Goal: Complete Application Form: Complete application form

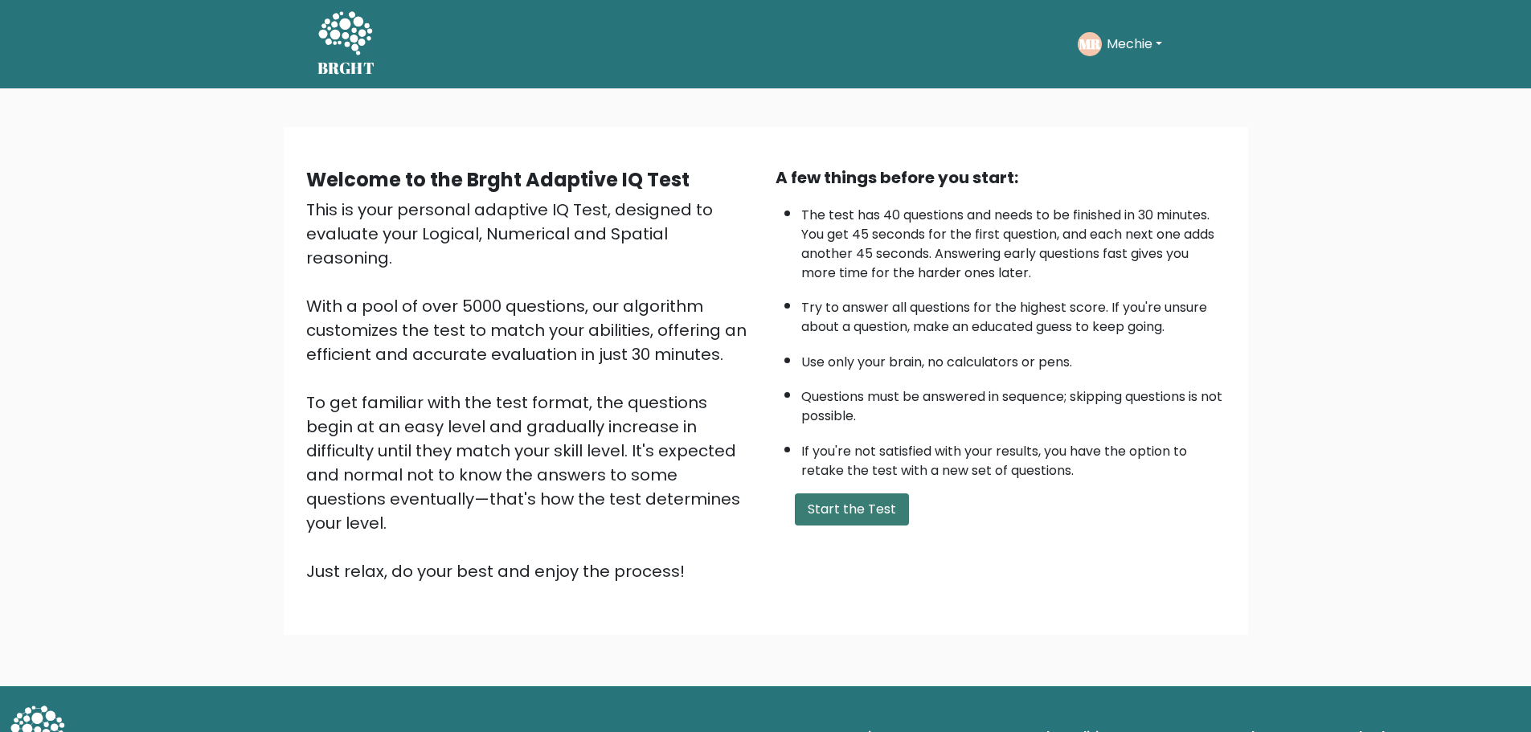
click at [881, 513] on button "Start the Test" at bounding box center [852, 509] width 114 height 32
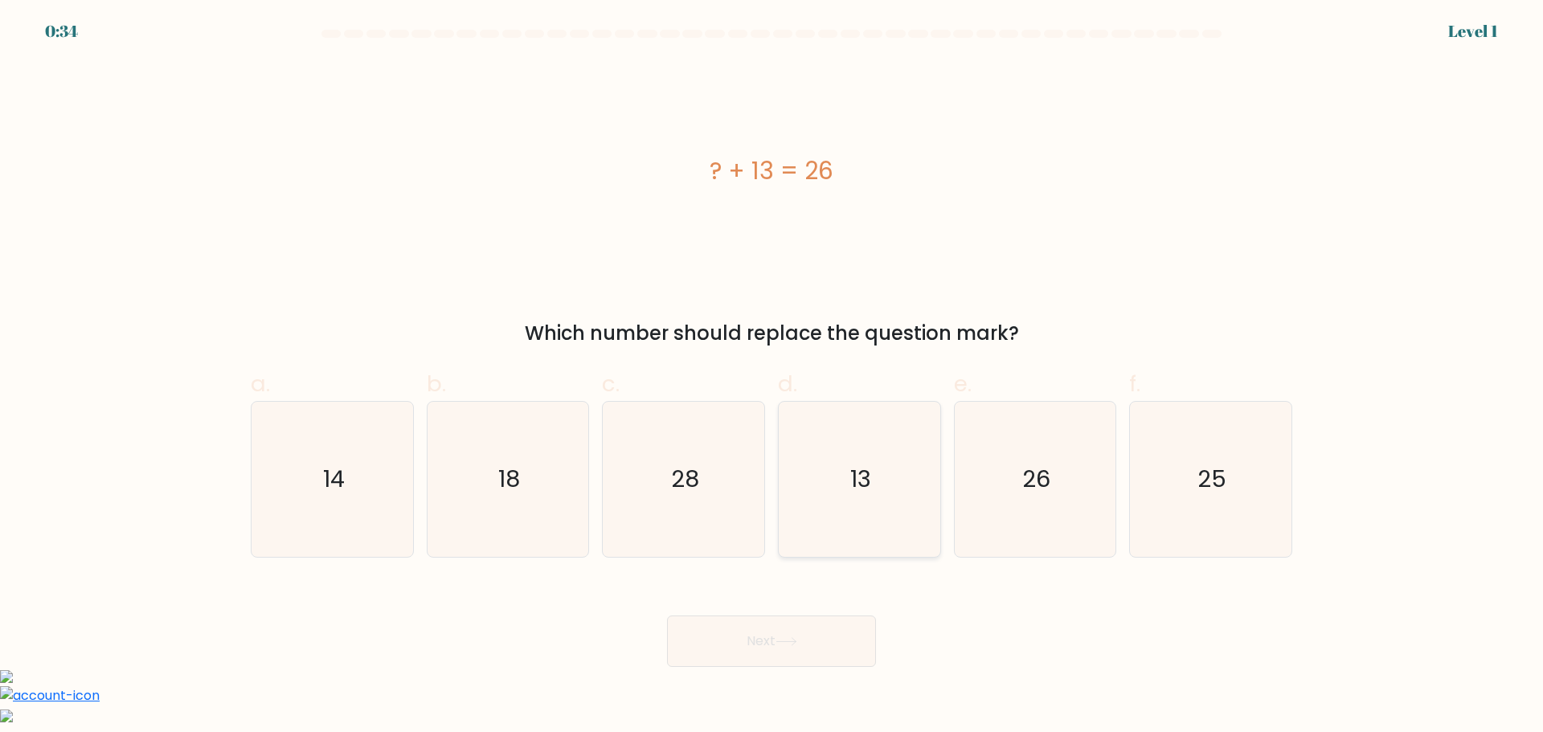
click at [853, 494] on text "13" at bounding box center [860, 479] width 21 height 32
click at [772, 377] on input "d. 13" at bounding box center [771, 371] width 1 height 10
radio input "true"
click at [797, 644] on icon at bounding box center [786, 641] width 22 height 9
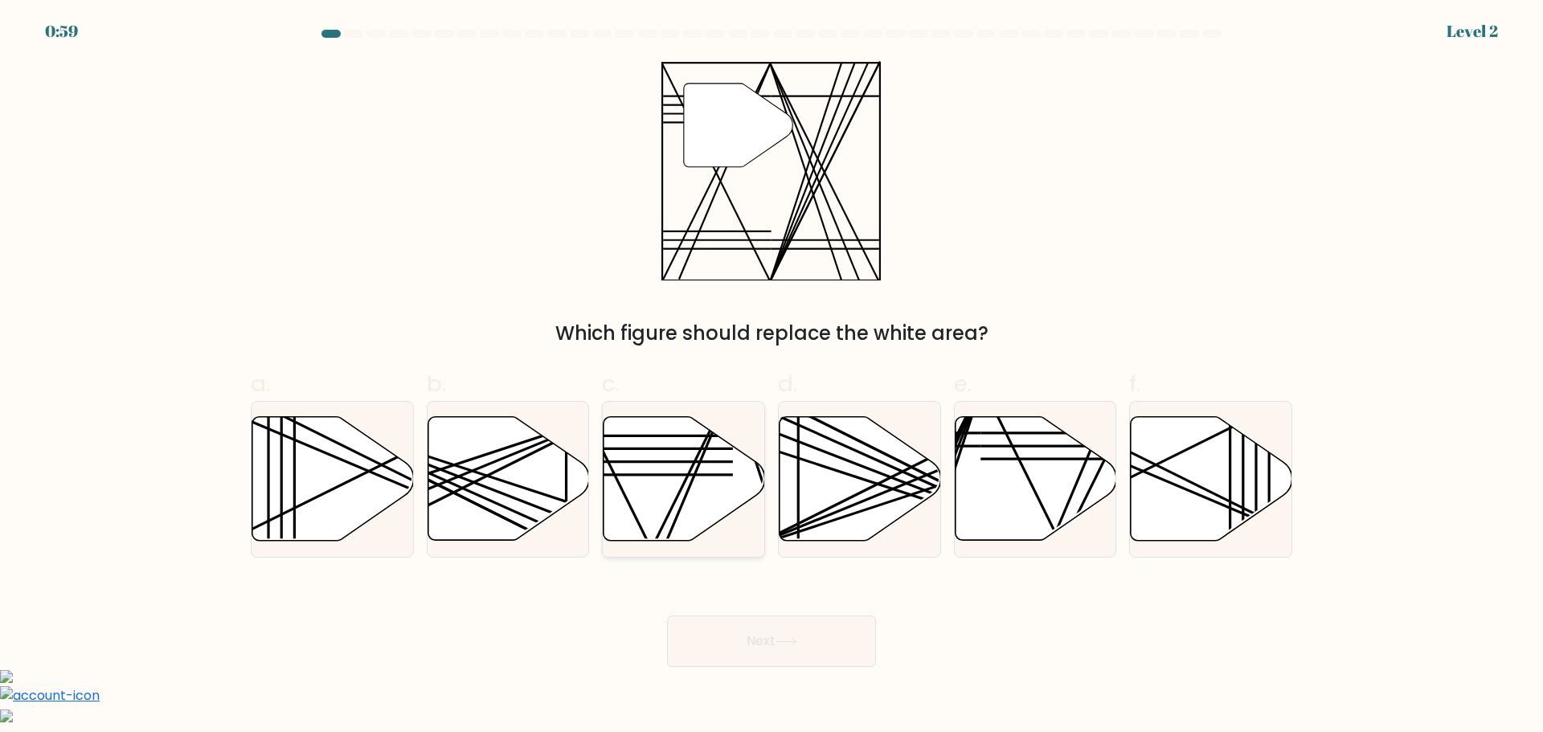
click at [662, 459] on icon at bounding box center [684, 478] width 162 height 124
click at [771, 377] on input "c." at bounding box center [771, 371] width 1 height 10
radio input "true"
click at [774, 659] on button "Next" at bounding box center [771, 641] width 209 height 51
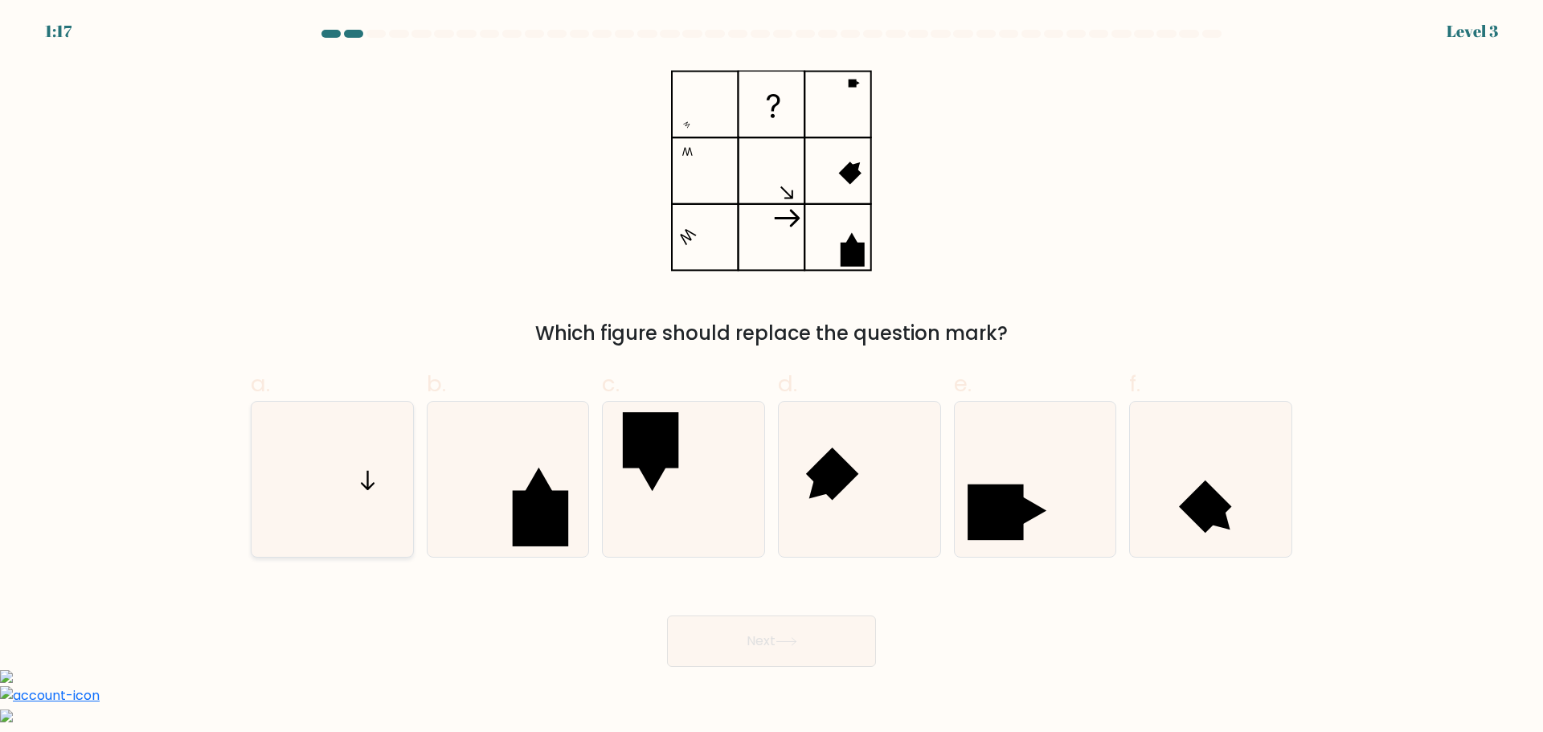
click at [373, 461] on icon at bounding box center [332, 479] width 155 height 155
click at [771, 377] on input "a." at bounding box center [771, 371] width 1 height 10
radio input "true"
click at [797, 645] on icon at bounding box center [786, 641] width 22 height 9
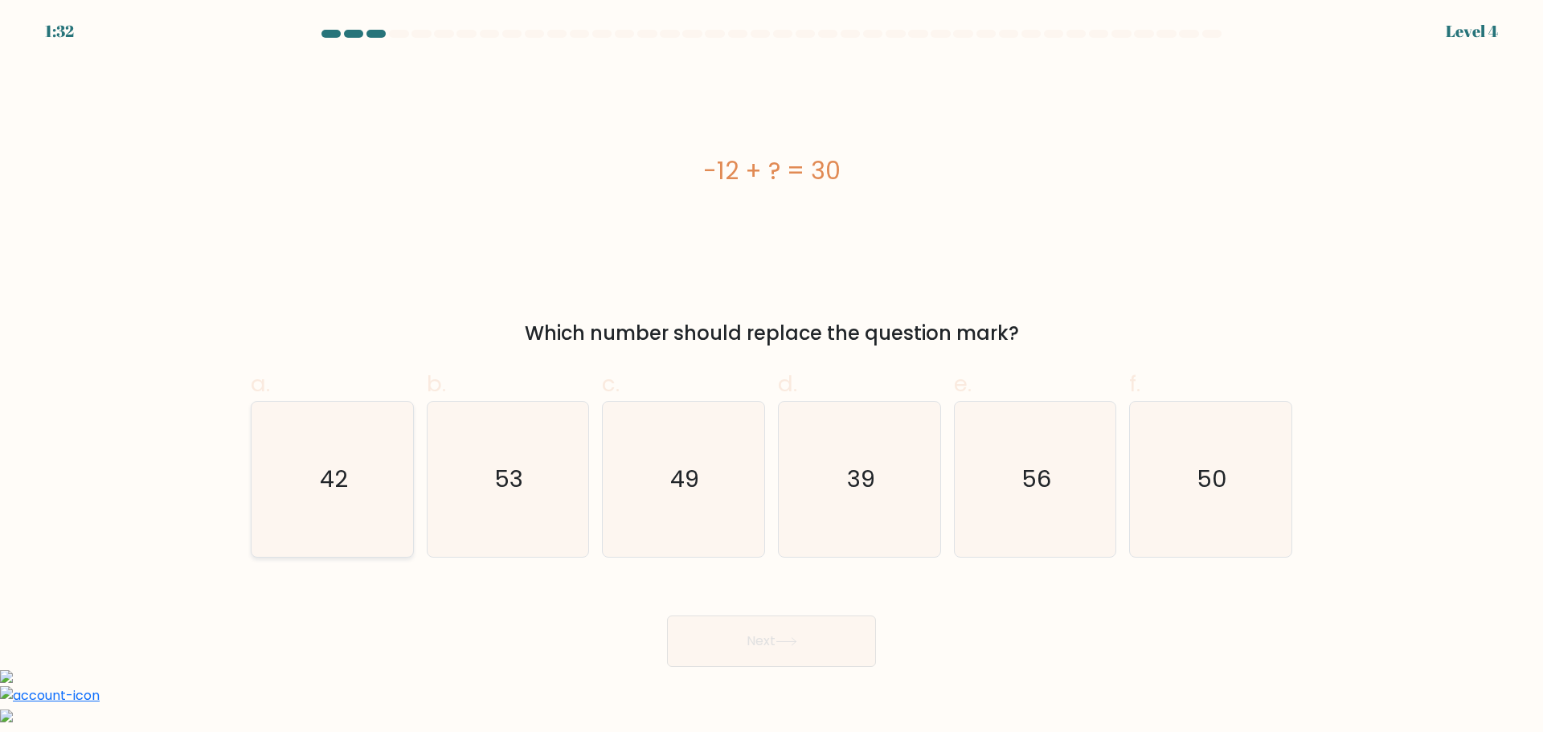
click at [345, 481] on text "42" at bounding box center [334, 479] width 28 height 32
click at [771, 377] on input "a. 42" at bounding box center [771, 371] width 1 height 10
radio input "true"
click at [823, 652] on button "Next" at bounding box center [771, 641] width 209 height 51
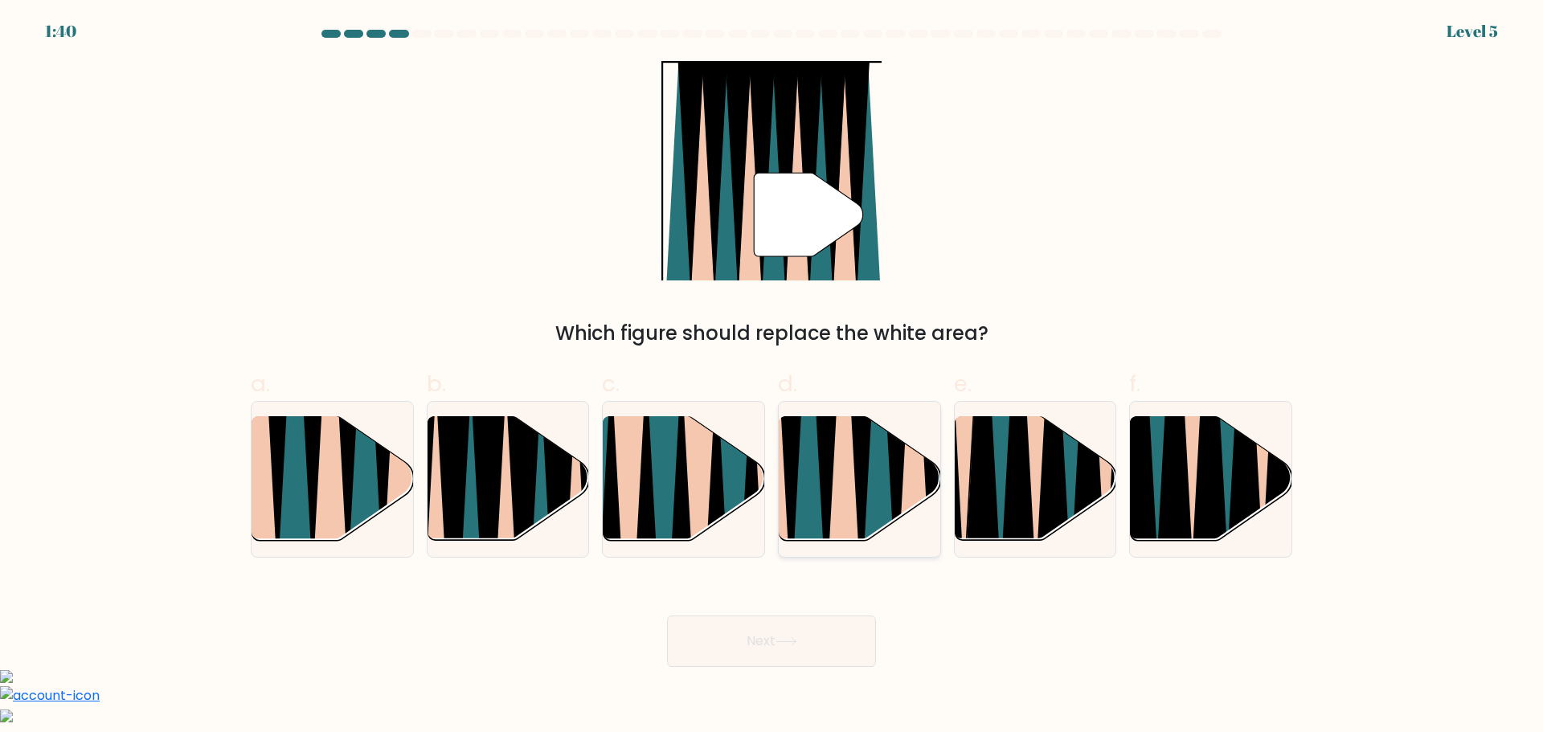
click at [838, 501] on icon at bounding box center [842, 416] width 35 height 322
click at [772, 377] on input "d." at bounding box center [771, 371] width 1 height 10
radio input "true"
click at [817, 643] on button "Next" at bounding box center [771, 641] width 209 height 51
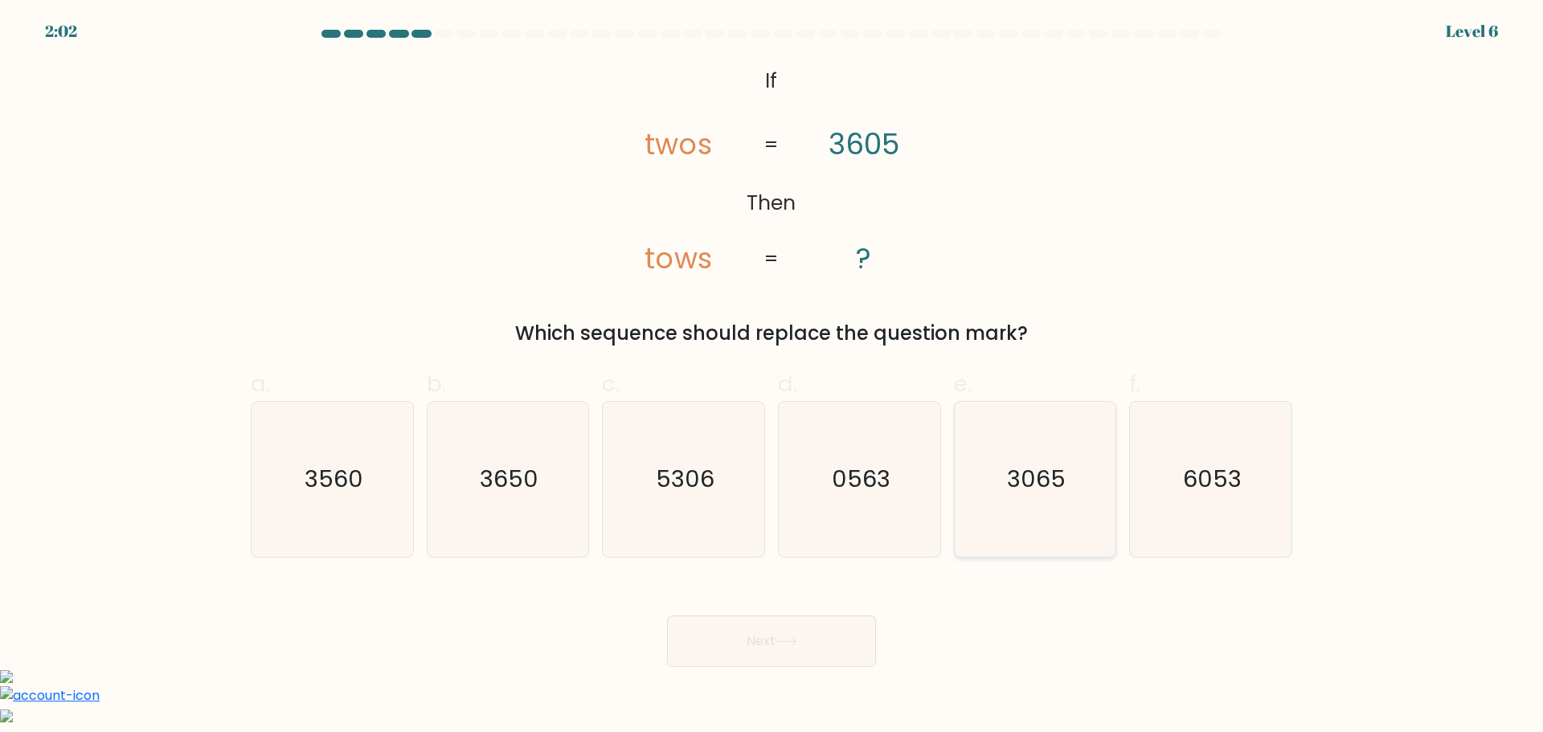
click at [1029, 485] on text "3065" at bounding box center [1036, 479] width 59 height 32
click at [772, 377] on input "e. 3065" at bounding box center [771, 371] width 1 height 10
radio input "true"
click at [775, 644] on button "Next" at bounding box center [771, 641] width 209 height 51
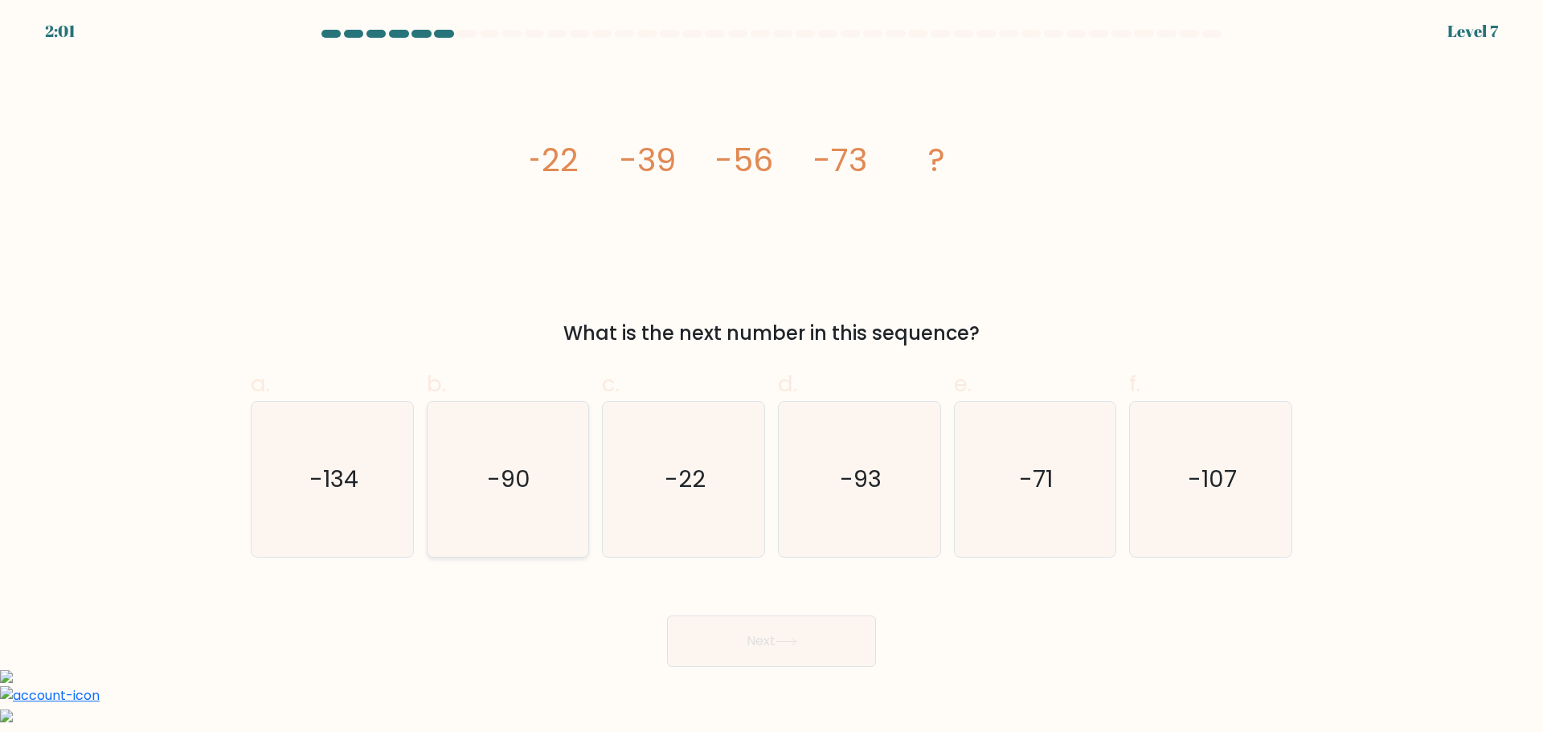
click at [474, 460] on icon "-90" at bounding box center [507, 479] width 155 height 155
click at [771, 377] on input "b. -90" at bounding box center [771, 371] width 1 height 10
radio input "true"
click at [761, 640] on button "Next" at bounding box center [771, 641] width 209 height 51
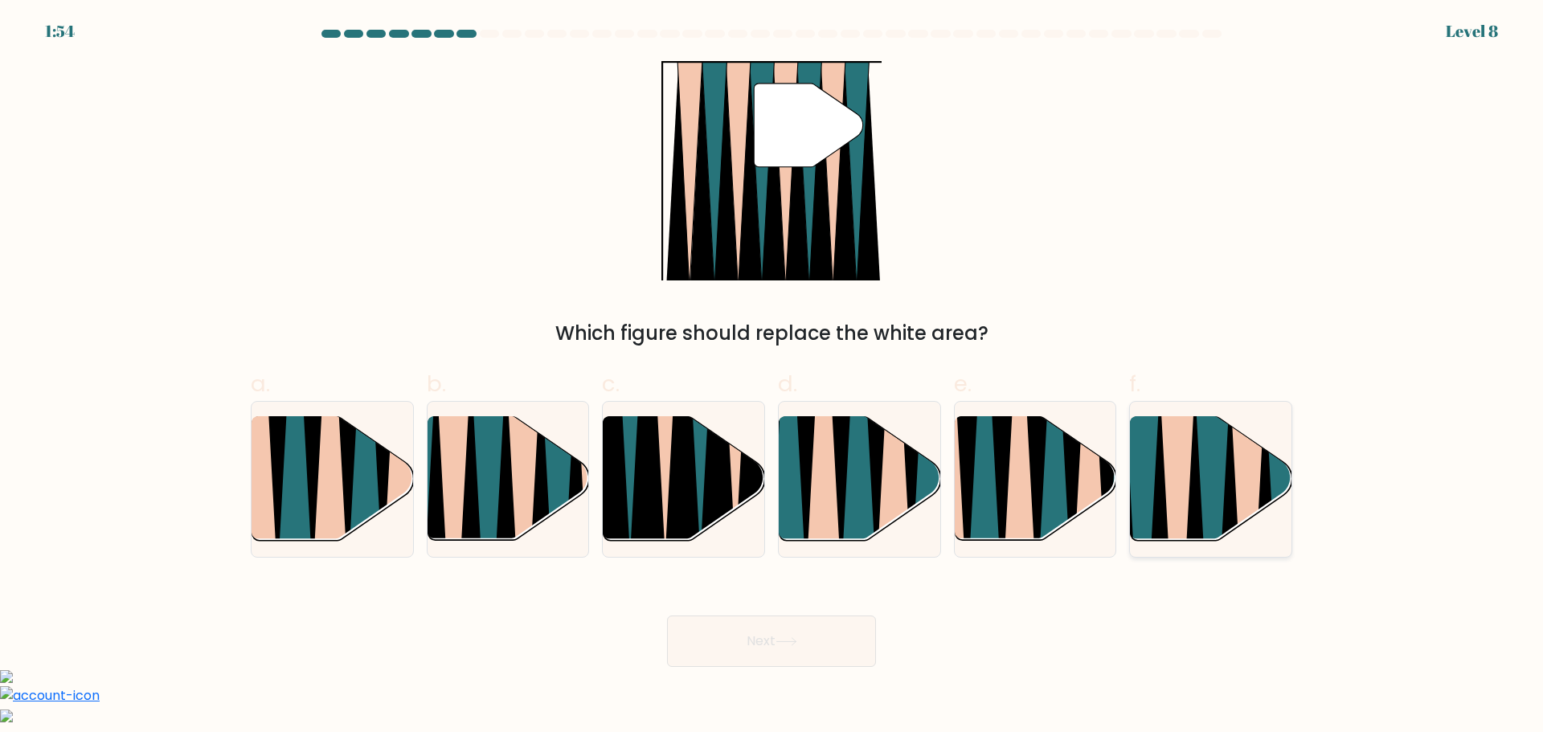
click at [1161, 501] on icon at bounding box center [1159, 547] width 35 height 322
click at [772, 377] on input "f." at bounding box center [771, 371] width 1 height 10
radio input "true"
click at [832, 640] on button "Next" at bounding box center [771, 641] width 209 height 51
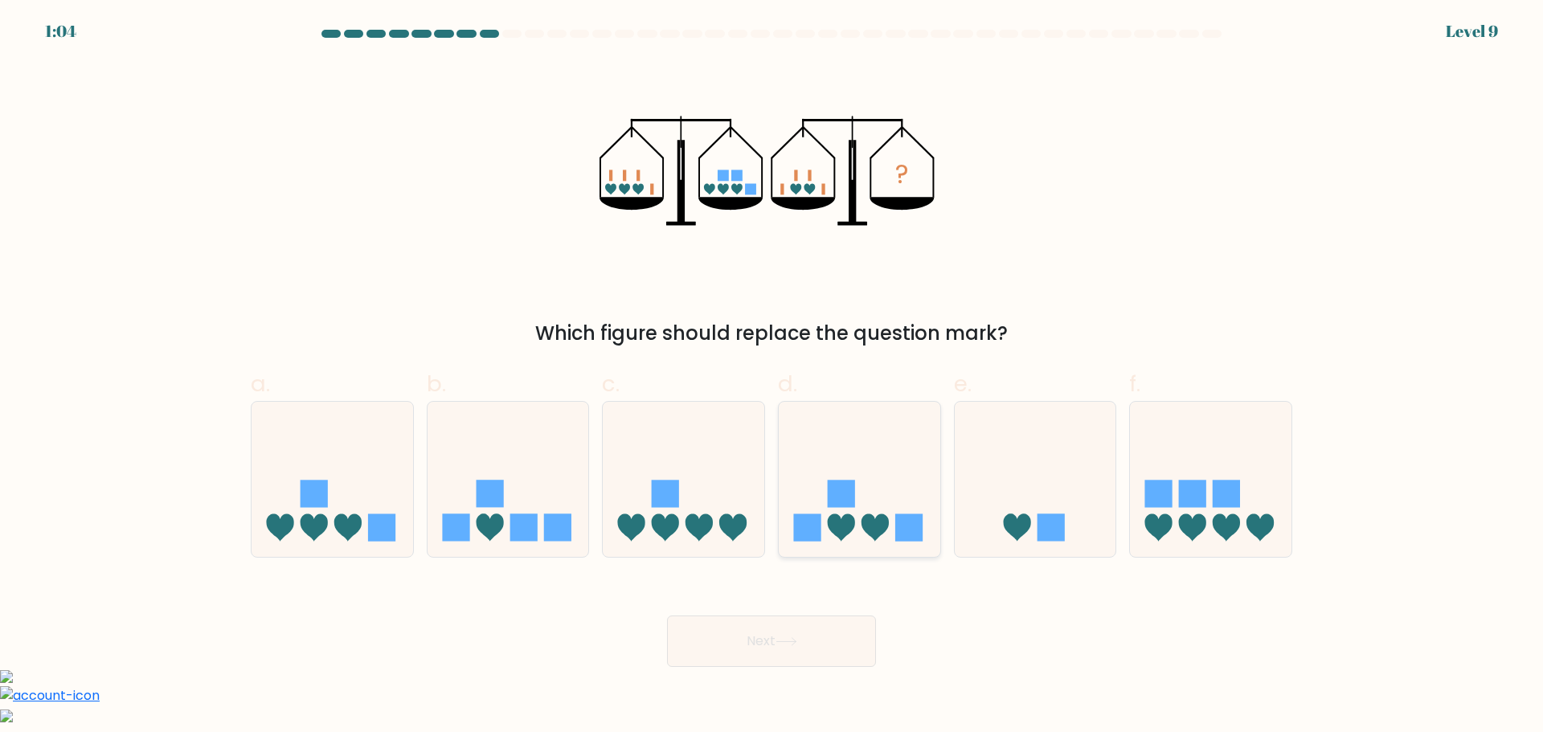
click at [861, 520] on icon at bounding box center [860, 478] width 162 height 133
click at [772, 377] on input "d." at bounding box center [771, 371] width 1 height 10
radio input "true"
click at [787, 642] on icon at bounding box center [786, 641] width 22 height 9
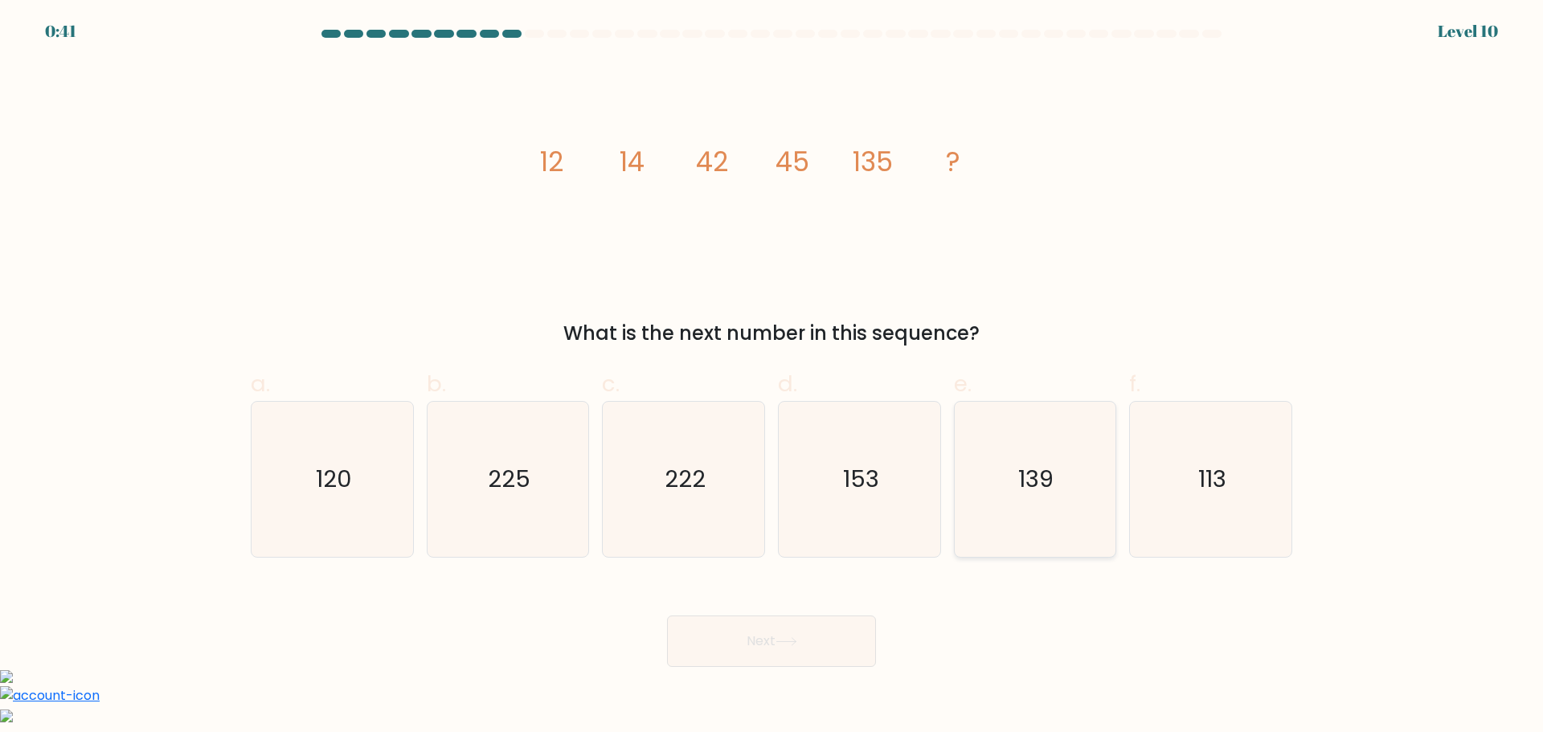
click at [1041, 497] on icon "139" at bounding box center [1034, 479] width 155 height 155
click at [772, 377] on input "e. 139" at bounding box center [771, 371] width 1 height 10
radio input "true"
click at [821, 647] on button "Next" at bounding box center [771, 641] width 209 height 51
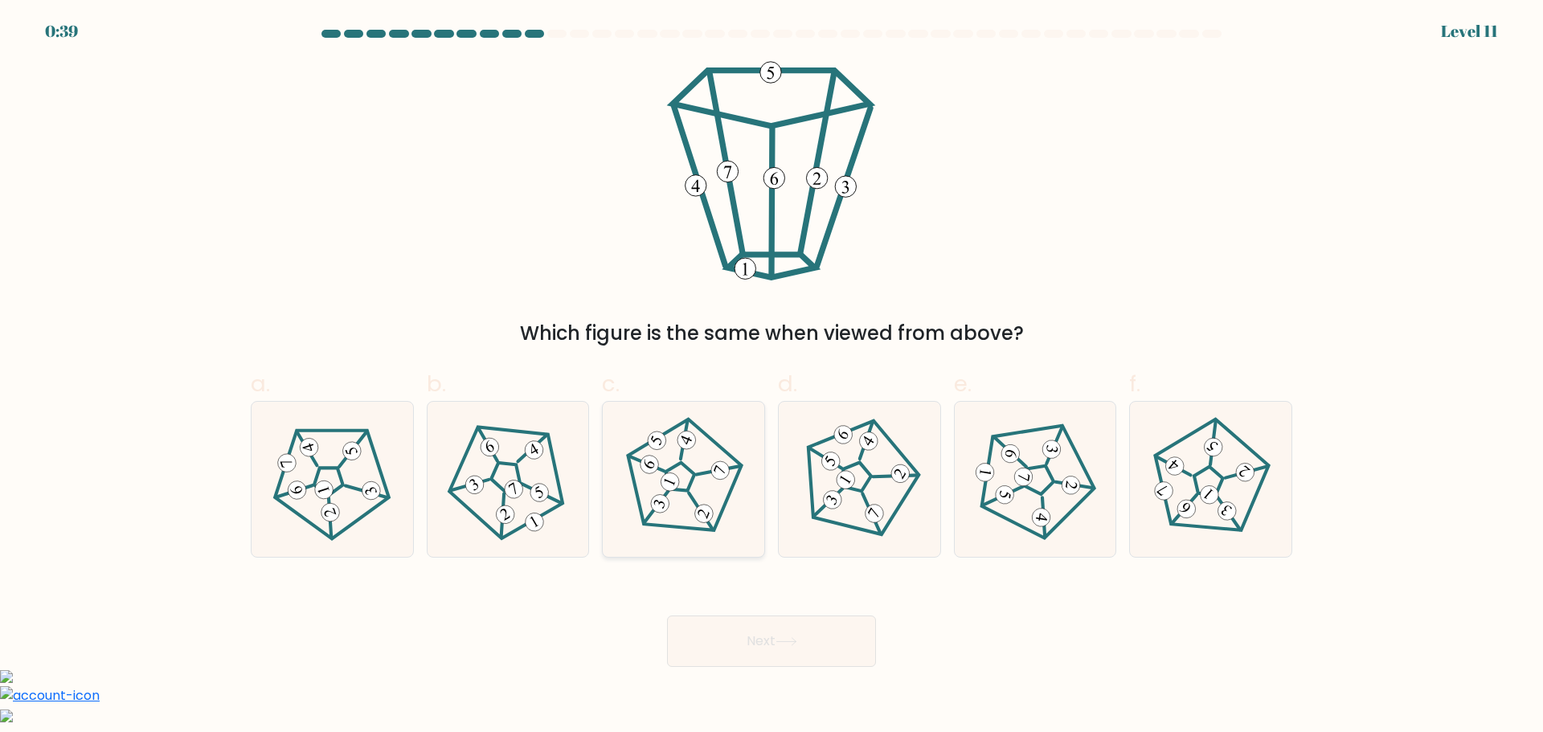
click at [689, 481] on icon at bounding box center [683, 479] width 124 height 124
click at [771, 377] on input "c." at bounding box center [771, 371] width 1 height 10
radio input "true"
click at [745, 646] on button "Next" at bounding box center [771, 641] width 209 height 51
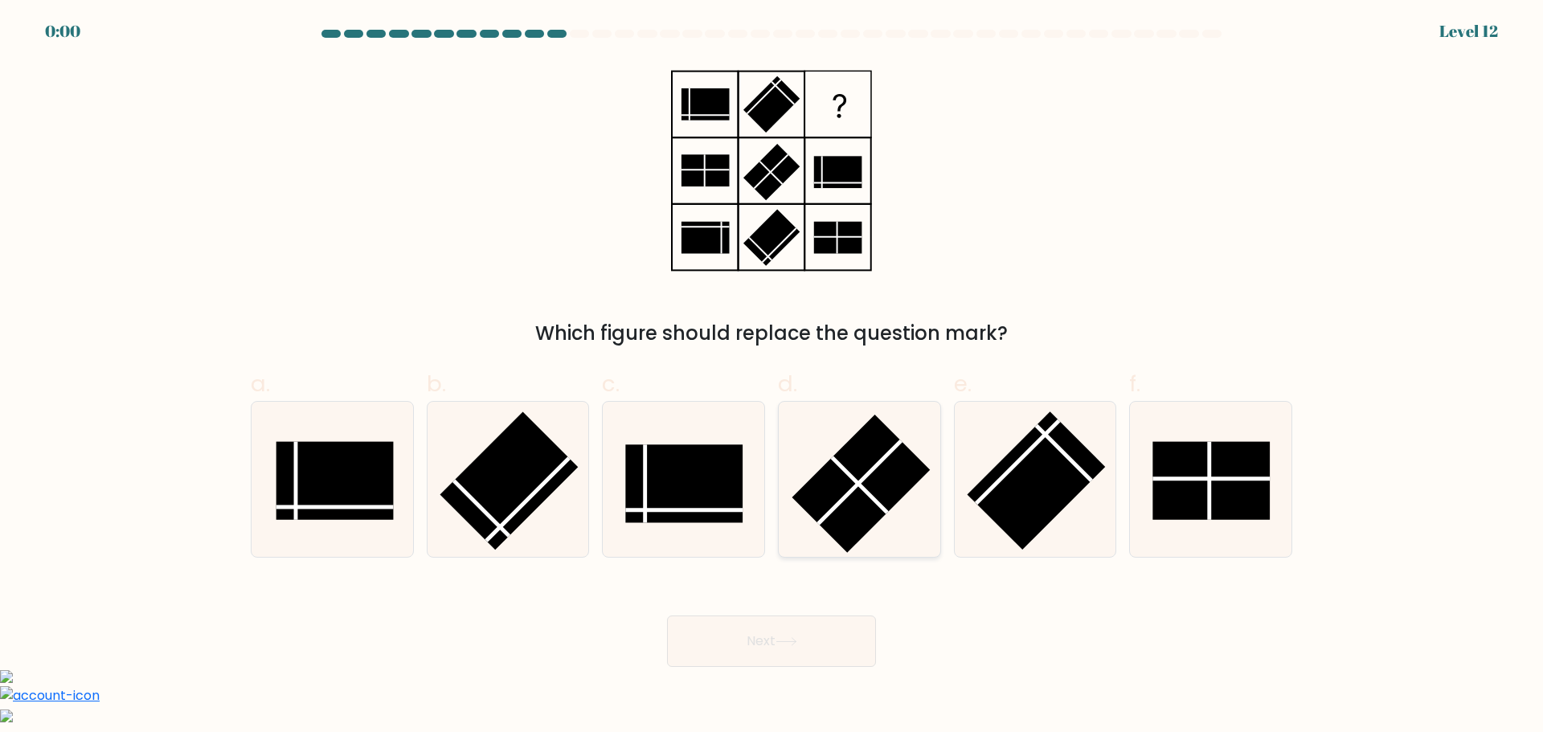
click at [875, 484] on rect at bounding box center [860, 484] width 138 height 138
click at [772, 377] on input "d." at bounding box center [771, 371] width 1 height 10
radio input "true"
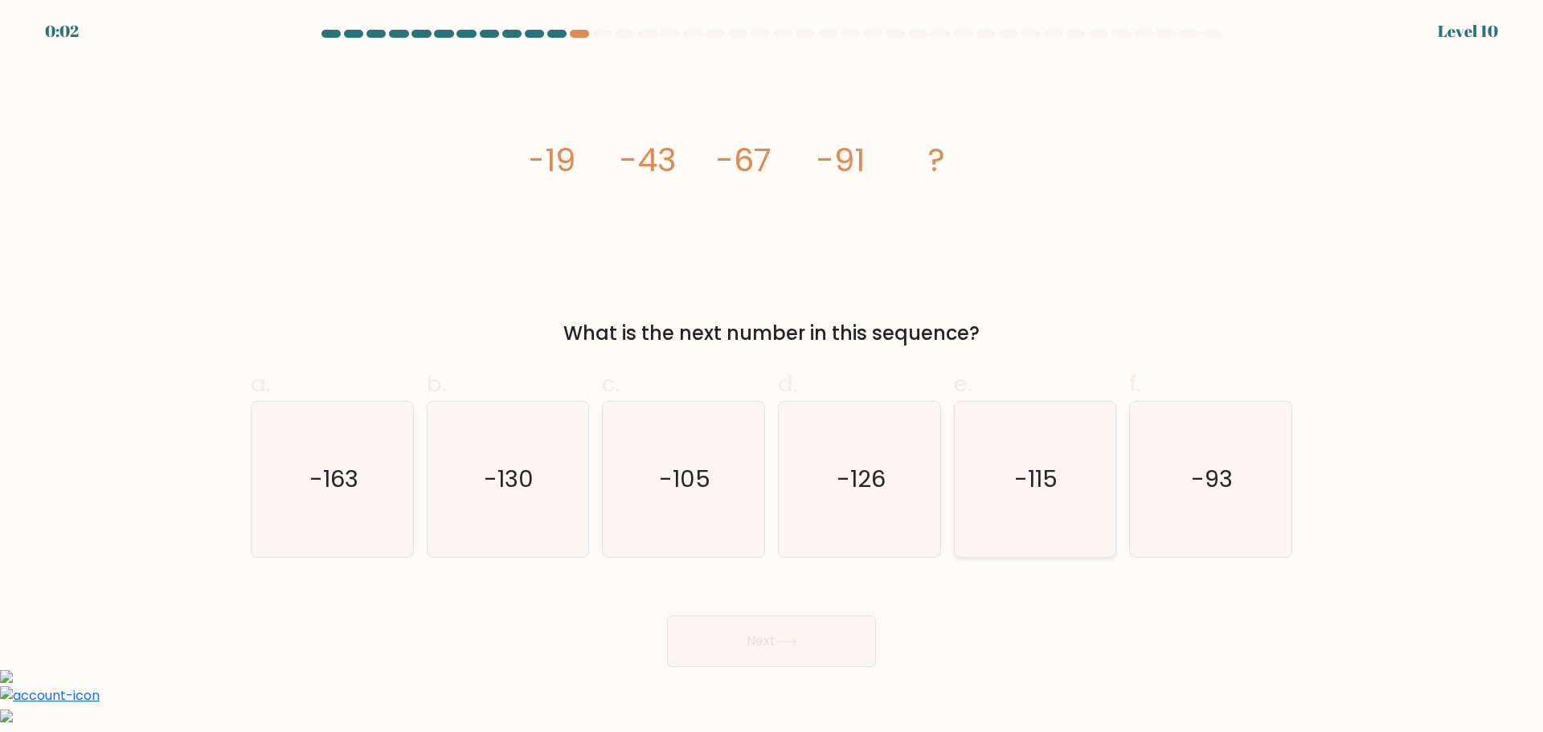
click at [1070, 487] on icon "-115" at bounding box center [1034, 479] width 155 height 155
click at [772, 377] on input "e. -115" at bounding box center [771, 371] width 1 height 10
radio input "true"
click at [823, 641] on button "Next" at bounding box center [771, 641] width 209 height 51
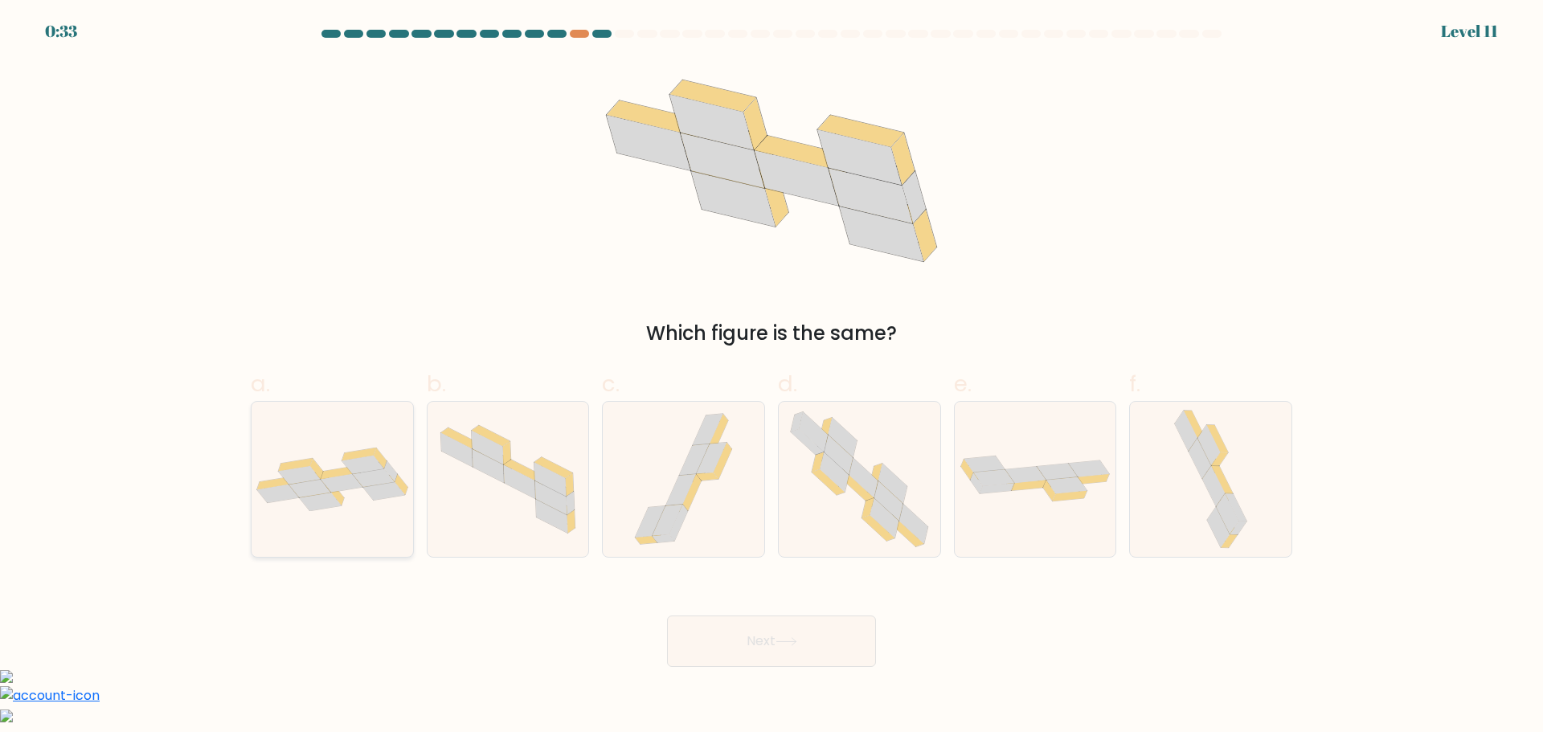
click at [337, 493] on icon at bounding box center [337, 495] width 13 height 20
click at [771, 377] on input "a." at bounding box center [771, 371] width 1 height 10
radio input "true"
click at [773, 648] on button "Next" at bounding box center [771, 641] width 209 height 51
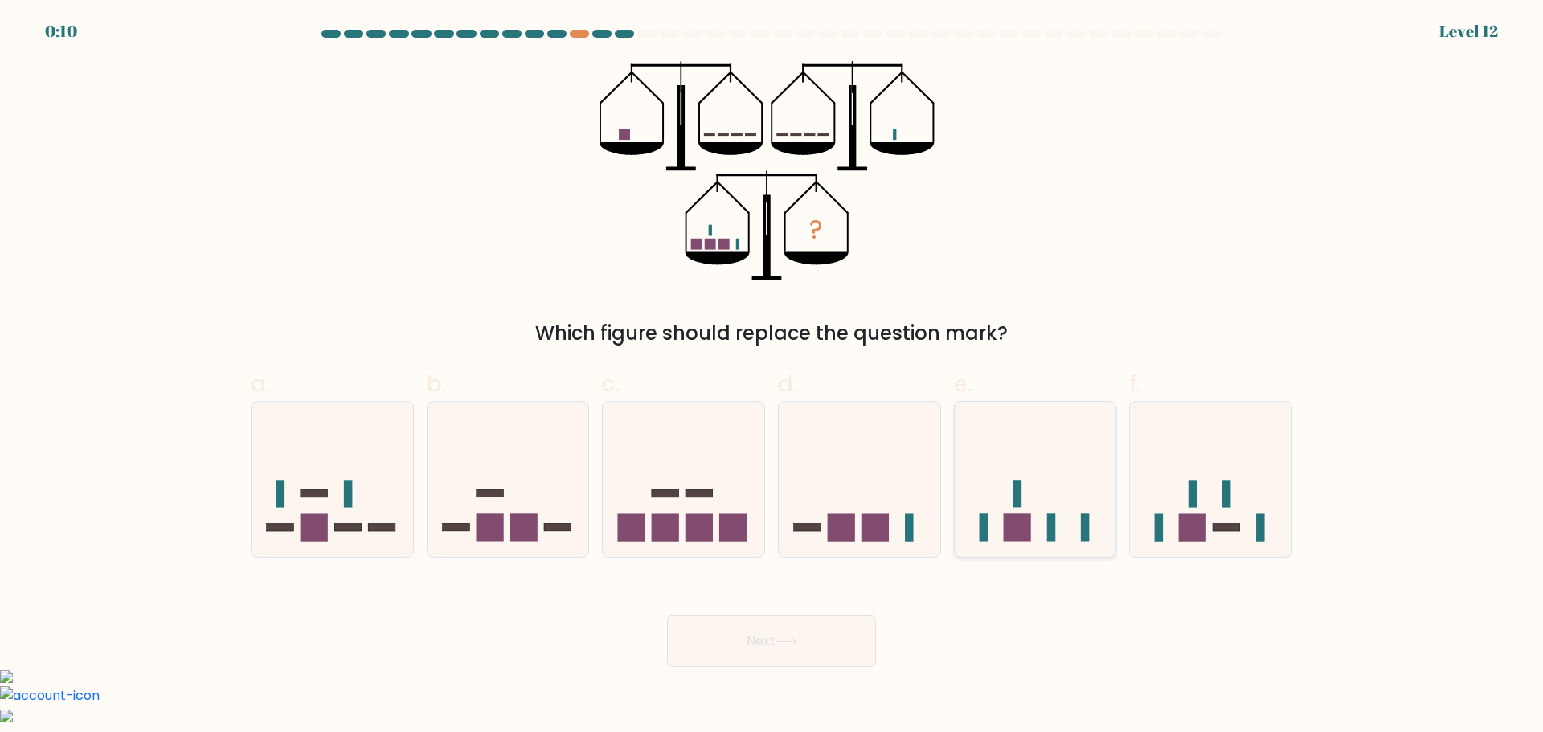
click at [1038, 494] on icon at bounding box center [1036, 478] width 162 height 133
click at [772, 377] on input "e." at bounding box center [771, 371] width 1 height 10
radio input "true"
click at [733, 633] on button "Next" at bounding box center [771, 641] width 209 height 51
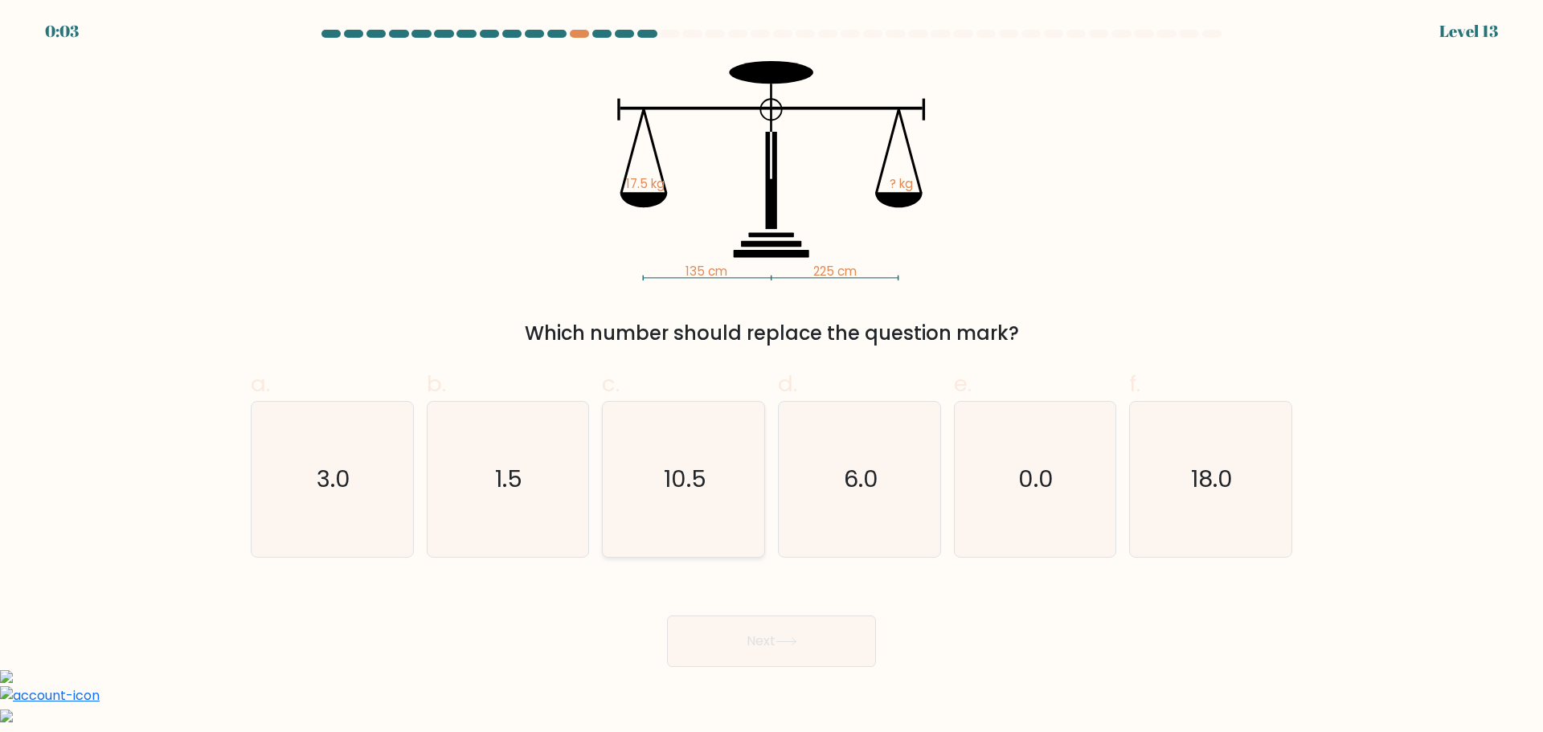
click at [685, 480] on text "10.5" at bounding box center [685, 479] width 43 height 32
click at [771, 377] on input "c. 10.5" at bounding box center [771, 371] width 1 height 10
radio input "true"
click at [1220, 483] on text "18.0" at bounding box center [1213, 479] width 42 height 32
click at [772, 377] on input "f. 18.0" at bounding box center [771, 371] width 1 height 10
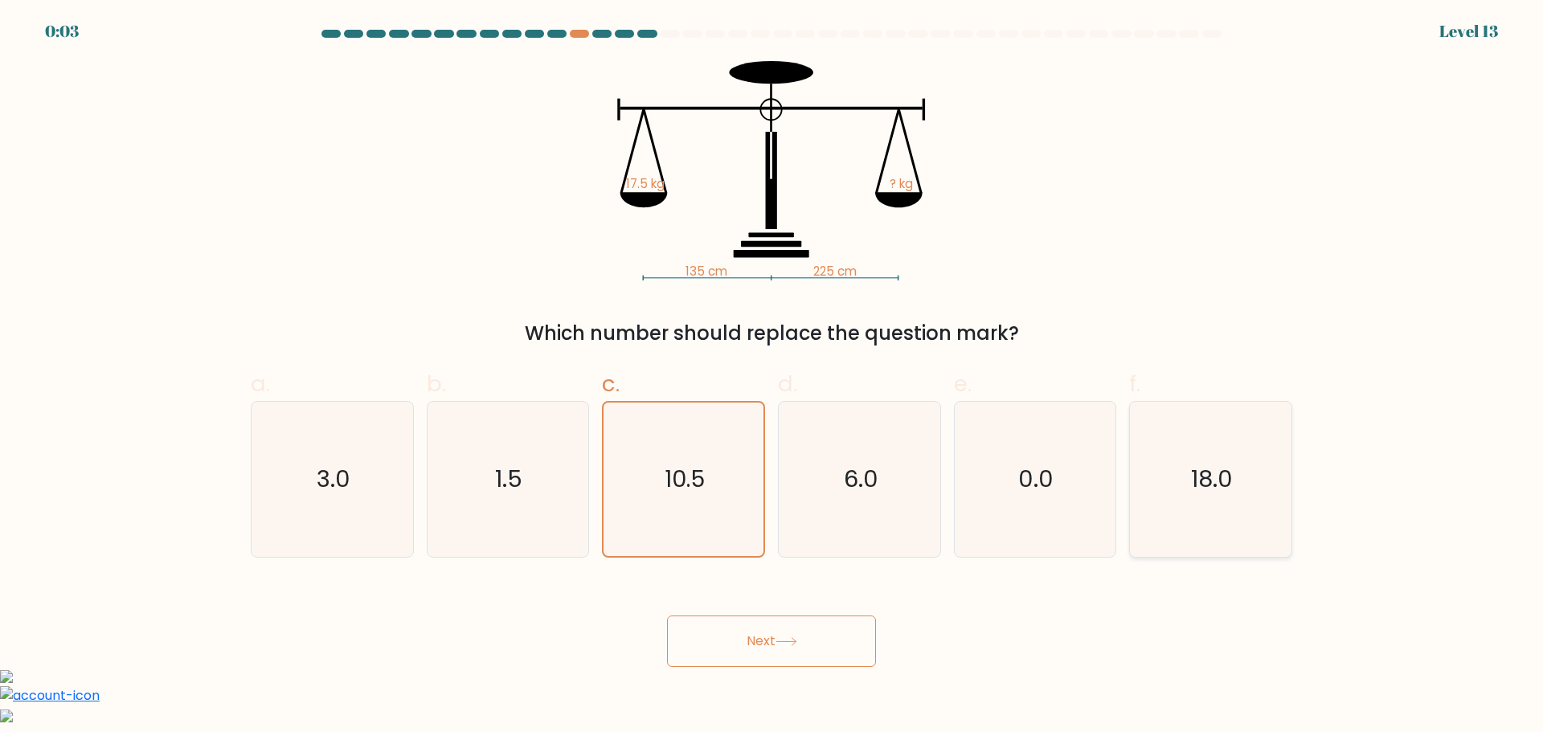
radio input "true"
click at [818, 652] on button "Next" at bounding box center [771, 641] width 209 height 51
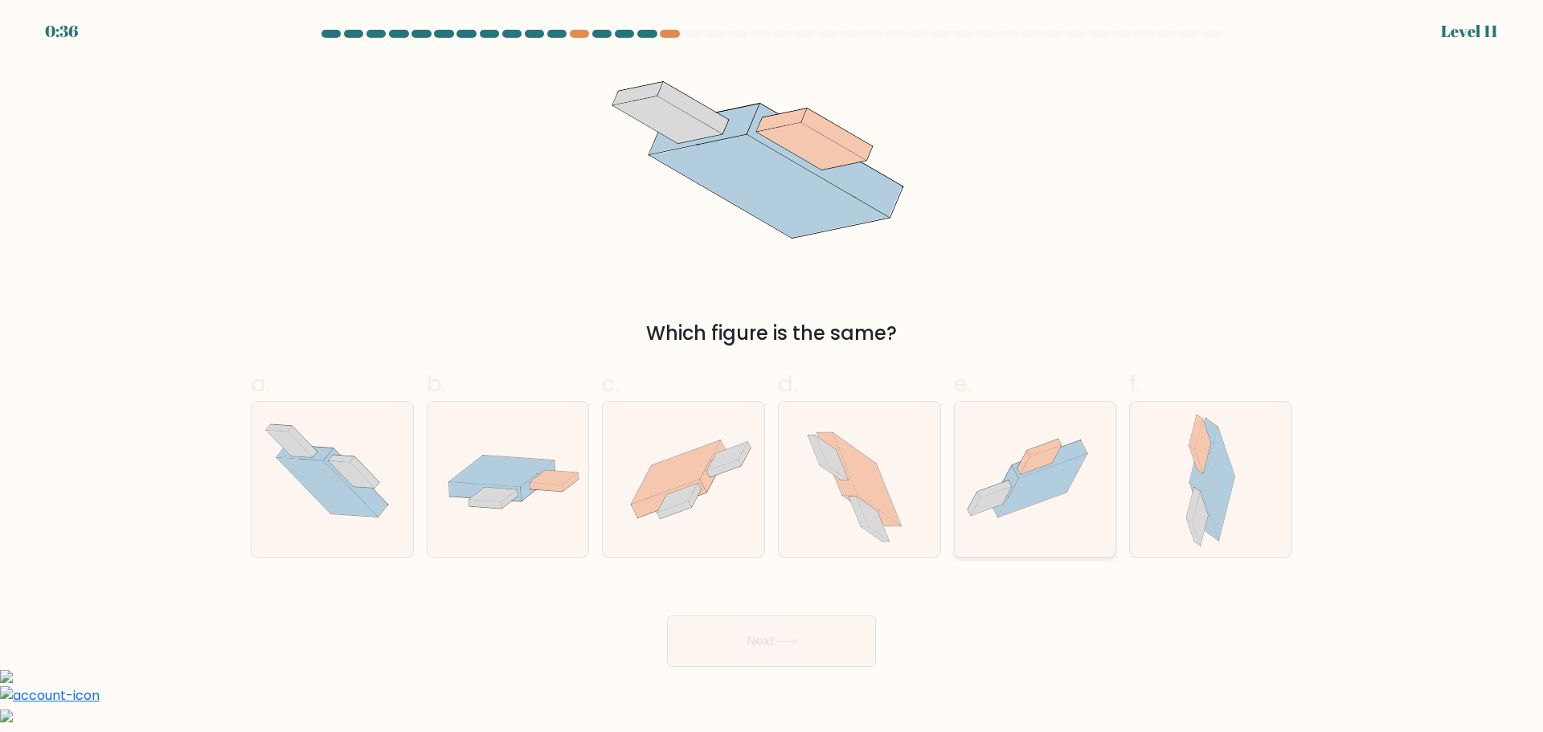
click at [1025, 485] on icon at bounding box center [1042, 485] width 89 height 63
click at [772, 377] on input "e." at bounding box center [771, 371] width 1 height 10
radio input "true"
click at [791, 646] on button "Next" at bounding box center [771, 641] width 209 height 51
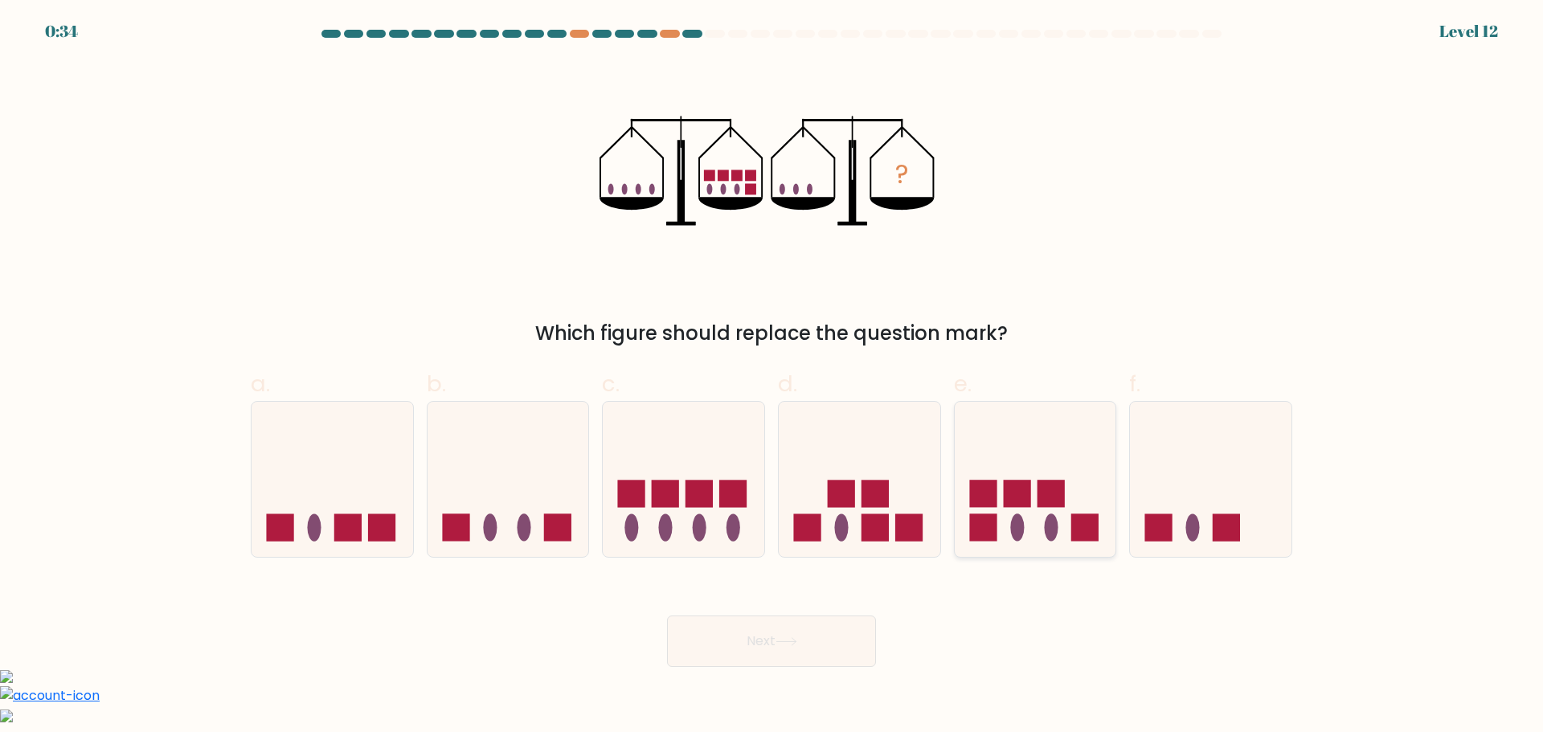
click at [1017, 501] on rect at bounding box center [1016, 493] width 27 height 27
click at [772, 377] on input "e." at bounding box center [771, 371] width 1 height 10
radio input "true"
click at [804, 637] on button "Next" at bounding box center [771, 641] width 209 height 51
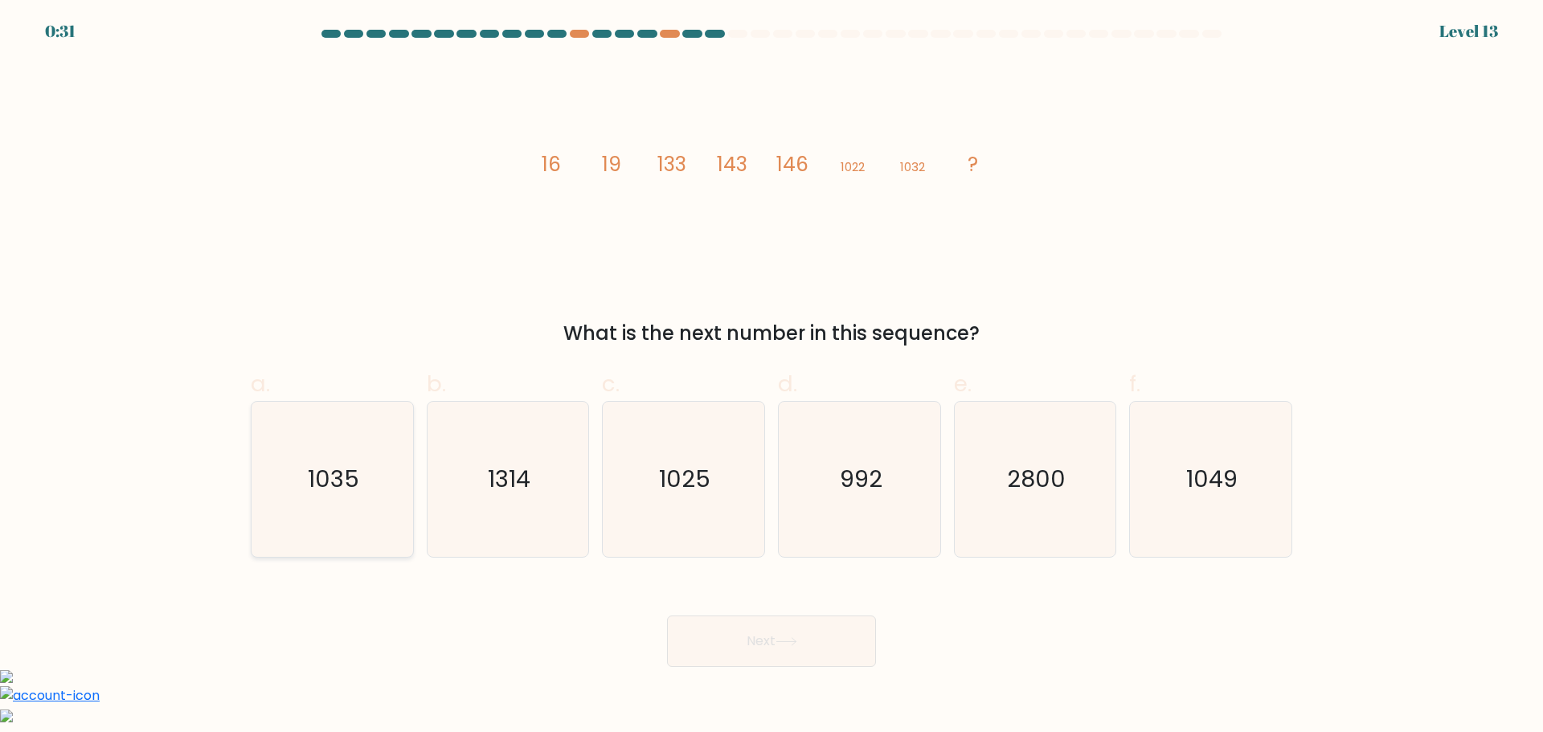
click at [374, 485] on icon "1035" at bounding box center [332, 479] width 155 height 155
click at [771, 377] on input "a. 1035" at bounding box center [771, 371] width 1 height 10
radio input "true"
click at [804, 639] on button "Next" at bounding box center [771, 641] width 209 height 51
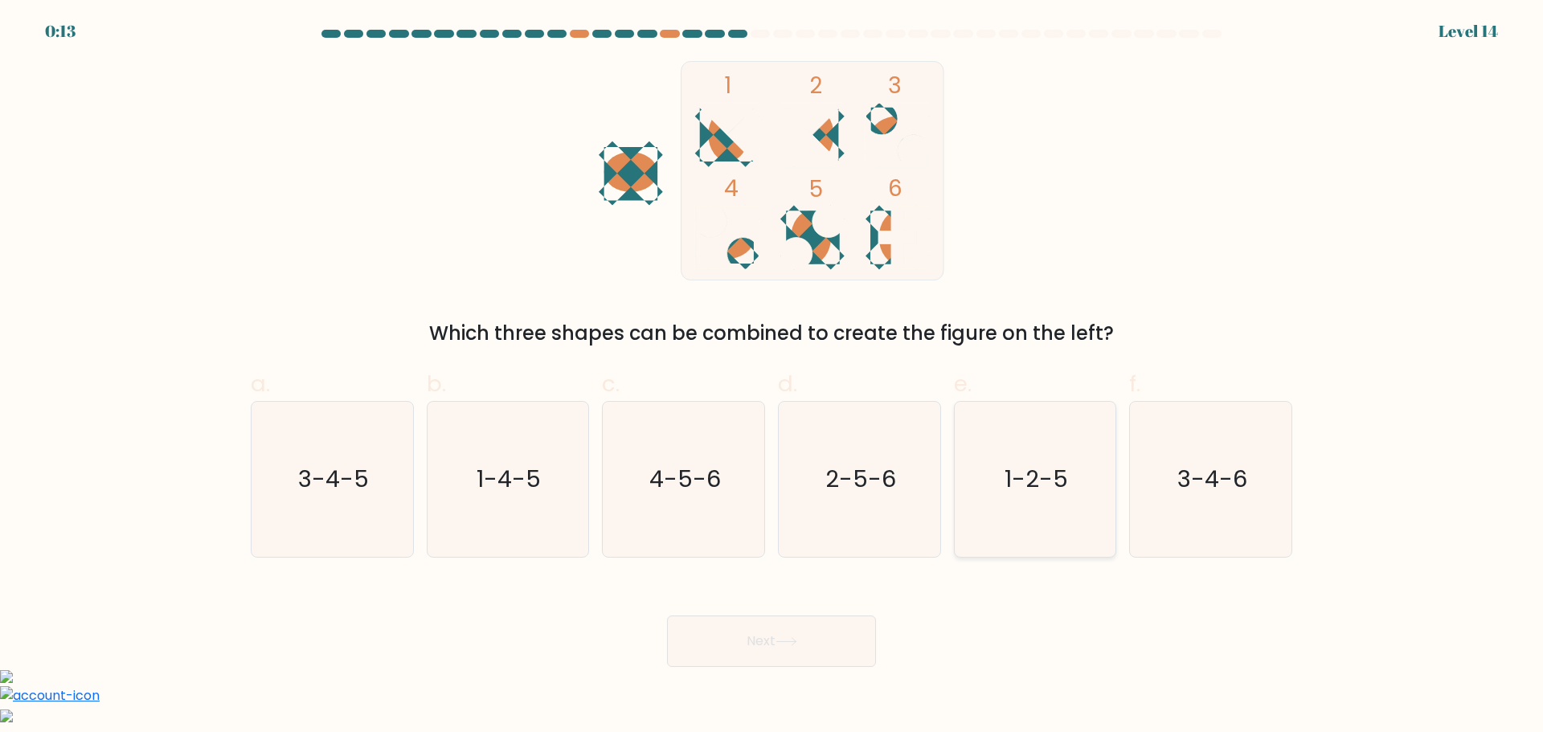
click at [1033, 472] on text "1-2-5" at bounding box center [1035, 479] width 63 height 32
click at [772, 377] on input "e. 1-2-5" at bounding box center [771, 371] width 1 height 10
radio input "true"
click at [819, 645] on div "Next" at bounding box center [771, 622] width 1061 height 90
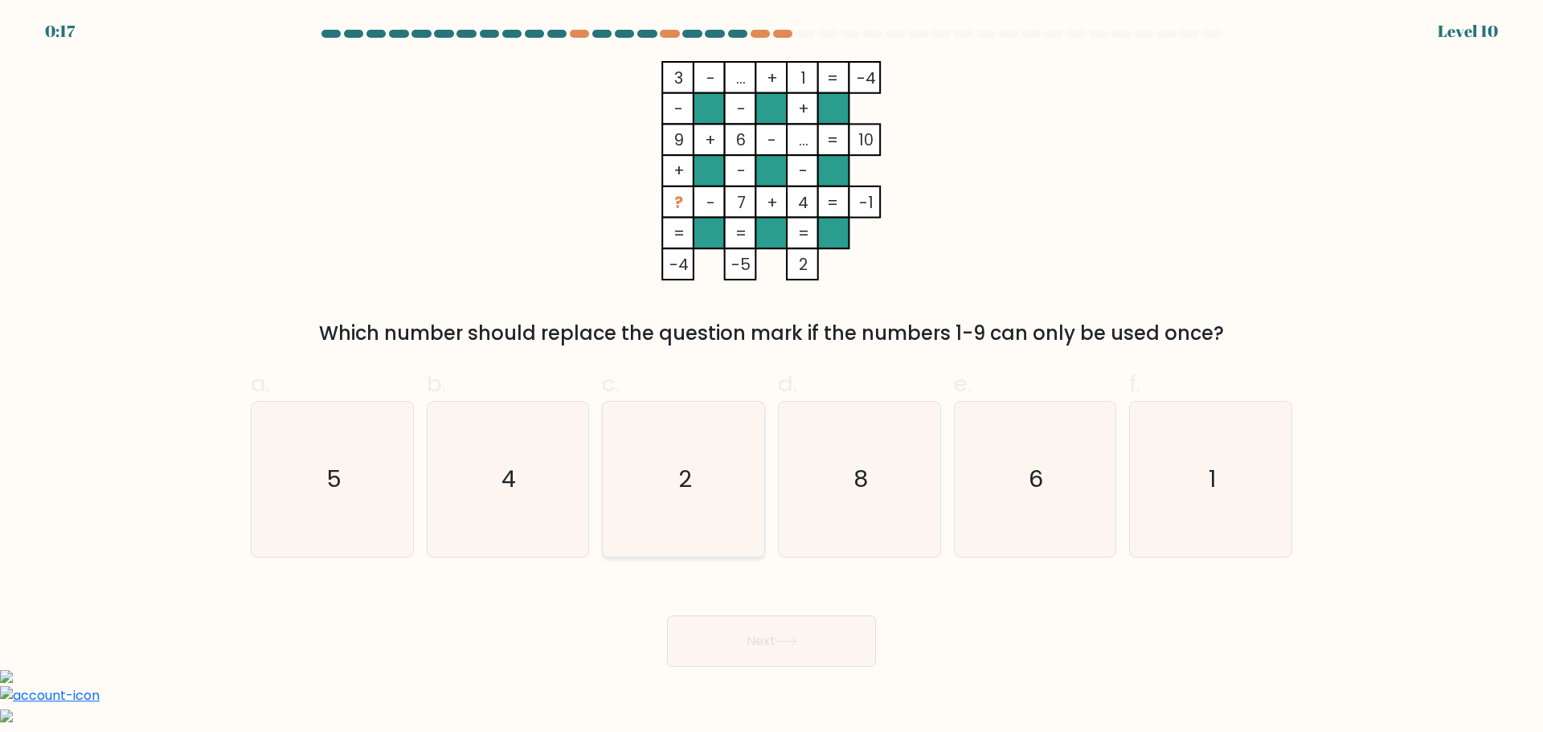
click at [661, 489] on icon "2" at bounding box center [683, 479] width 155 height 155
click at [771, 377] on input "c. 2" at bounding box center [771, 371] width 1 height 10
radio input "true"
click at [780, 634] on button "Next" at bounding box center [771, 641] width 209 height 51
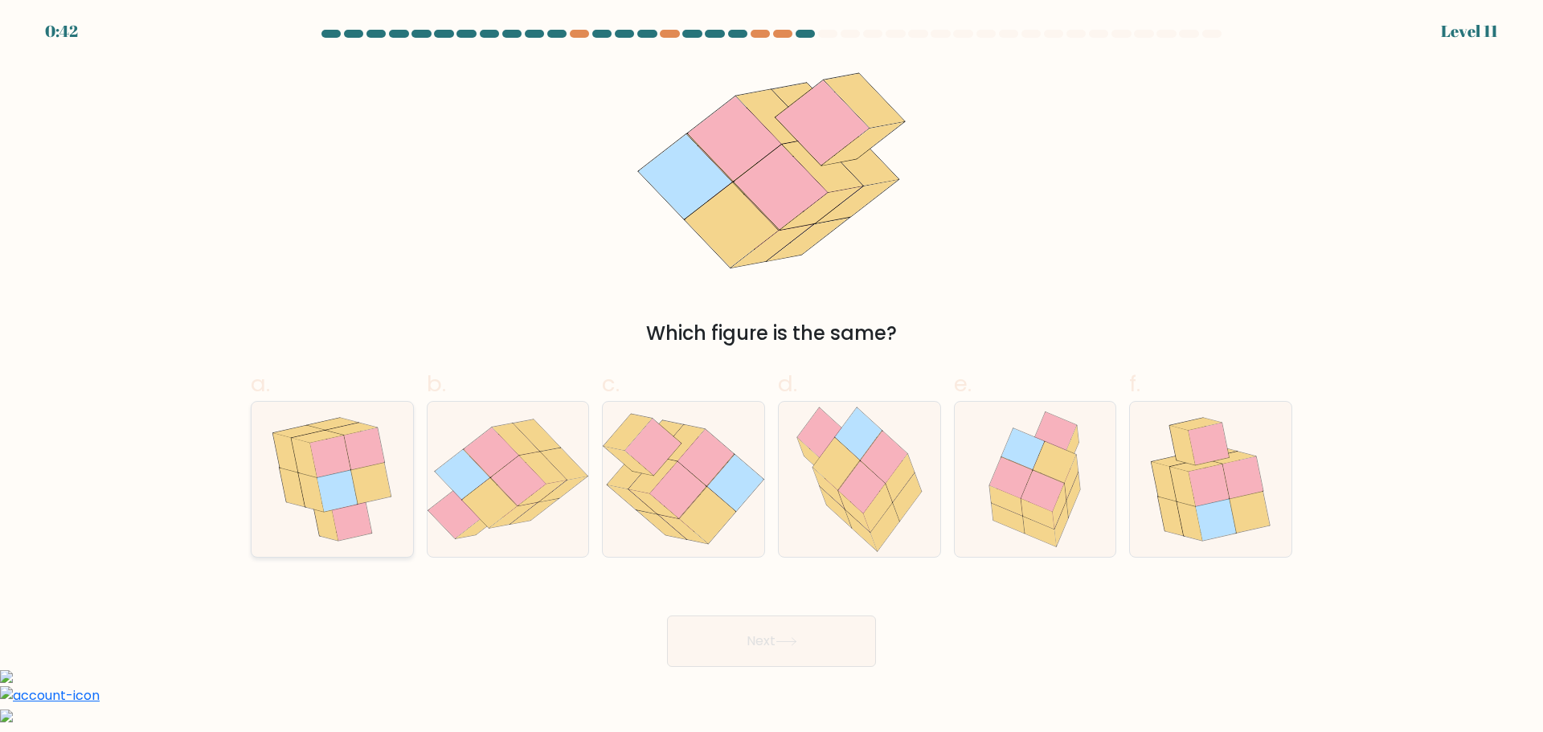
click at [352, 448] on icon at bounding box center [364, 448] width 40 height 42
click at [771, 377] on input "a." at bounding box center [771, 371] width 1 height 10
radio input "true"
click at [1242, 494] on icon at bounding box center [1243, 477] width 40 height 42
click at [772, 377] on input "f." at bounding box center [771, 371] width 1 height 10
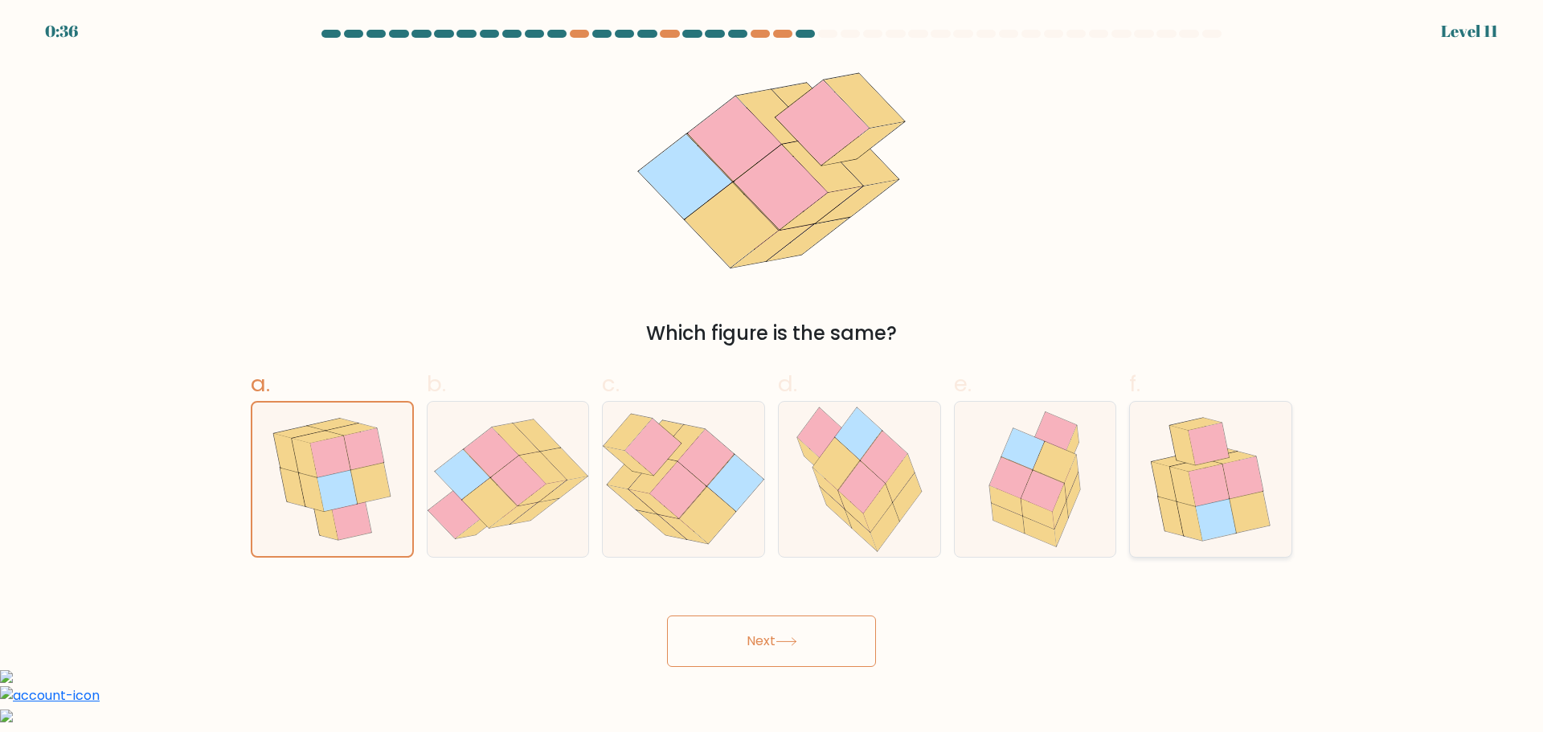
radio input "true"
click at [799, 660] on button "Next" at bounding box center [771, 641] width 209 height 51
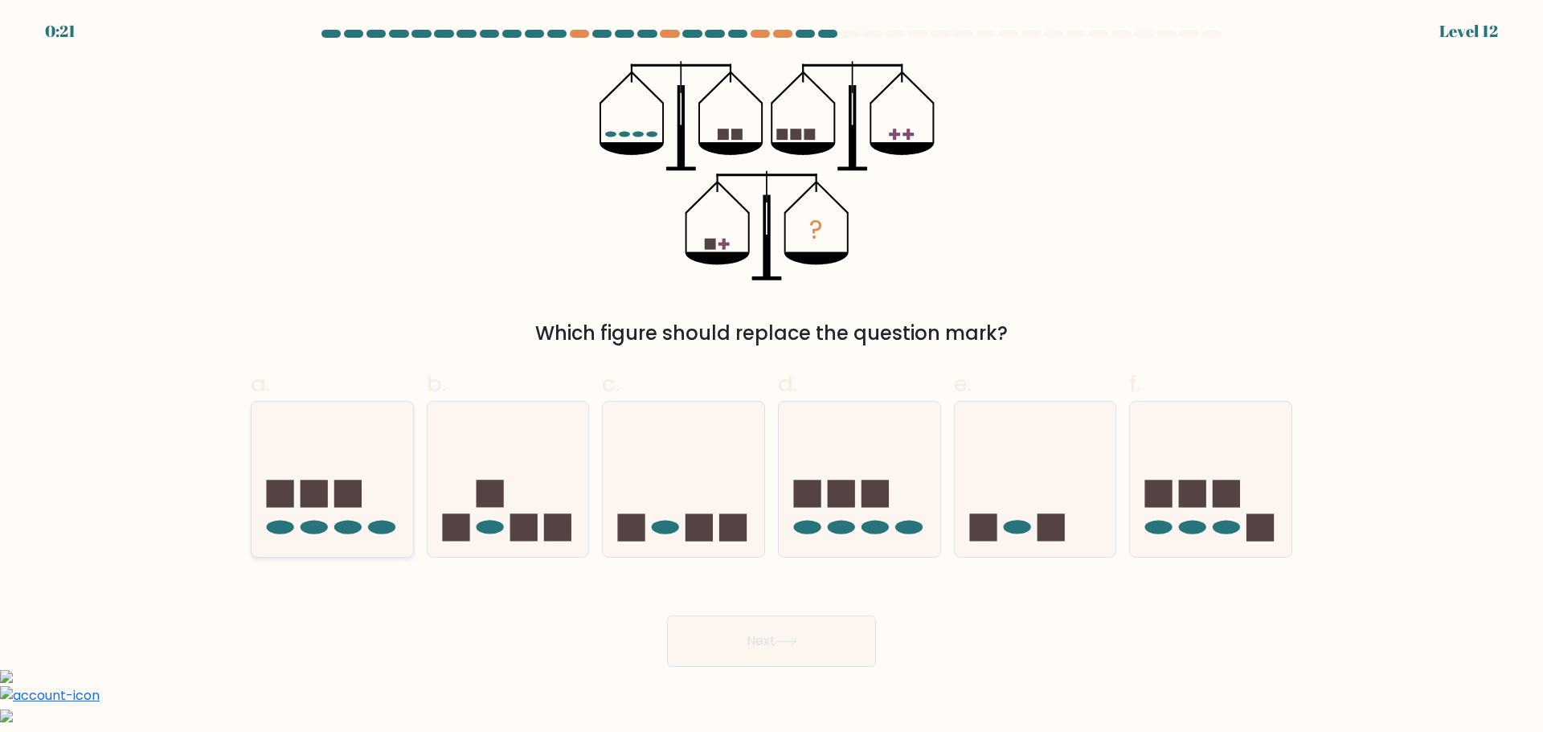
drag, startPoint x: 391, startPoint y: 493, endPoint x: 399, endPoint y: 502, distance: 13.1
click at [389, 493] on icon at bounding box center [333, 478] width 162 height 133
click at [771, 377] on input "a." at bounding box center [771, 371] width 1 height 10
radio input "true"
click at [790, 659] on button "Next" at bounding box center [771, 641] width 209 height 51
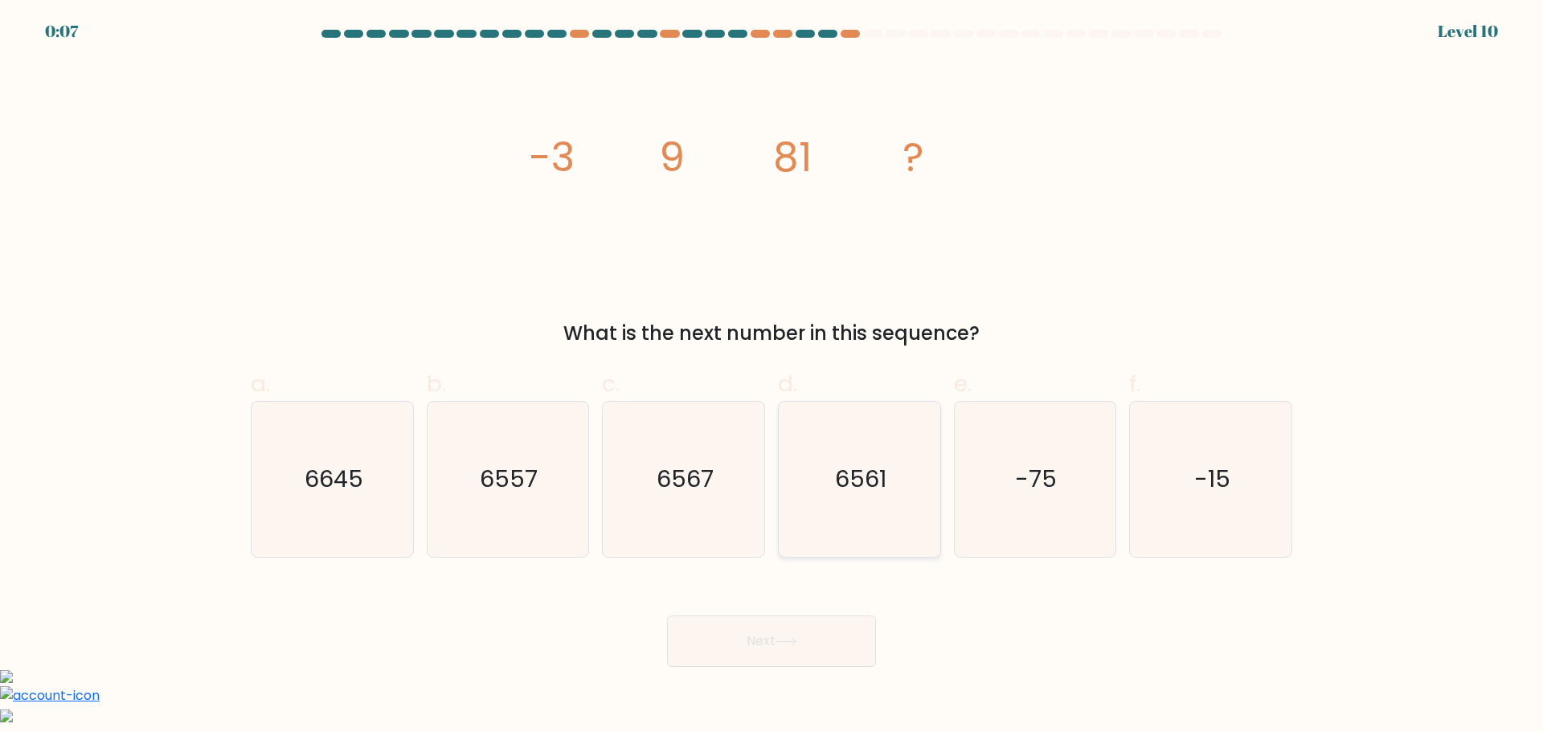
drag, startPoint x: 1078, startPoint y: 489, endPoint x: 939, endPoint y: 553, distance: 153.2
click at [1078, 489] on icon "-75" at bounding box center [1034, 479] width 155 height 155
click at [772, 377] on input "e. -75" at bounding box center [771, 371] width 1 height 10
radio input "true"
click at [806, 635] on button "Next" at bounding box center [771, 641] width 209 height 51
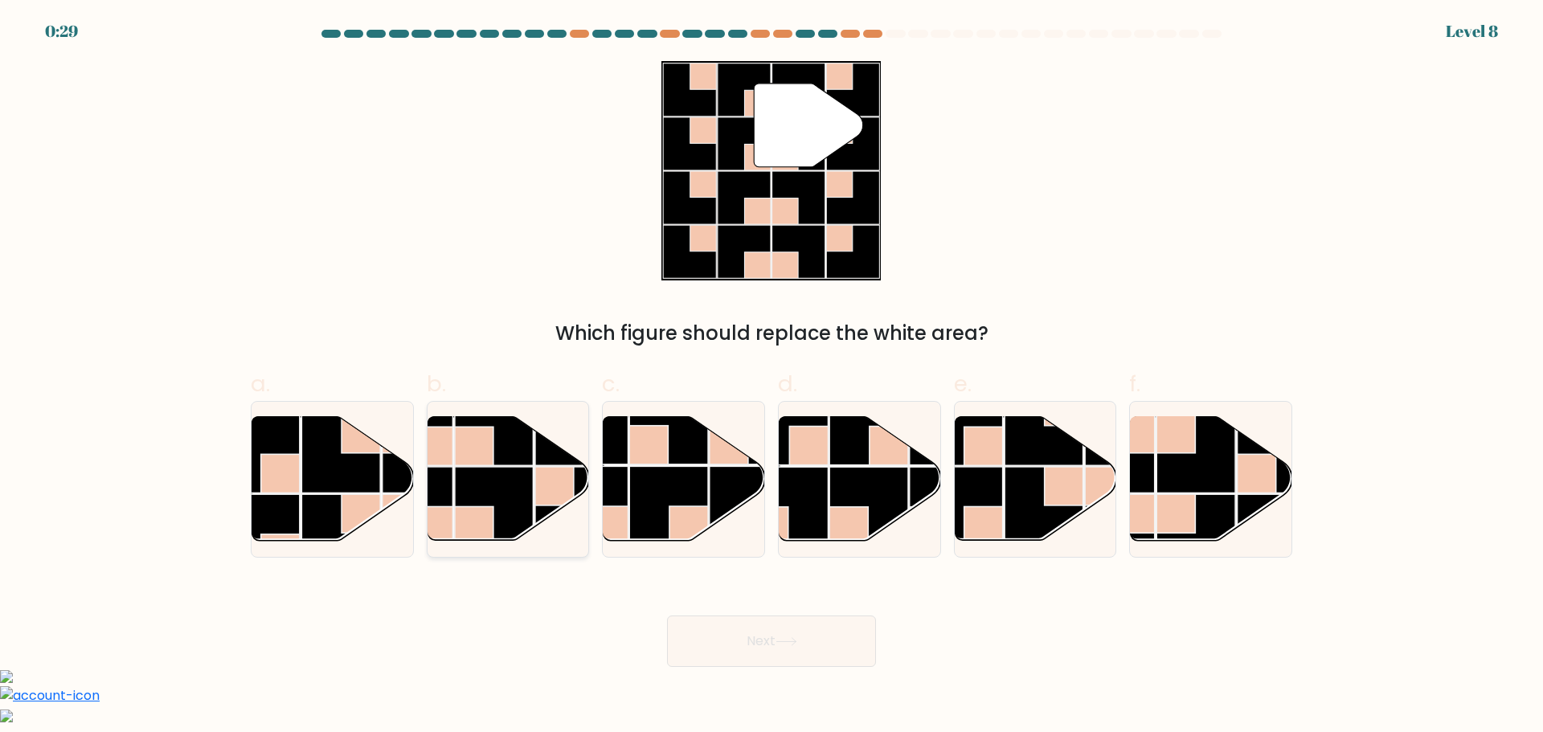
click at [501, 451] on rect at bounding box center [494, 426] width 79 height 79
click at [771, 377] on input "b." at bounding box center [771, 371] width 1 height 10
radio input "true"
click at [806, 648] on button "Next" at bounding box center [771, 641] width 209 height 51
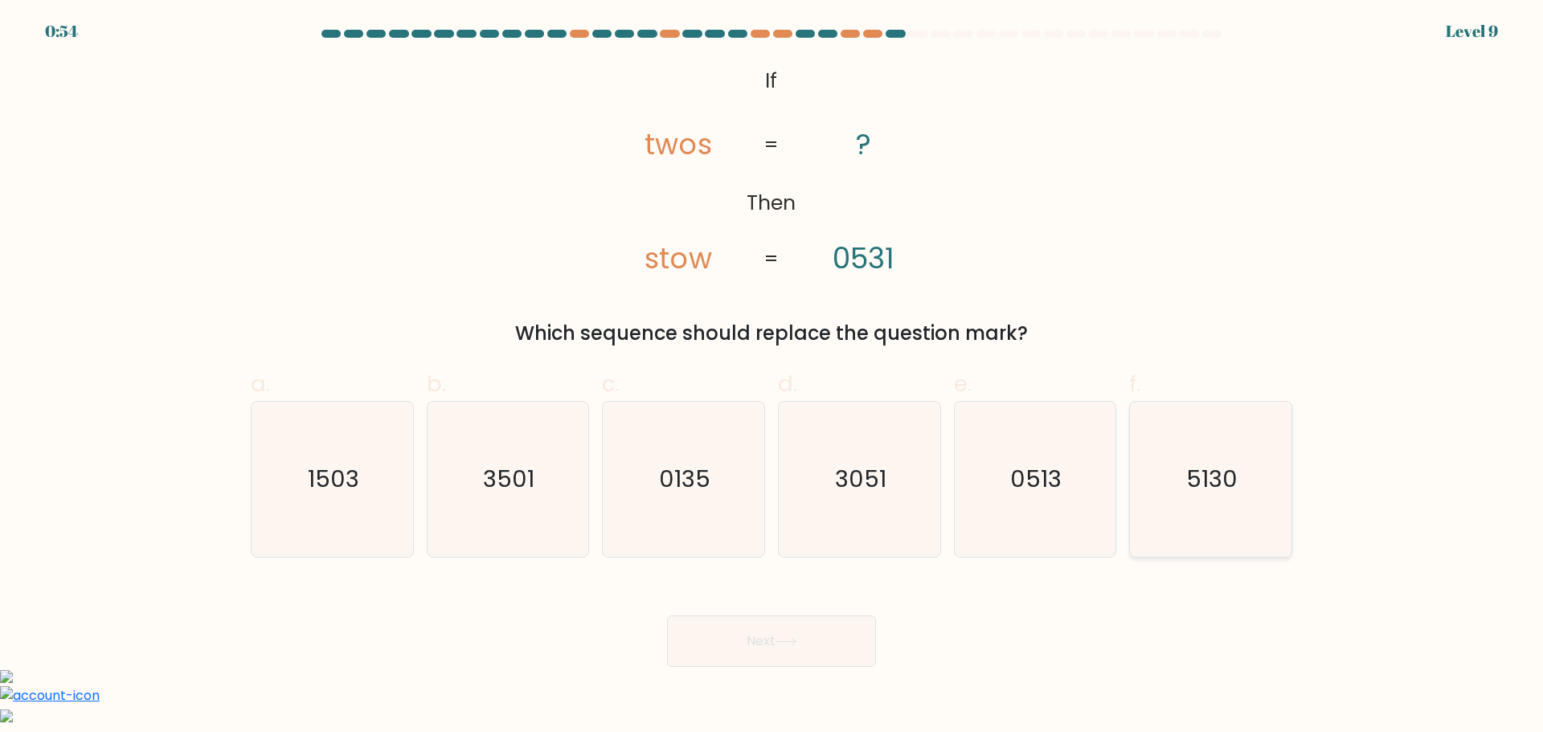
click at [1220, 448] on icon "5130" at bounding box center [1210, 479] width 155 height 155
click at [772, 377] on input "f. 5130" at bounding box center [771, 371] width 1 height 10
radio input "true"
click at [742, 642] on button "Next" at bounding box center [771, 641] width 209 height 51
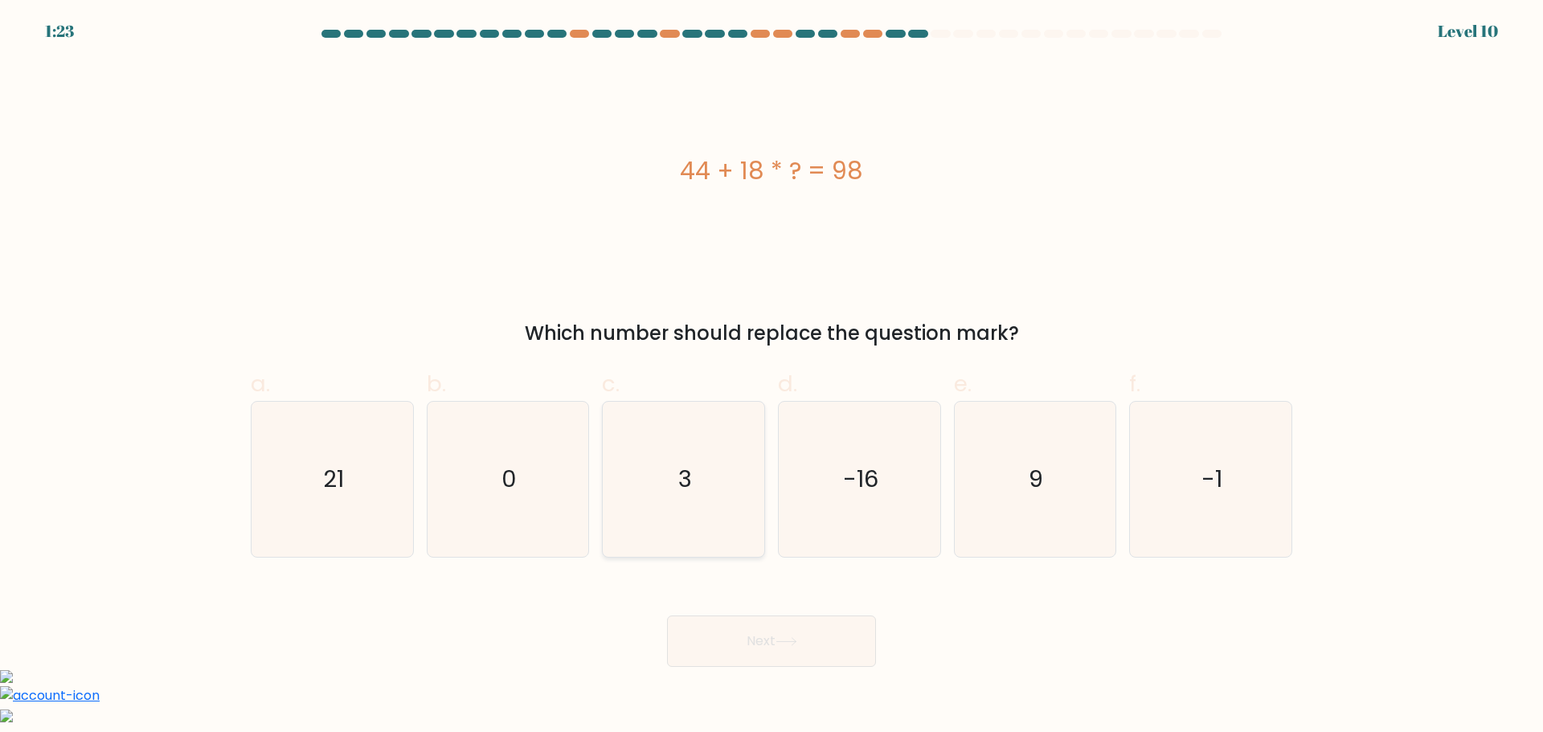
click at [747, 448] on icon "3" at bounding box center [683, 479] width 155 height 155
click at [771, 377] on input "c. 3" at bounding box center [771, 371] width 1 height 10
radio input "true"
click at [745, 624] on button "Next" at bounding box center [771, 641] width 209 height 51
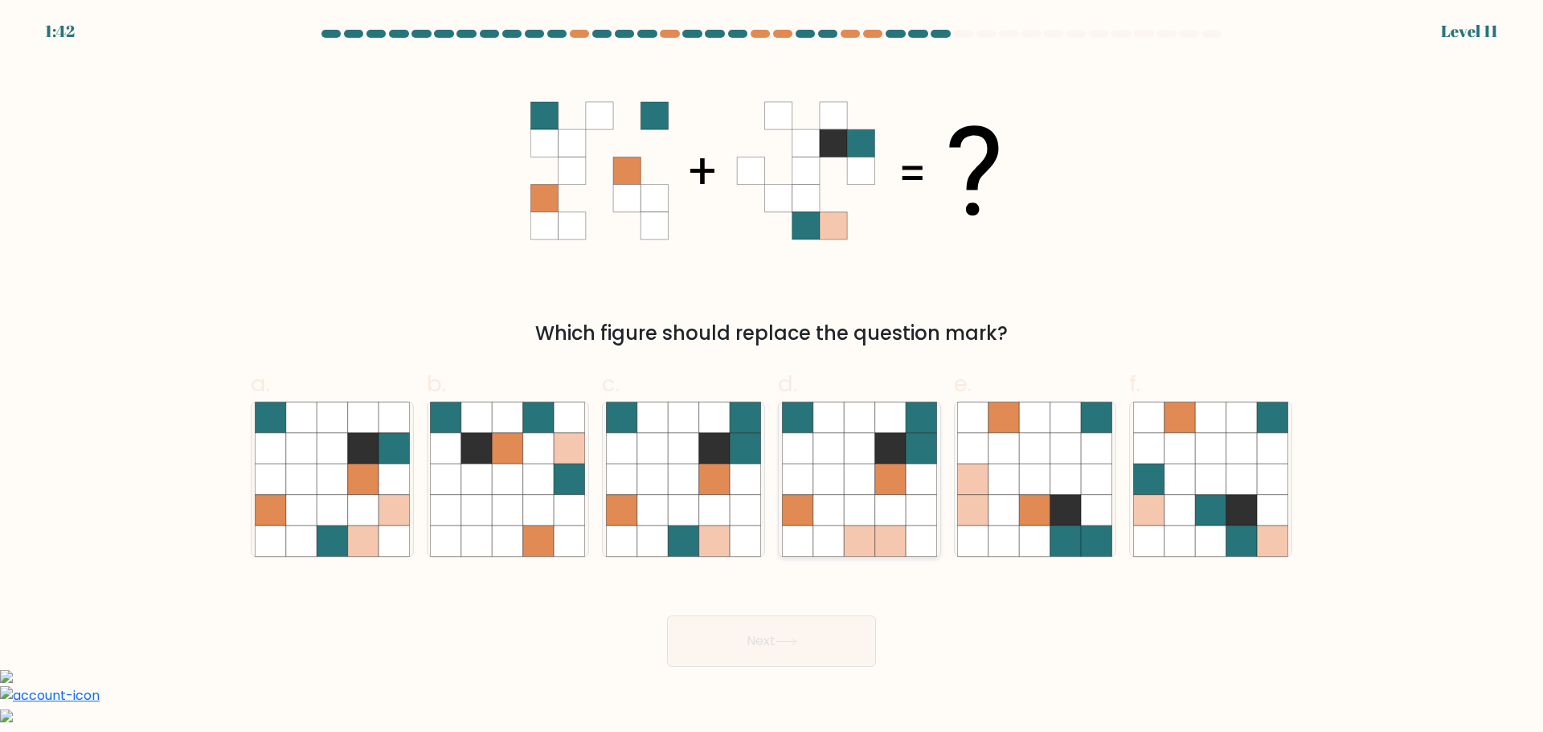
click at [911, 439] on icon at bounding box center [921, 447] width 31 height 31
click at [772, 377] on input "d." at bounding box center [771, 371] width 1 height 10
radio input "true"
click at [675, 456] on icon at bounding box center [683, 447] width 31 height 31
click at [771, 377] on input "c." at bounding box center [771, 371] width 1 height 10
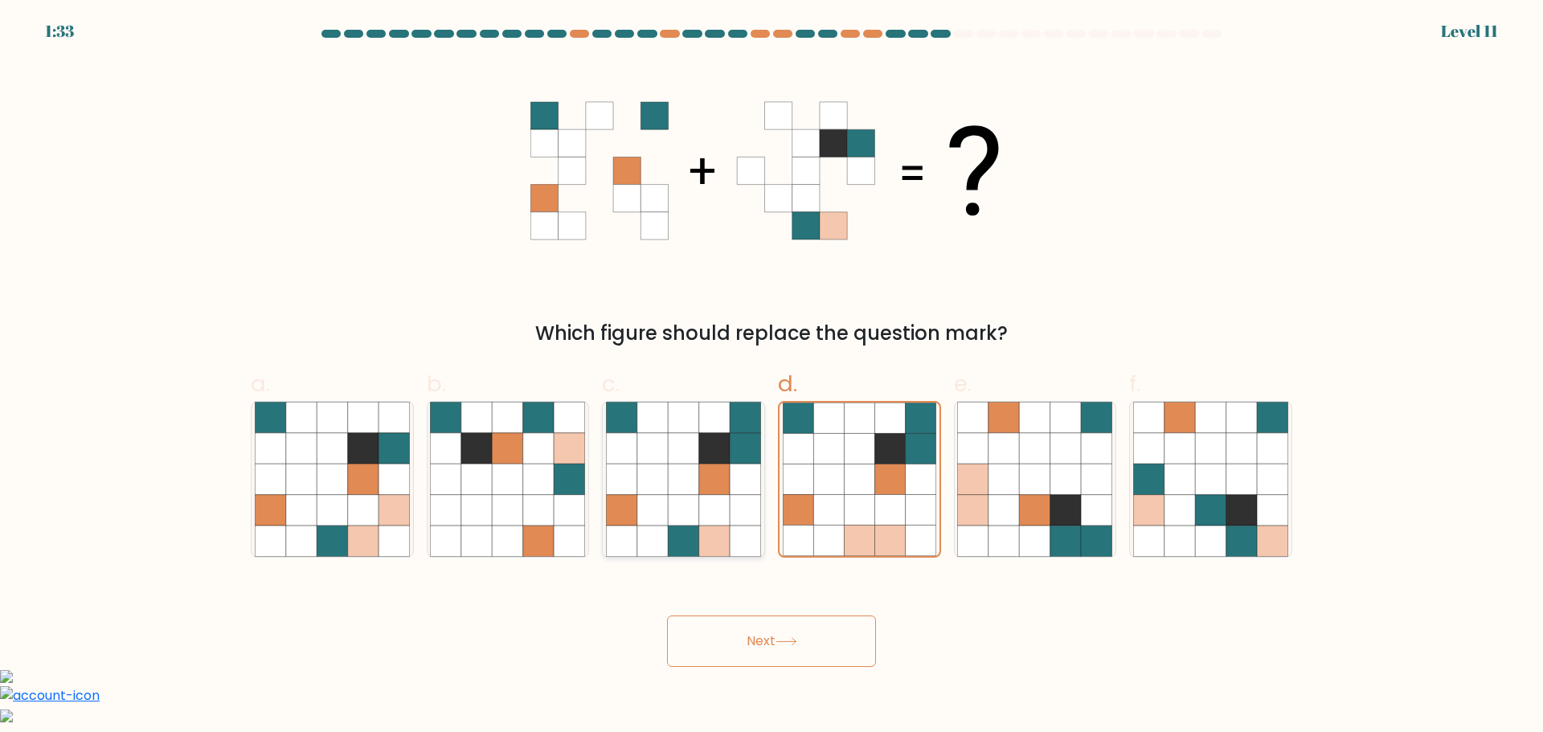
radio input "true"
click at [797, 646] on button "Next" at bounding box center [771, 641] width 209 height 51
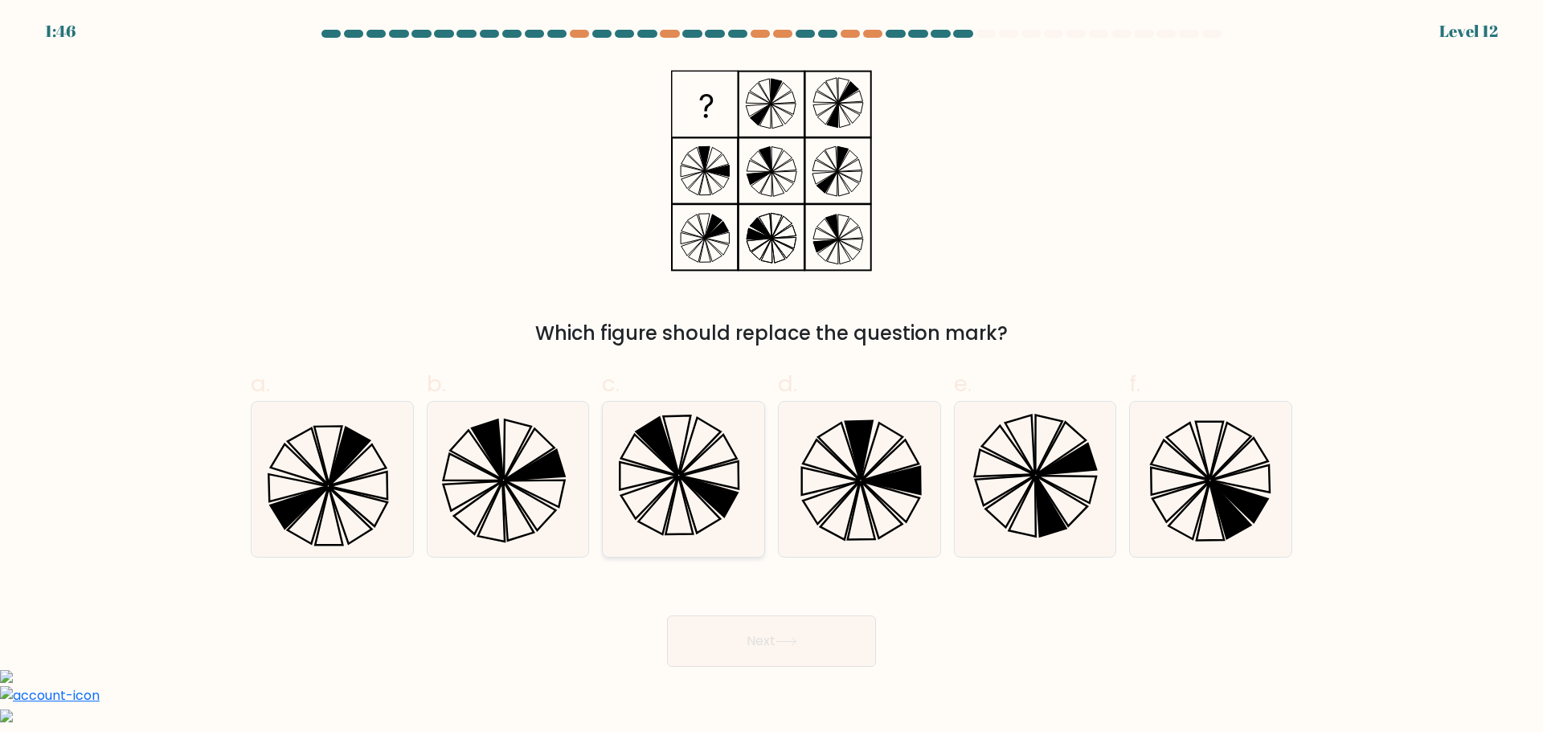
click at [669, 479] on icon at bounding box center [649, 497] width 56 height 43
click at [771, 377] on input "c." at bounding box center [771, 371] width 1 height 10
radio input "true"
click at [648, 473] on icon at bounding box center [683, 479] width 153 height 153
click at [771, 377] on input "c." at bounding box center [771, 371] width 1 height 10
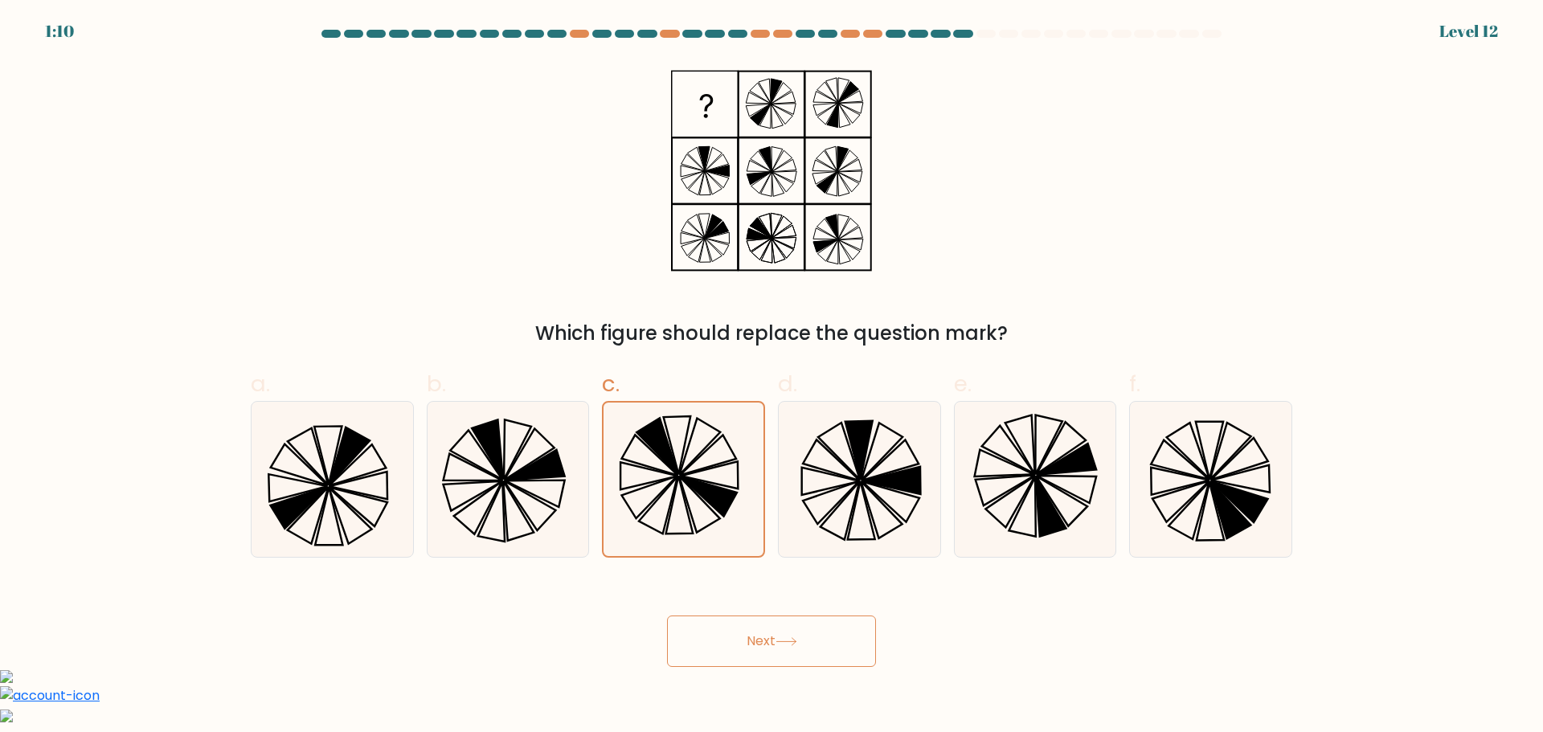
click at [783, 649] on button "Next" at bounding box center [771, 641] width 209 height 51
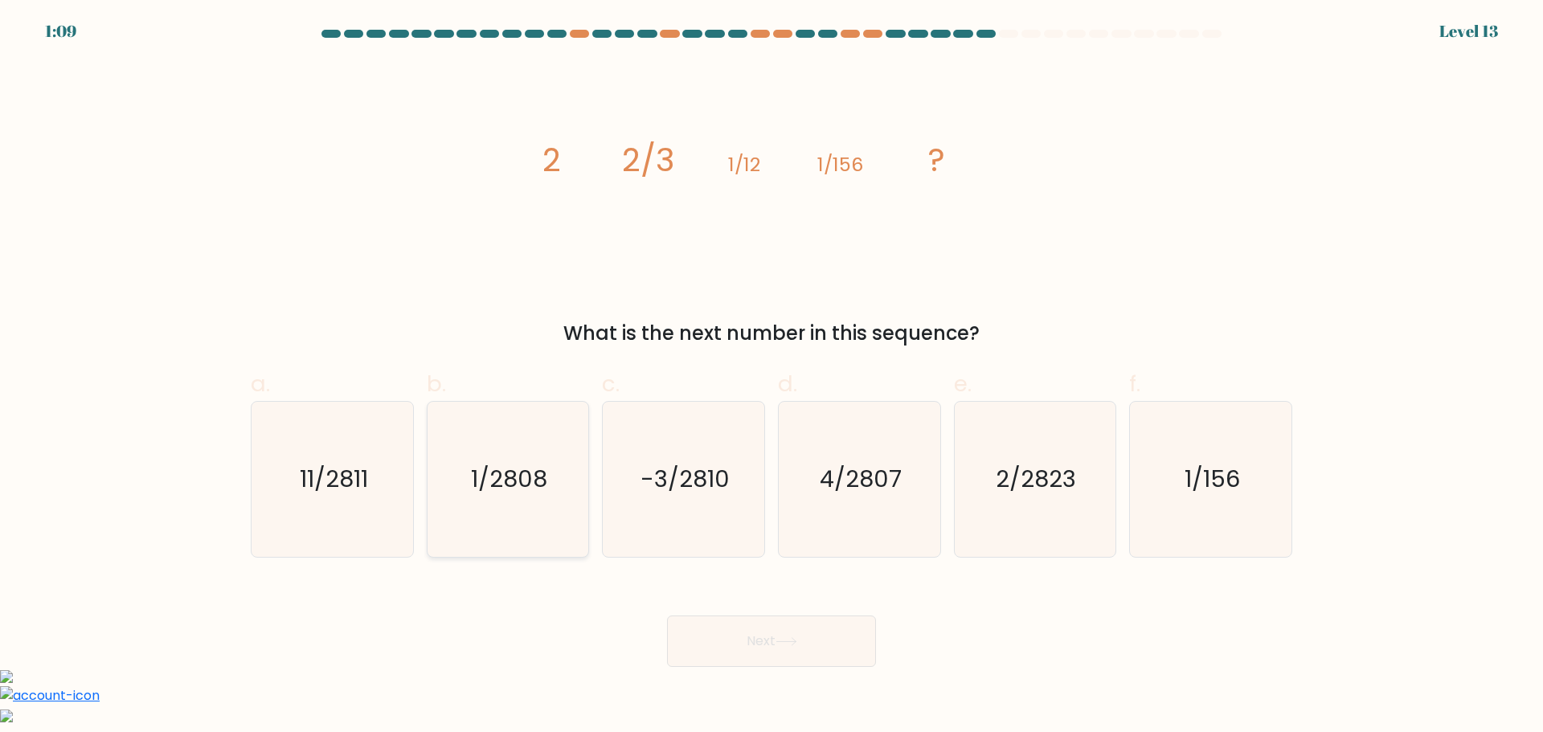
click at [477, 472] on text "1/2808" at bounding box center [509, 479] width 76 height 32
click at [771, 377] on input "b. 1/2808" at bounding box center [771, 371] width 1 height 10
radio input "true"
click at [778, 628] on button "Next" at bounding box center [771, 641] width 209 height 51
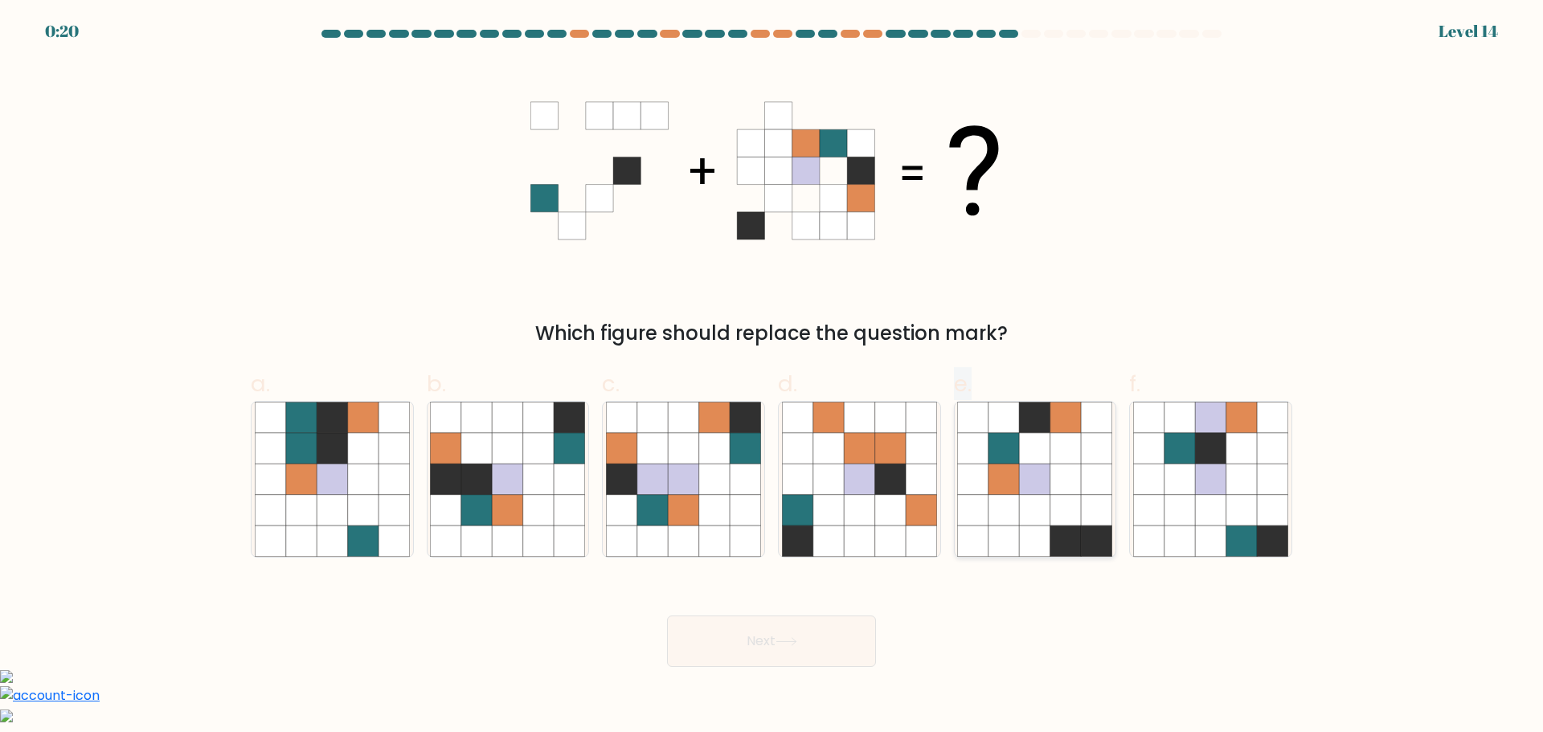
drag, startPoint x: 861, startPoint y: 460, endPoint x: 966, endPoint y: 471, distance: 105.9
click at [966, 471] on div "a. b. c." at bounding box center [771, 455] width 1054 height 202
click at [839, 452] on icon at bounding box center [828, 447] width 31 height 31
click at [772, 377] on input "d." at bounding box center [771, 371] width 1 height 10
radio input "true"
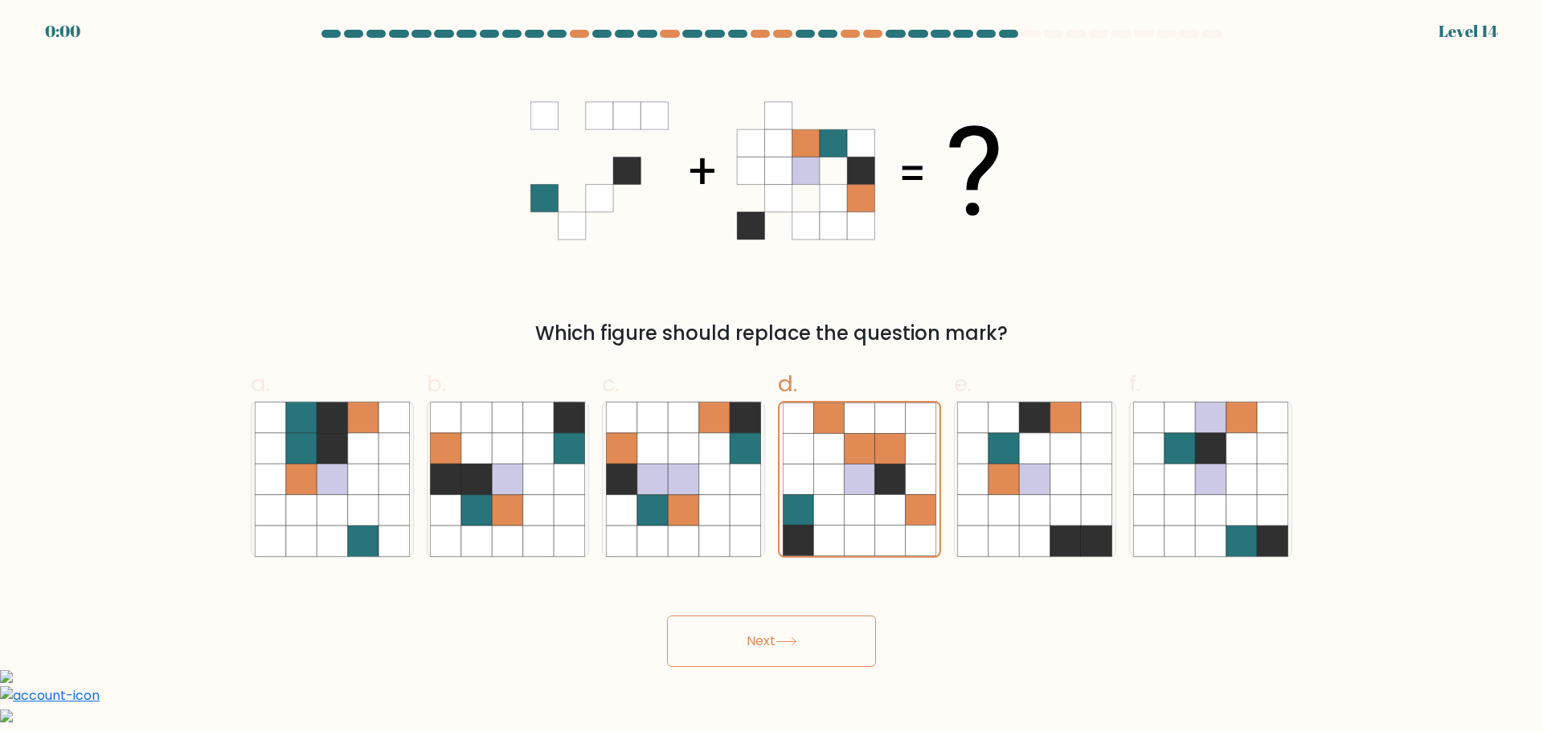
click at [796, 631] on button "Next" at bounding box center [771, 641] width 209 height 51
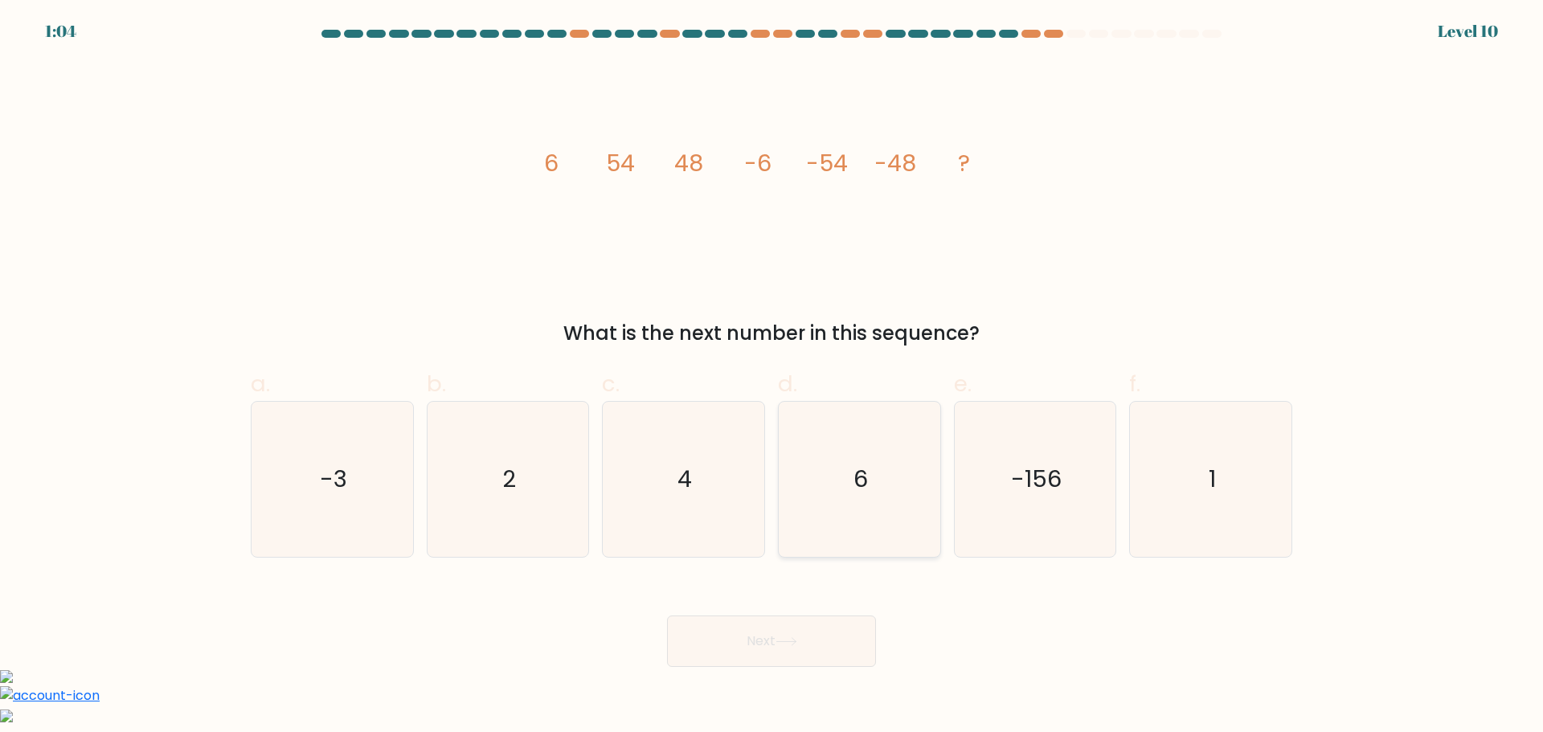
click at [923, 465] on icon "6" at bounding box center [859, 479] width 155 height 155
click at [772, 377] on input "d. 6" at bounding box center [771, 371] width 1 height 10
radio input "true"
click at [824, 644] on button "Next" at bounding box center [771, 641] width 209 height 51
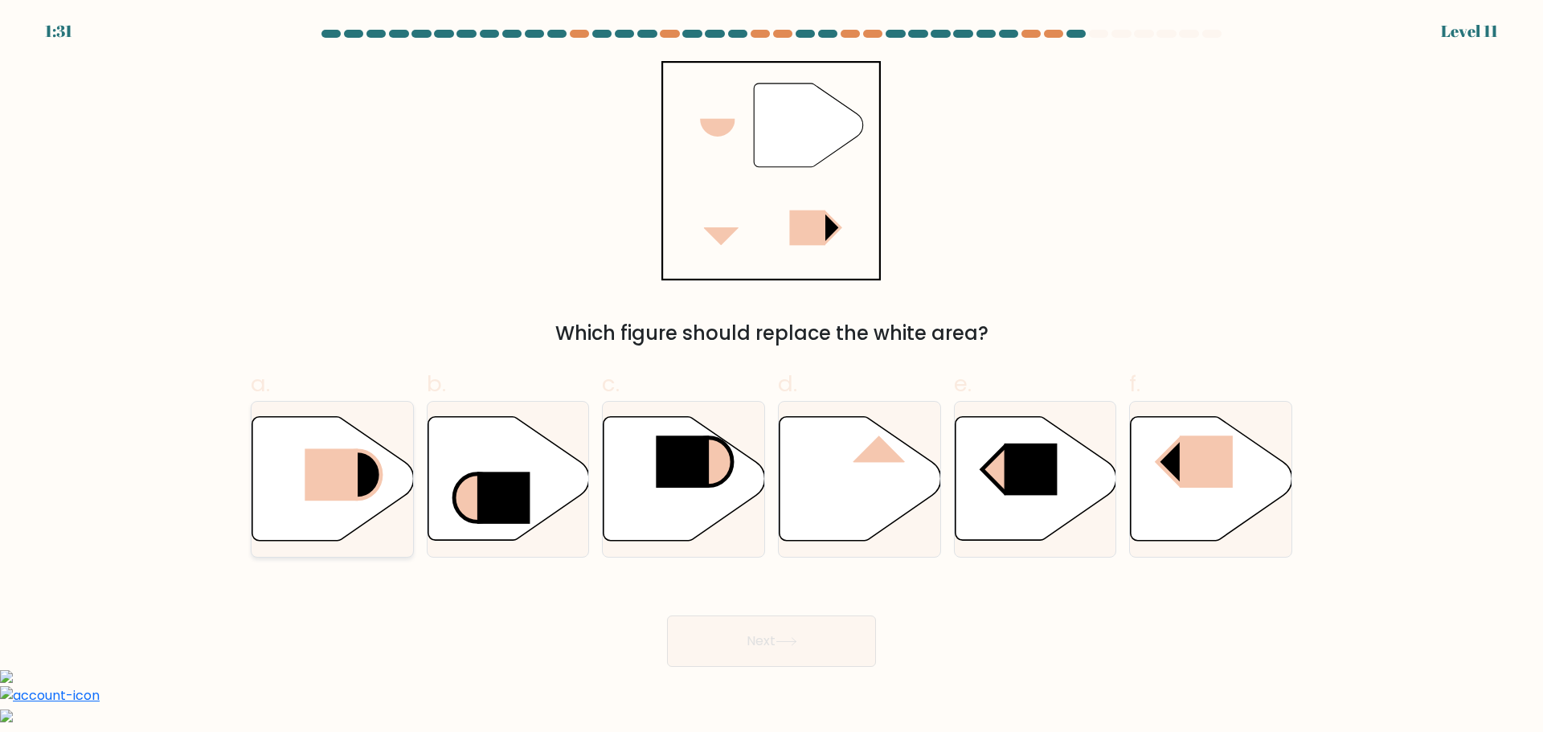
click at [358, 462] on rect at bounding box center [331, 474] width 53 height 52
click at [771, 377] on input "a." at bounding box center [771, 371] width 1 height 10
radio input "true"
click at [816, 648] on button "Next" at bounding box center [771, 641] width 209 height 51
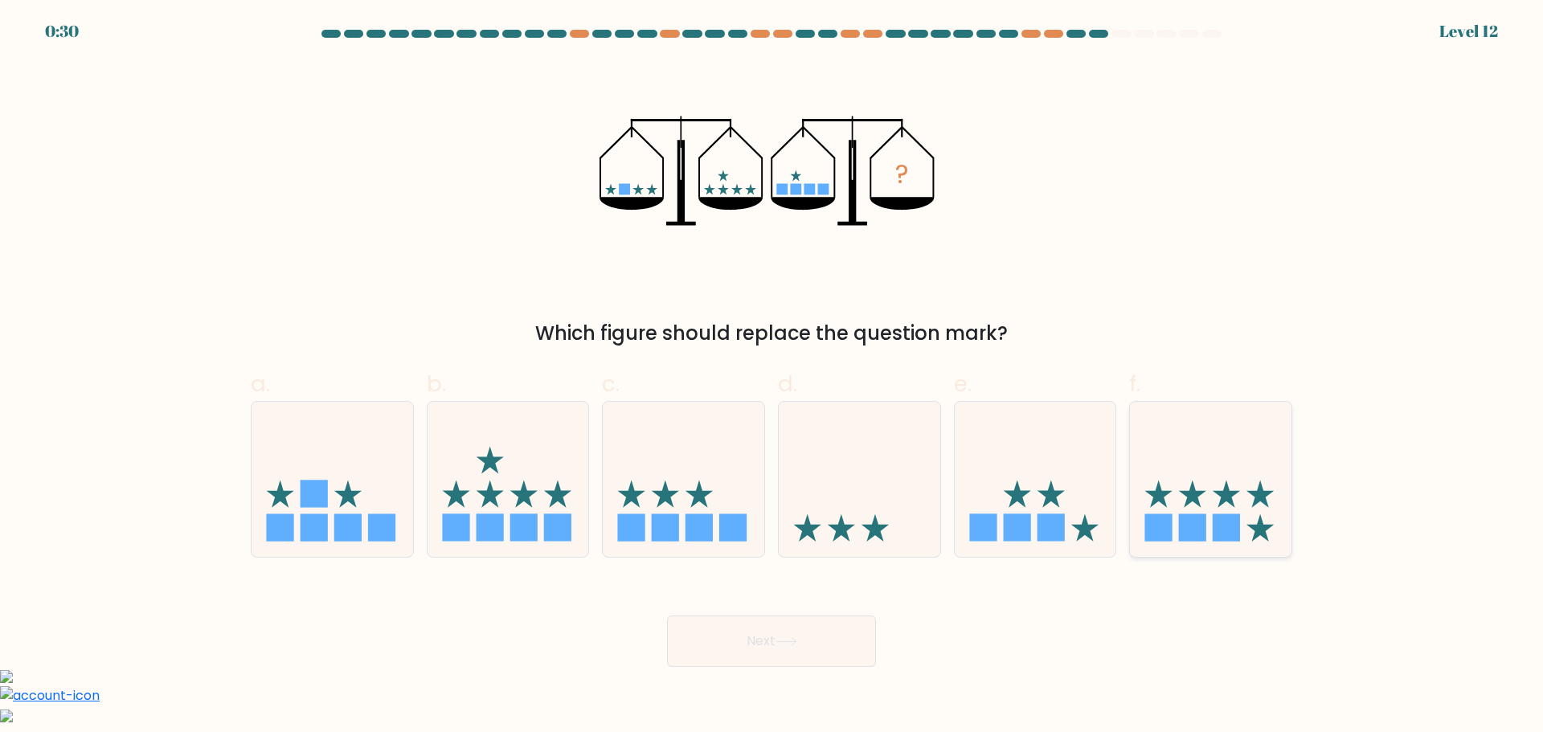
click at [1198, 517] on rect at bounding box center [1192, 527] width 27 height 27
click at [772, 377] on input "f." at bounding box center [771, 371] width 1 height 10
radio input "true"
click at [802, 641] on button "Next" at bounding box center [771, 641] width 209 height 51
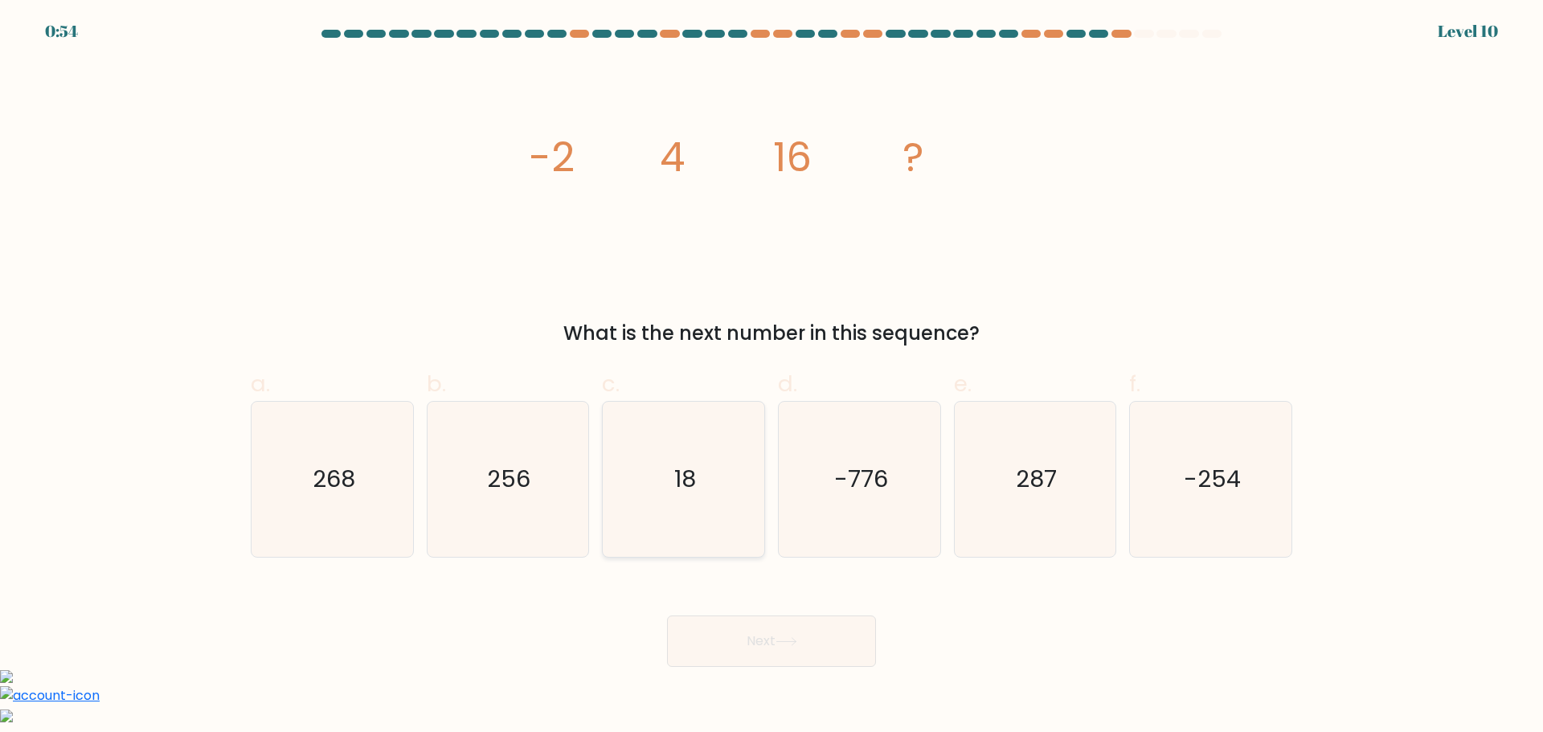
click at [710, 469] on icon "18" at bounding box center [683, 479] width 155 height 155
click at [771, 377] on input "c. 18" at bounding box center [771, 371] width 1 height 10
radio input "true"
click at [791, 634] on button "Next" at bounding box center [771, 641] width 209 height 51
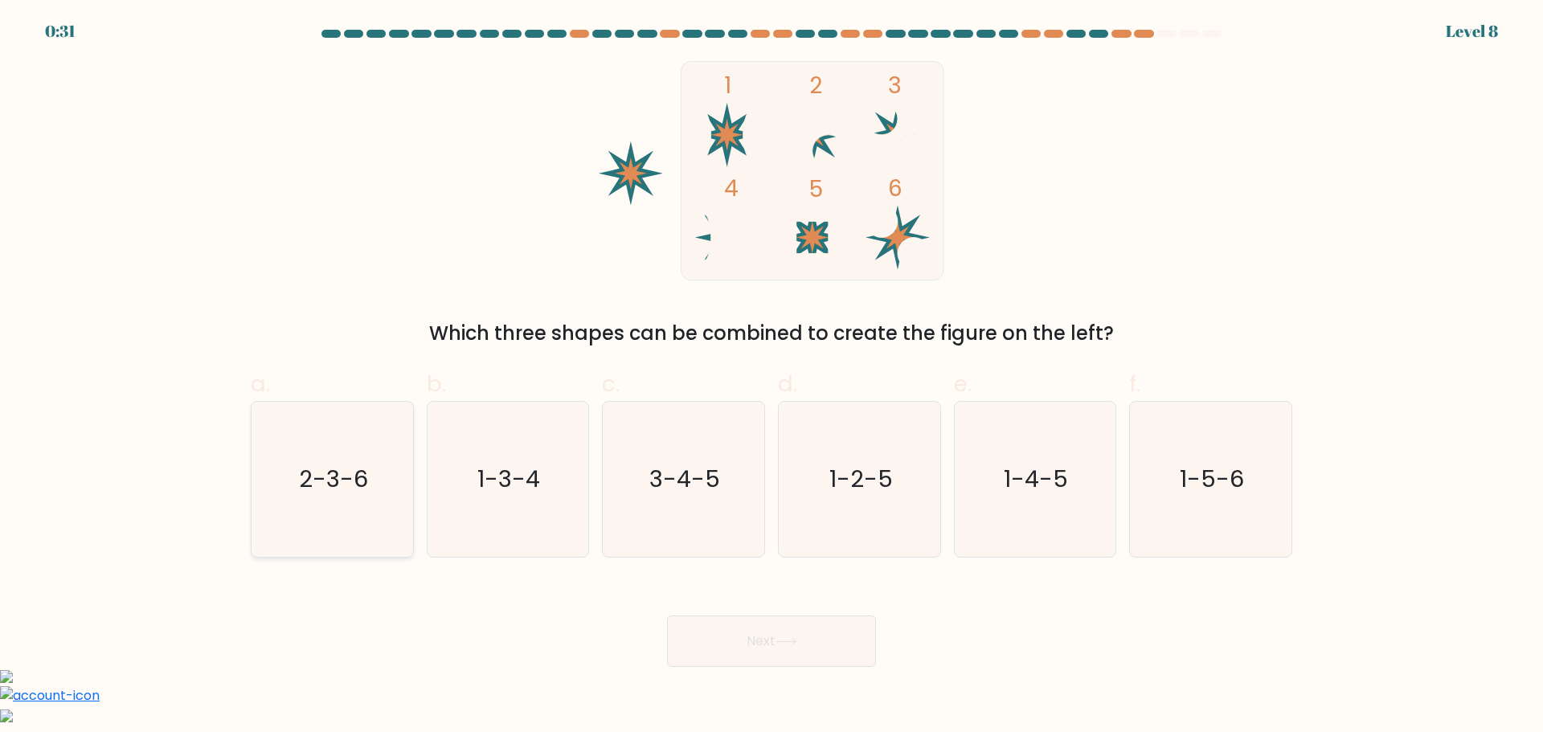
click at [333, 501] on icon "2-3-6" at bounding box center [332, 479] width 155 height 155
click at [771, 377] on input "a. 2-3-6" at bounding box center [771, 371] width 1 height 10
radio input "true"
drag, startPoint x: 882, startPoint y: 661, endPoint x: 782, endPoint y: 636, distance: 103.5
click at [880, 660] on div "Next" at bounding box center [771, 622] width 1061 height 90
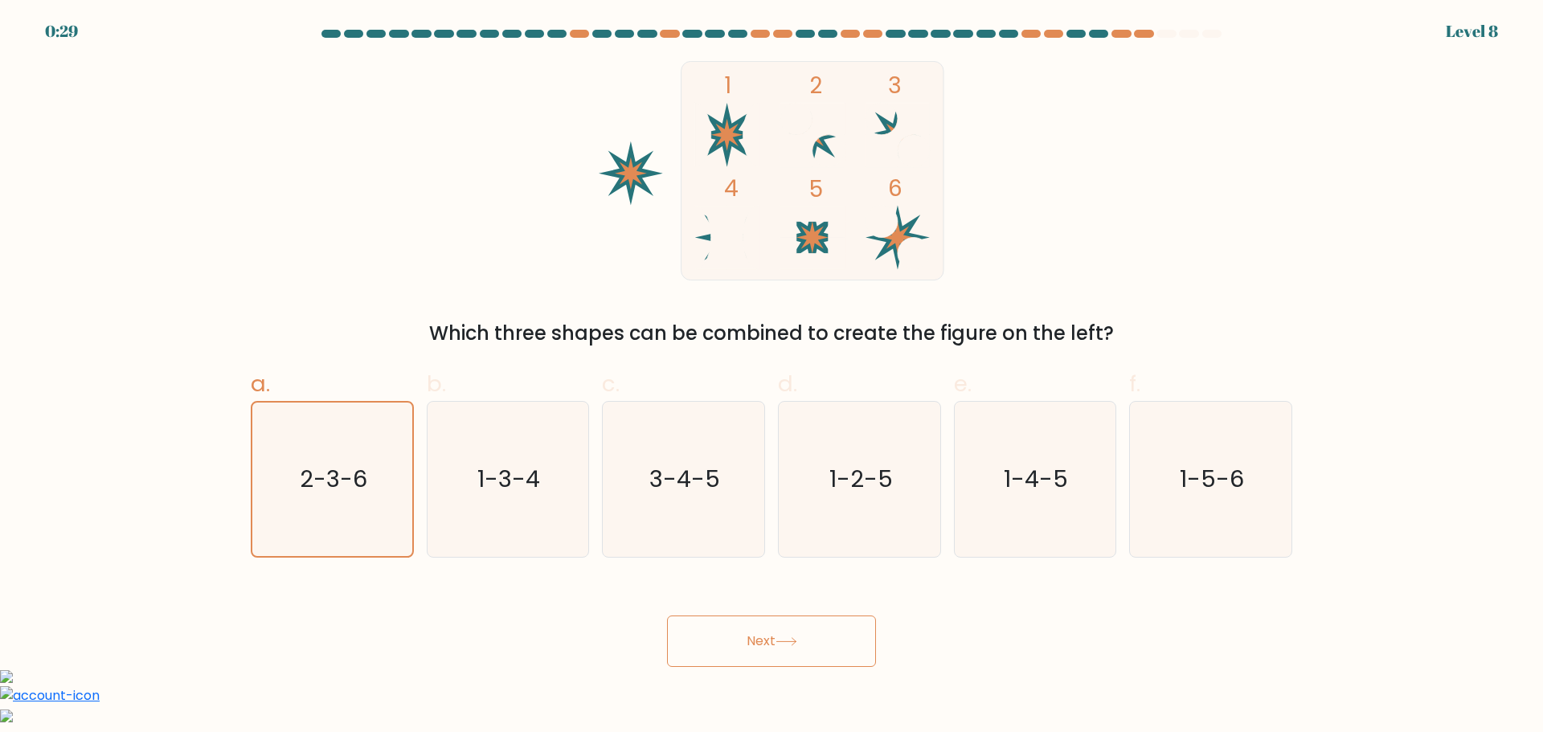
click at [782, 636] on button "Next" at bounding box center [771, 641] width 209 height 51
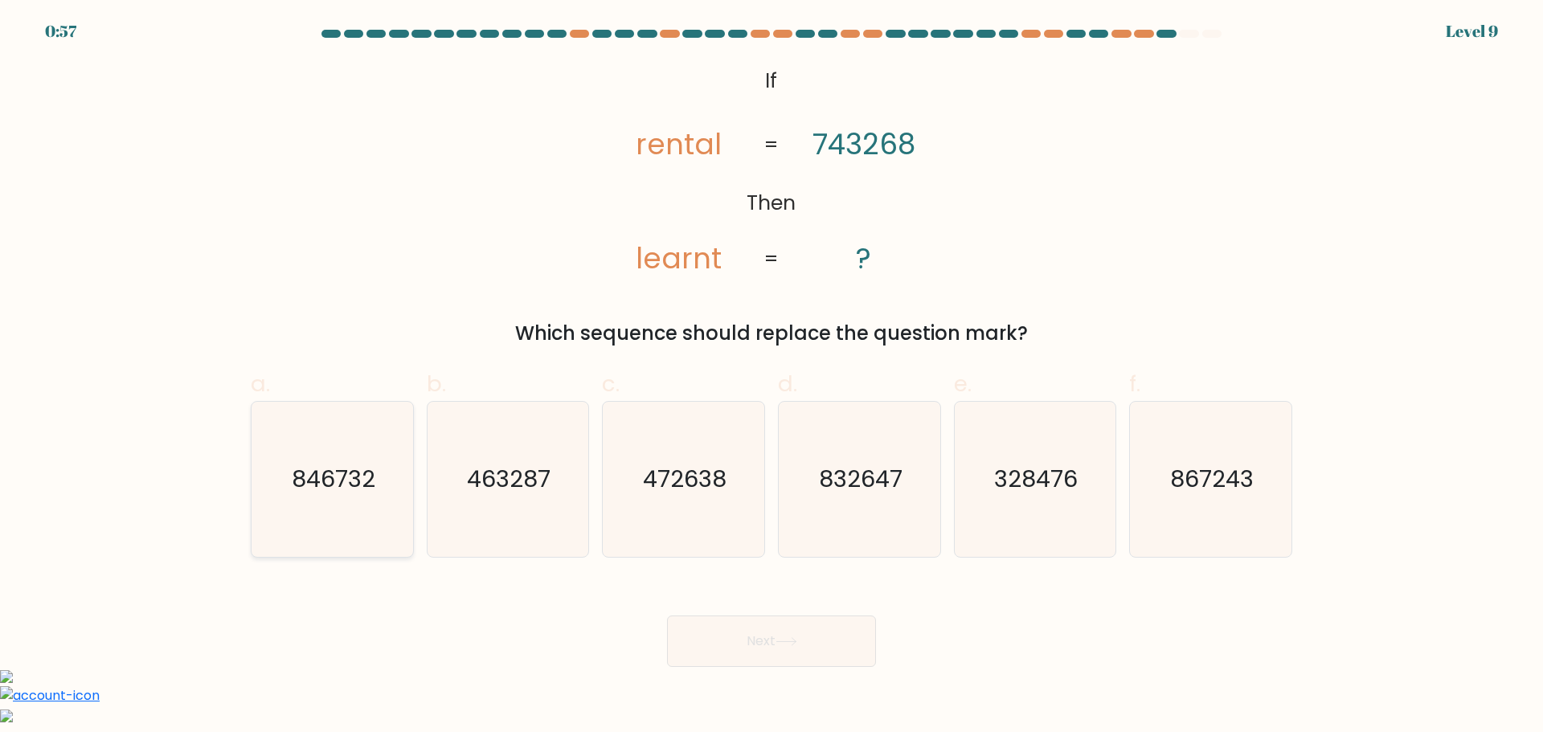
click at [321, 474] on text "846732" at bounding box center [334, 479] width 84 height 32
click at [771, 377] on input "a. 846732" at bounding box center [771, 371] width 1 height 10
radio input "true"
click at [821, 630] on button "Next" at bounding box center [771, 641] width 209 height 51
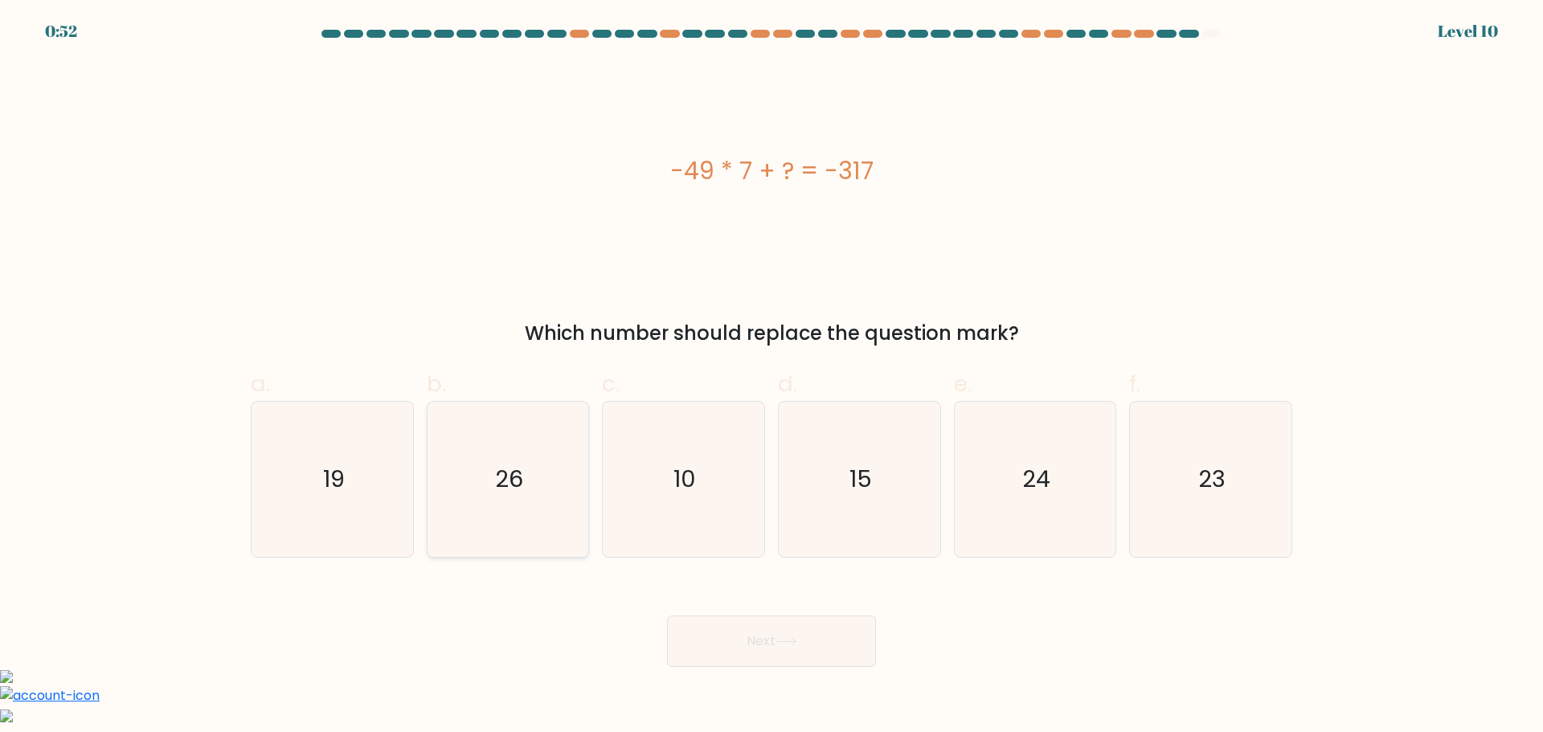
click at [509, 477] on text "26" at bounding box center [509, 479] width 28 height 32
click at [771, 377] on input "b. 26" at bounding box center [771, 371] width 1 height 10
radio input "true"
click at [756, 648] on button "Next" at bounding box center [771, 641] width 209 height 51
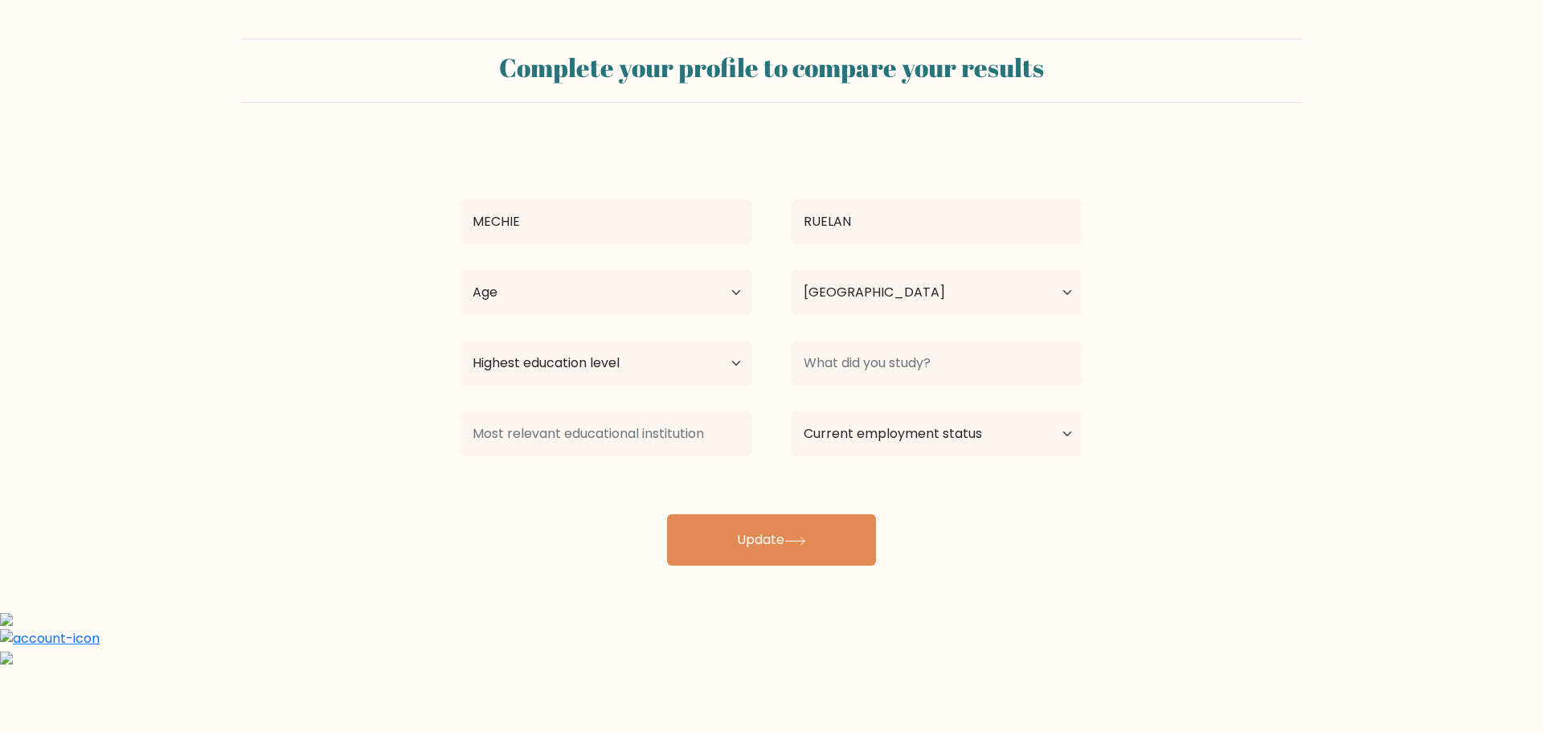
select select "PH"
click at [783, 550] on button "Update" at bounding box center [771, 539] width 209 height 51
click at [584, 300] on select "Age Under [DEMOGRAPHIC_DATA] [DEMOGRAPHIC_DATA] [DEMOGRAPHIC_DATA] [DEMOGRAPHIC…" at bounding box center [606, 292] width 292 height 45
select select "35_44"
click at [460, 270] on select "Age Under [DEMOGRAPHIC_DATA] [DEMOGRAPHIC_DATA] [DEMOGRAPHIC_DATA] [DEMOGRAPHIC…" at bounding box center [606, 292] width 292 height 45
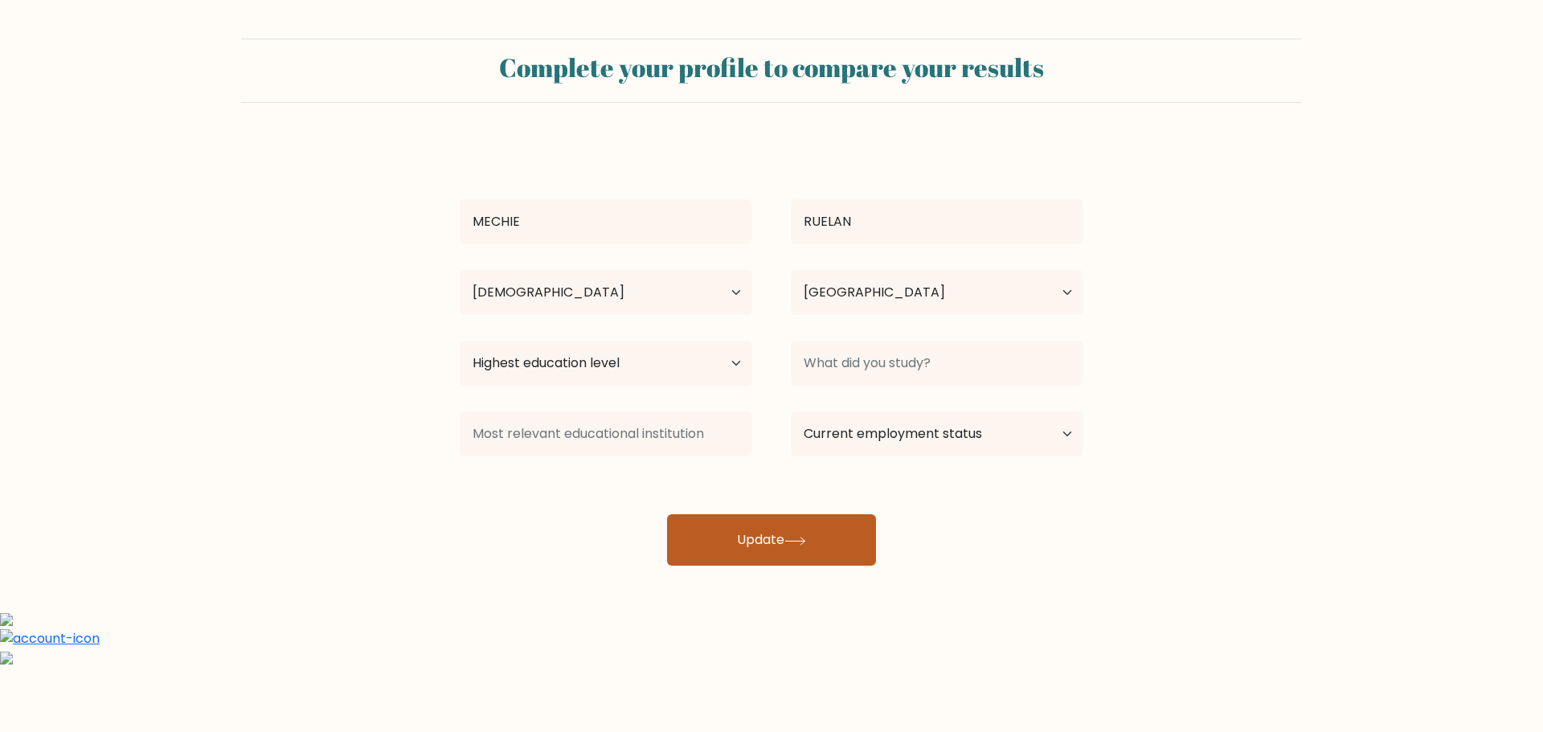
click at [735, 545] on button "Update" at bounding box center [771, 539] width 209 height 51
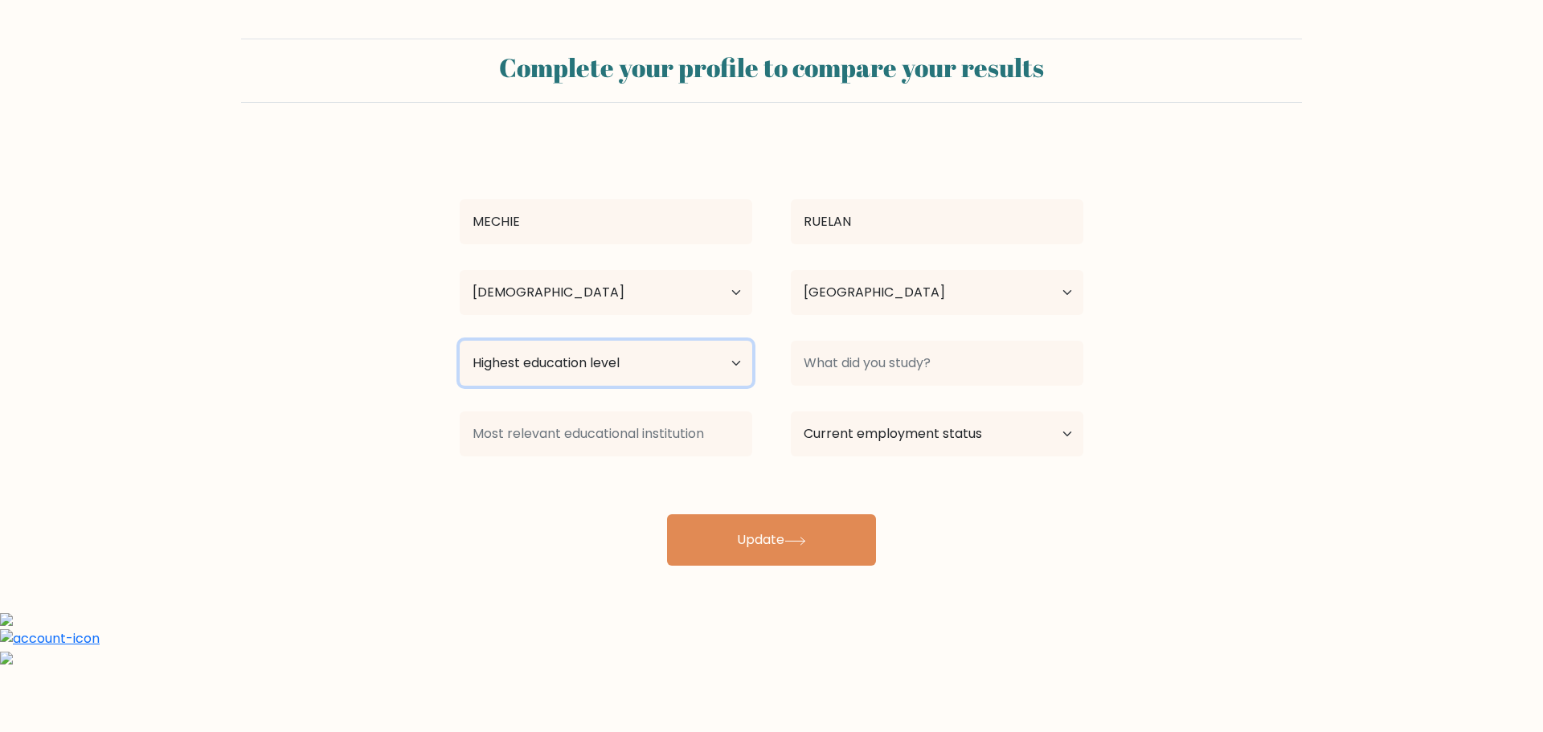
click at [670, 370] on select "Highest education level No schooling Primary Lower Secondary Upper Secondary Oc…" at bounding box center [606, 363] width 292 height 45
select select "bachelors_degree"
click at [460, 341] on select "Highest education level No schooling Primary Lower Secondary Upper Secondary Oc…" at bounding box center [606, 363] width 292 height 45
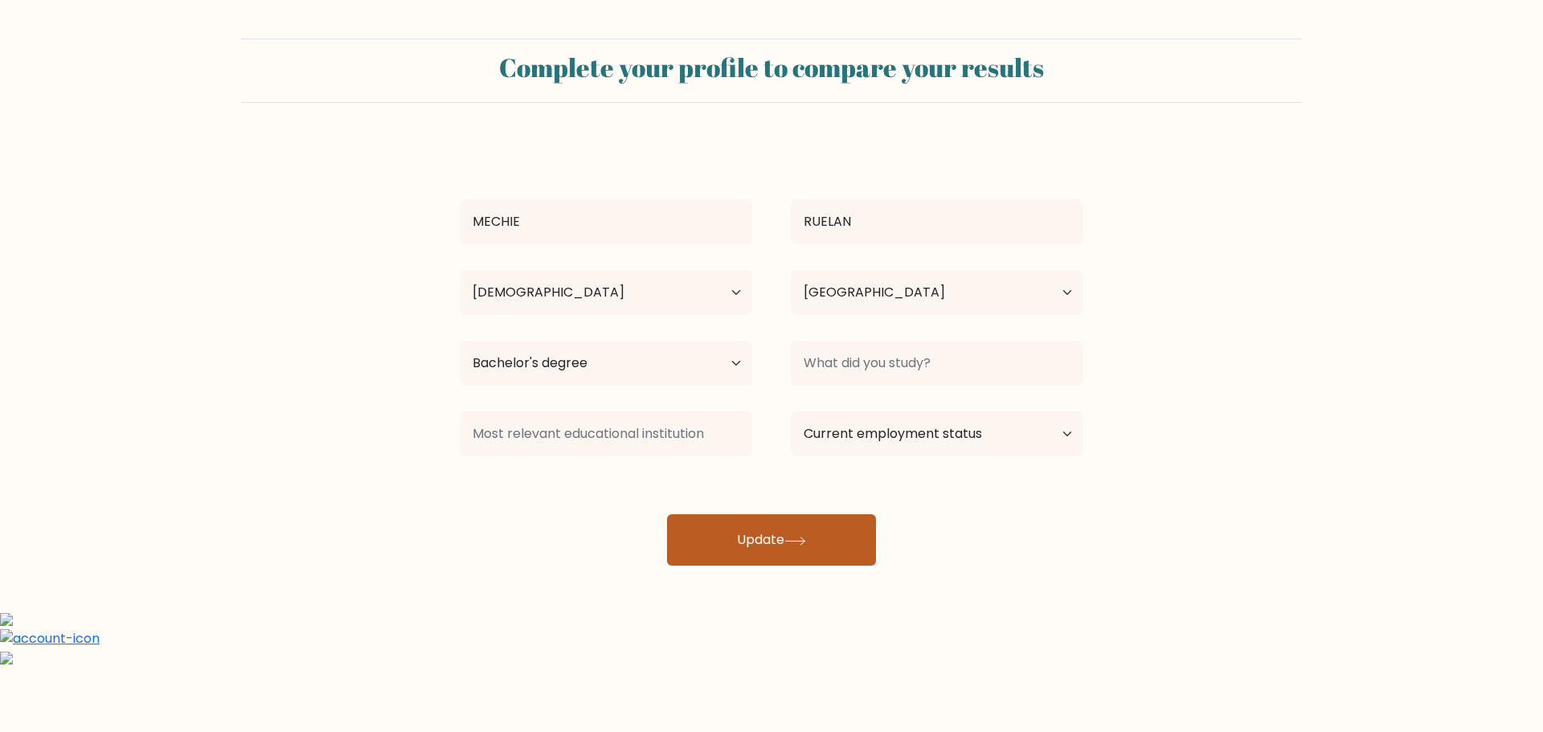
click at [761, 519] on button "Update" at bounding box center [771, 539] width 209 height 51
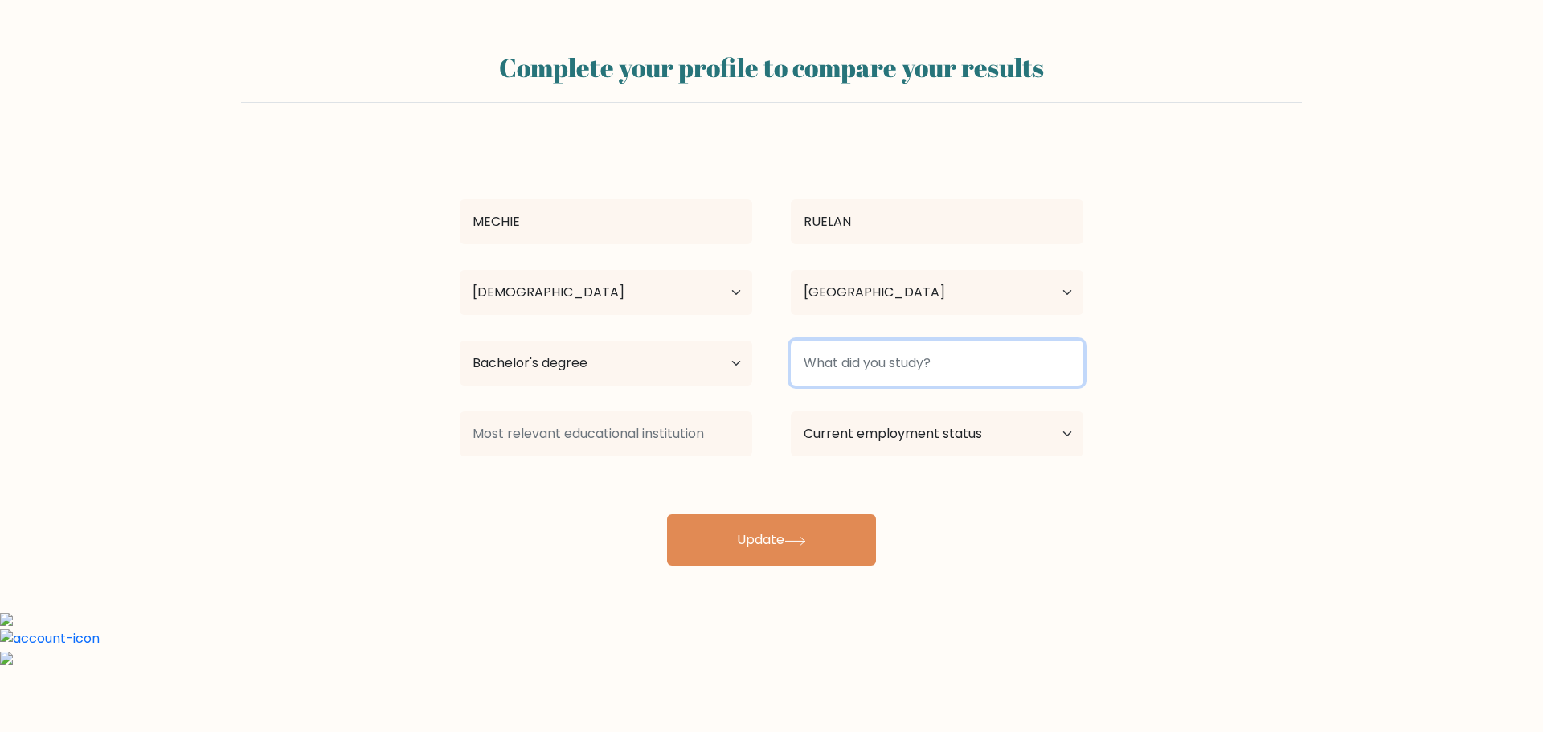
click at [877, 352] on input at bounding box center [937, 363] width 292 height 45
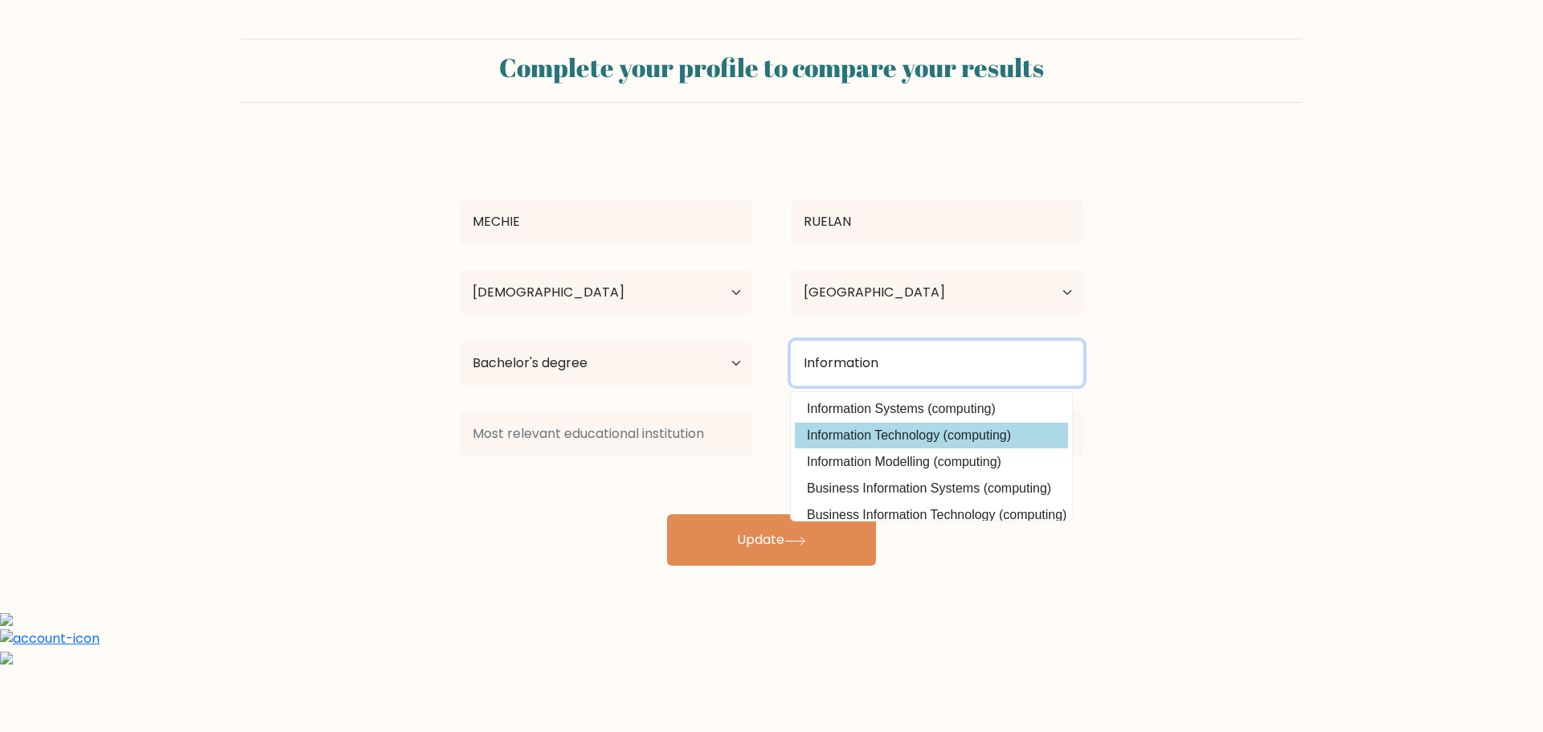
type input "Information"
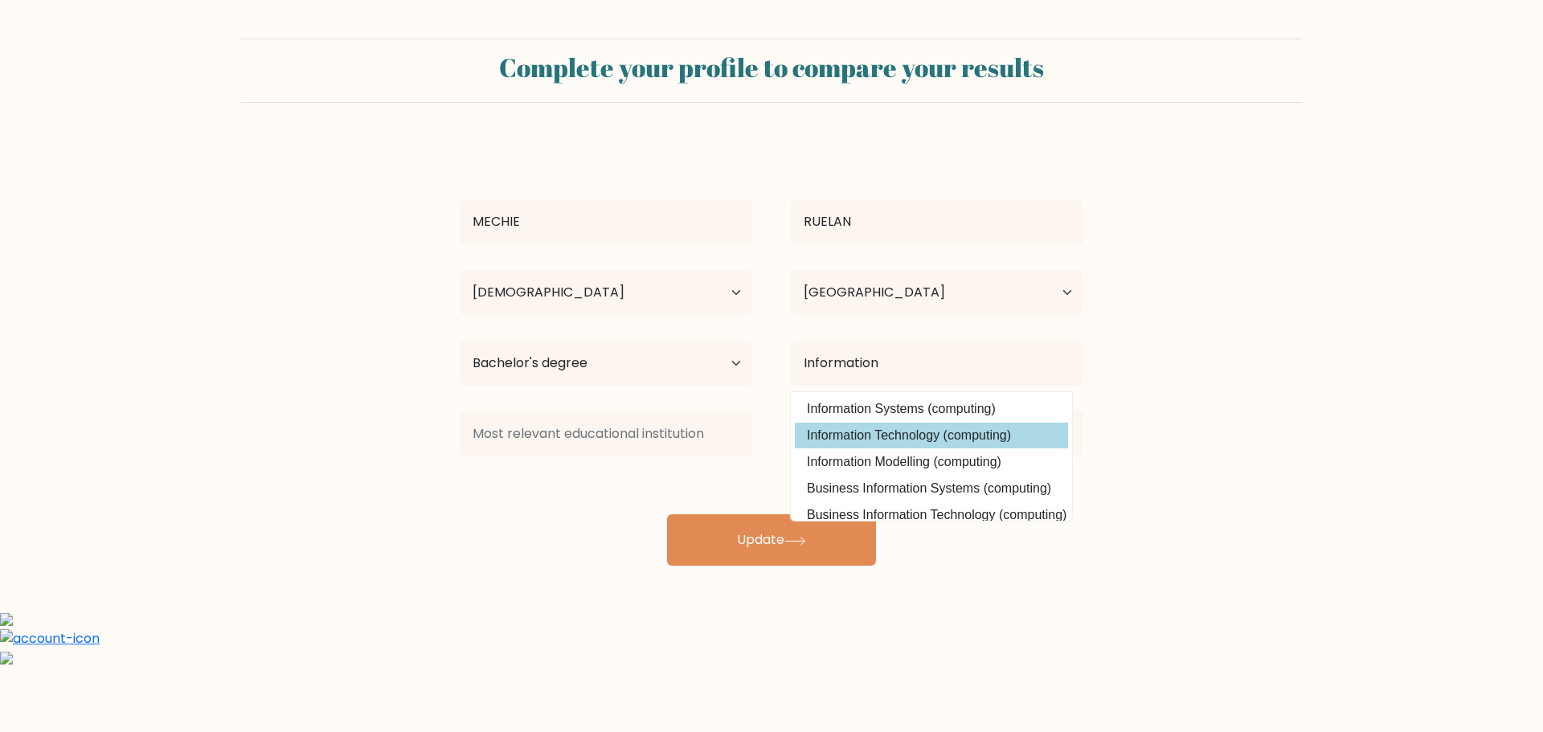
click at [881, 427] on div "[PERSON_NAME][GEOGRAPHIC_DATA] Age Under [DEMOGRAPHIC_DATA] [DEMOGRAPHIC_DATA] …" at bounding box center [771, 353] width 643 height 424
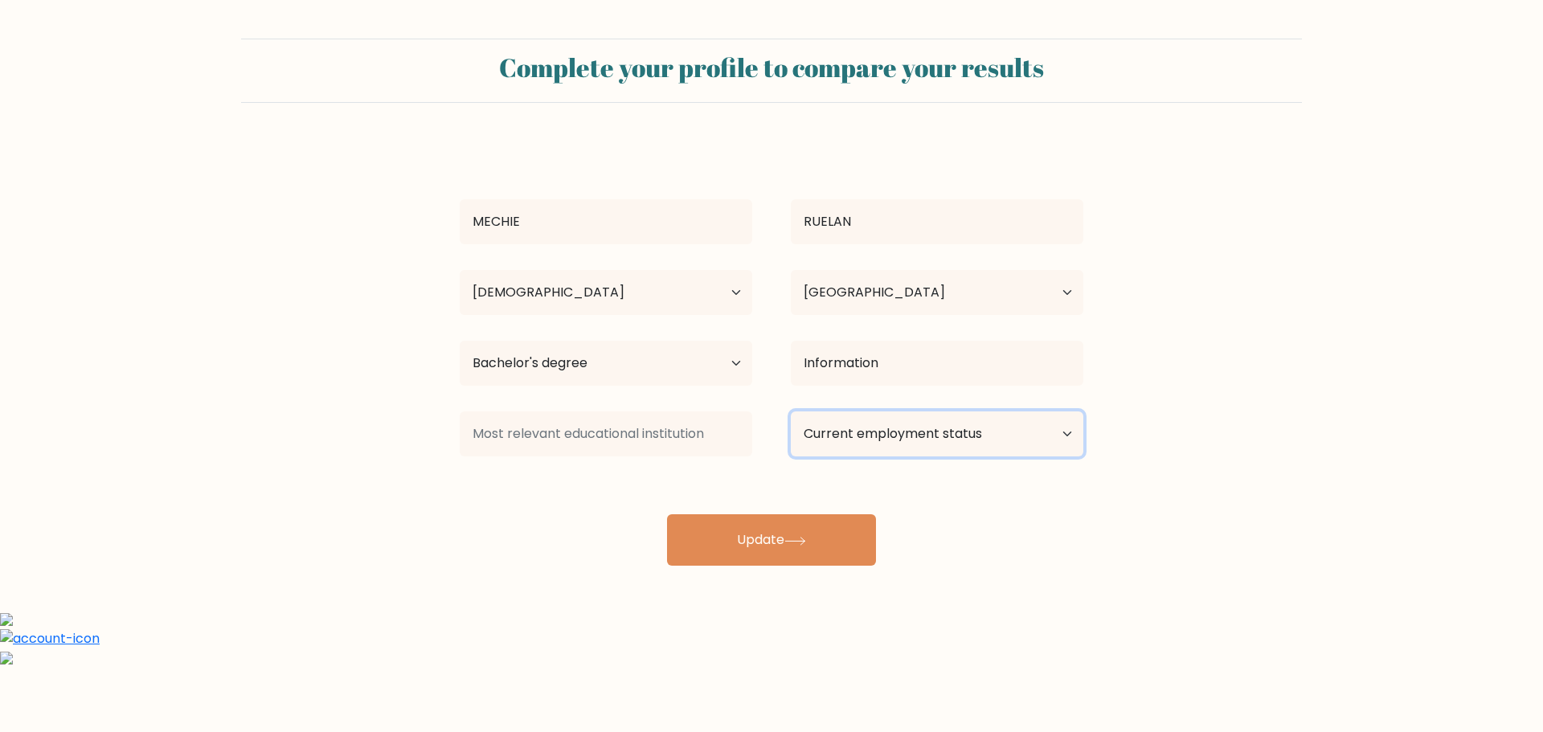
click at [857, 433] on select "Current employment status Employed Student Retired Other / prefer not to answer" at bounding box center [937, 433] width 292 height 45
select select "other"
click at [791, 411] on select "Current employment status Employed Student Retired Other / prefer not to answer" at bounding box center [937, 433] width 292 height 45
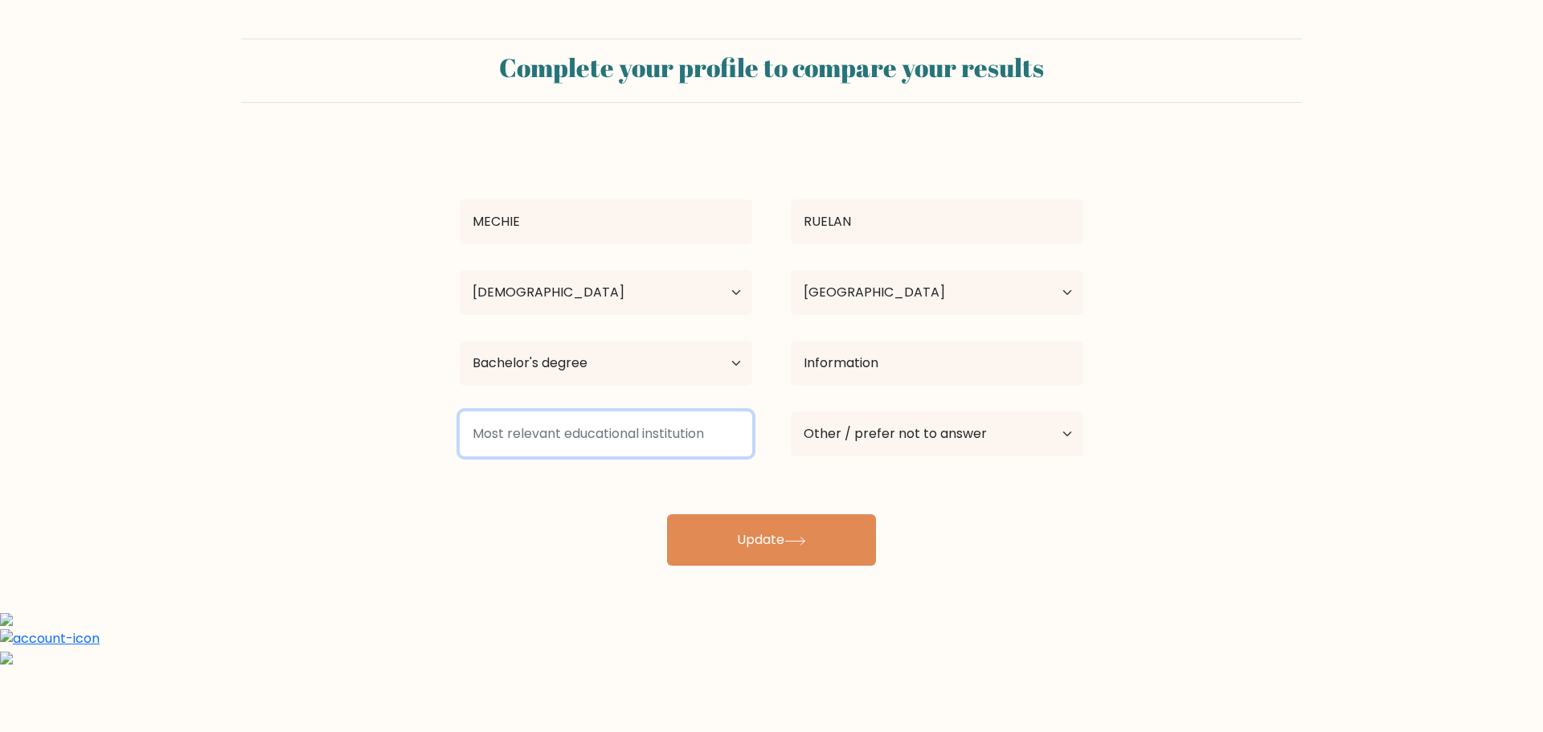
click at [583, 417] on input at bounding box center [606, 433] width 292 height 45
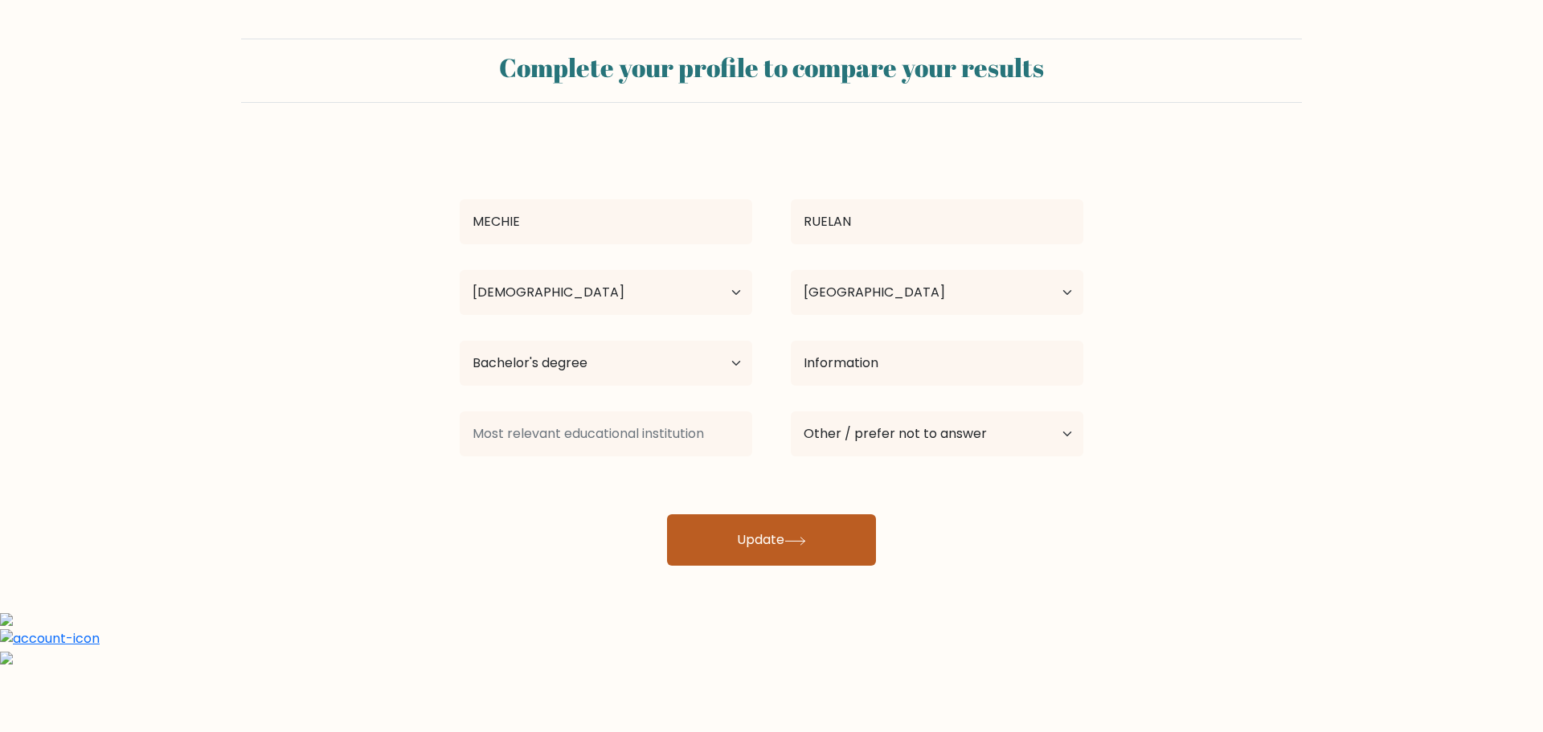
click at [781, 551] on button "Update" at bounding box center [771, 539] width 209 height 51
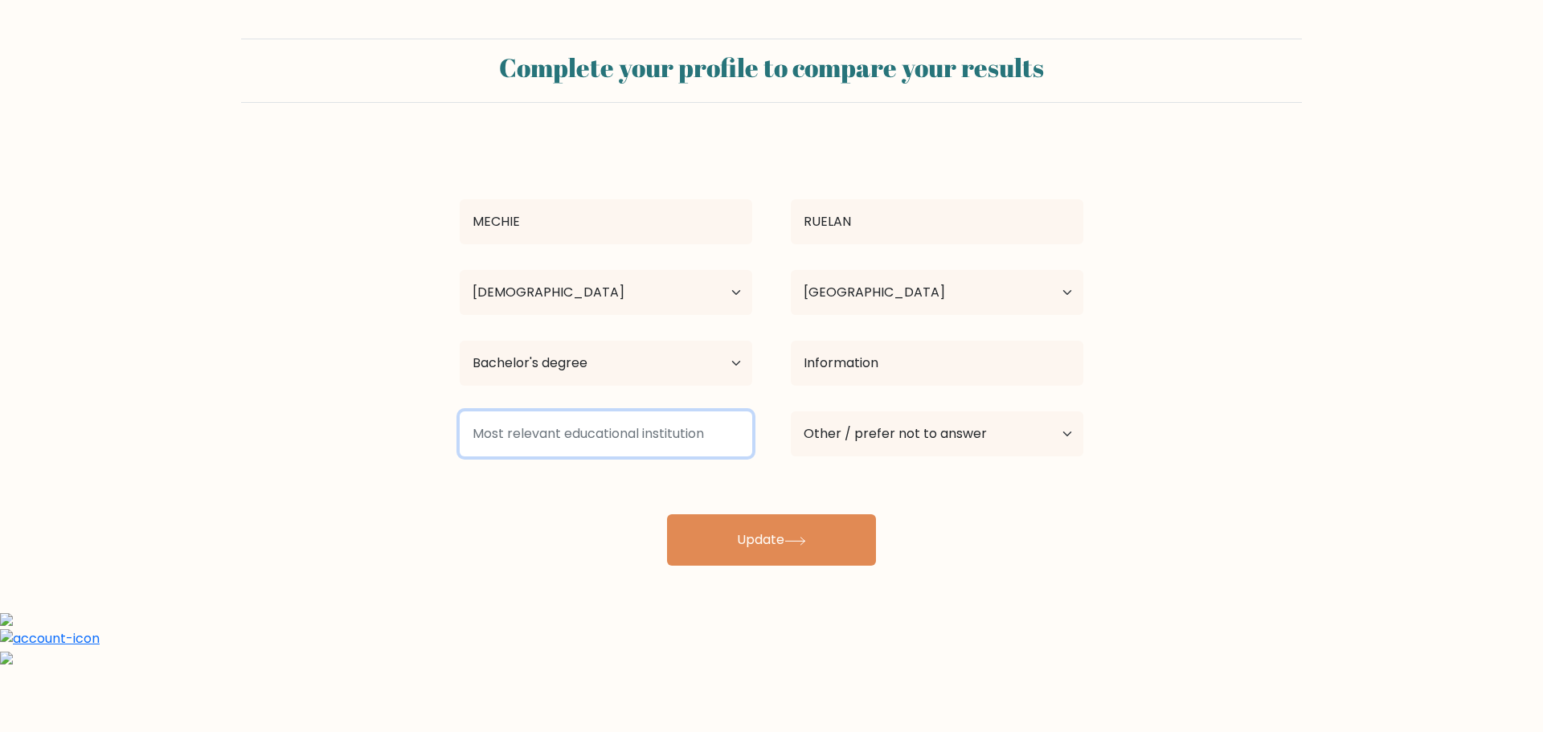
click at [659, 437] on input at bounding box center [606, 433] width 292 height 45
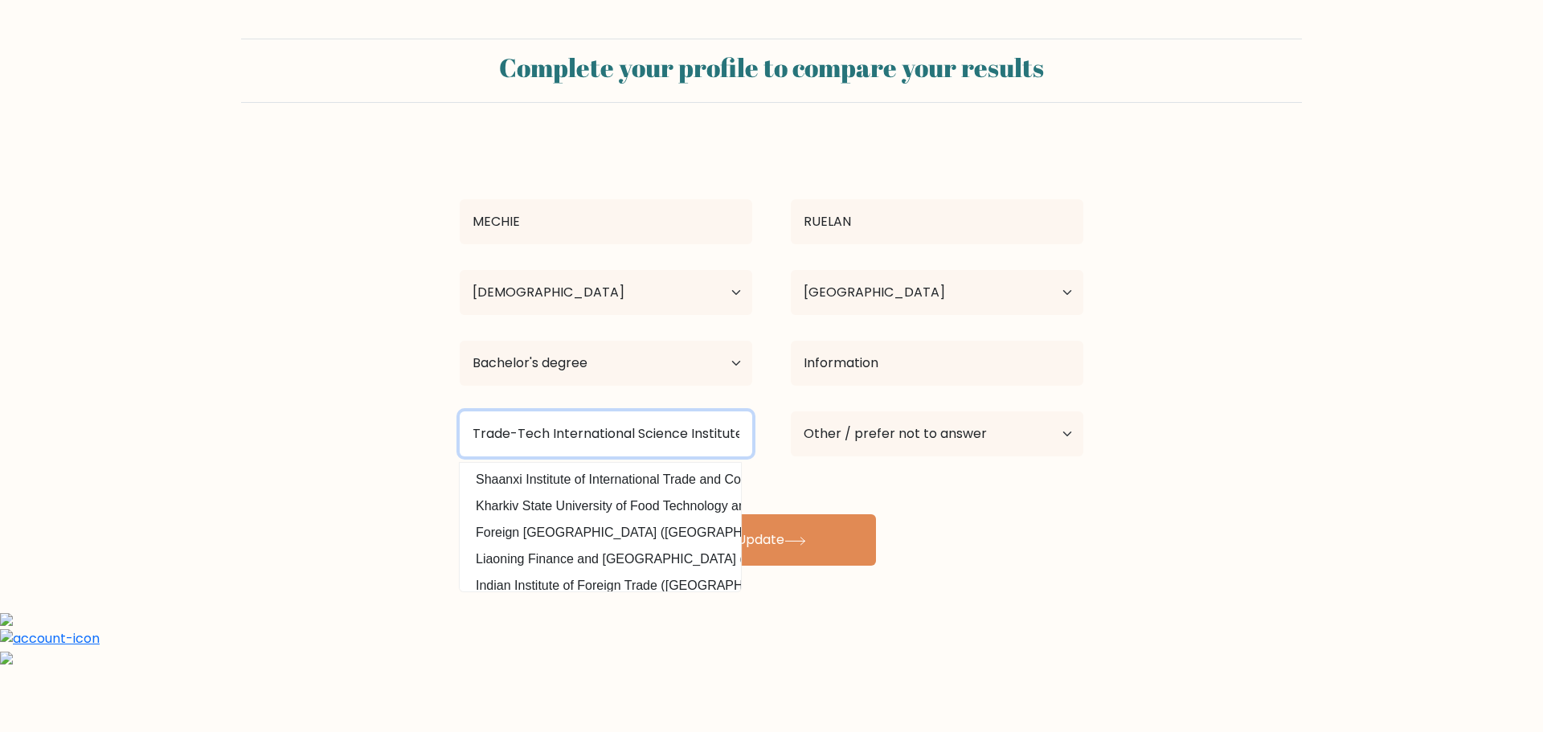
scroll to position [0, 2]
type input "Trade-Tech International Science Institute"
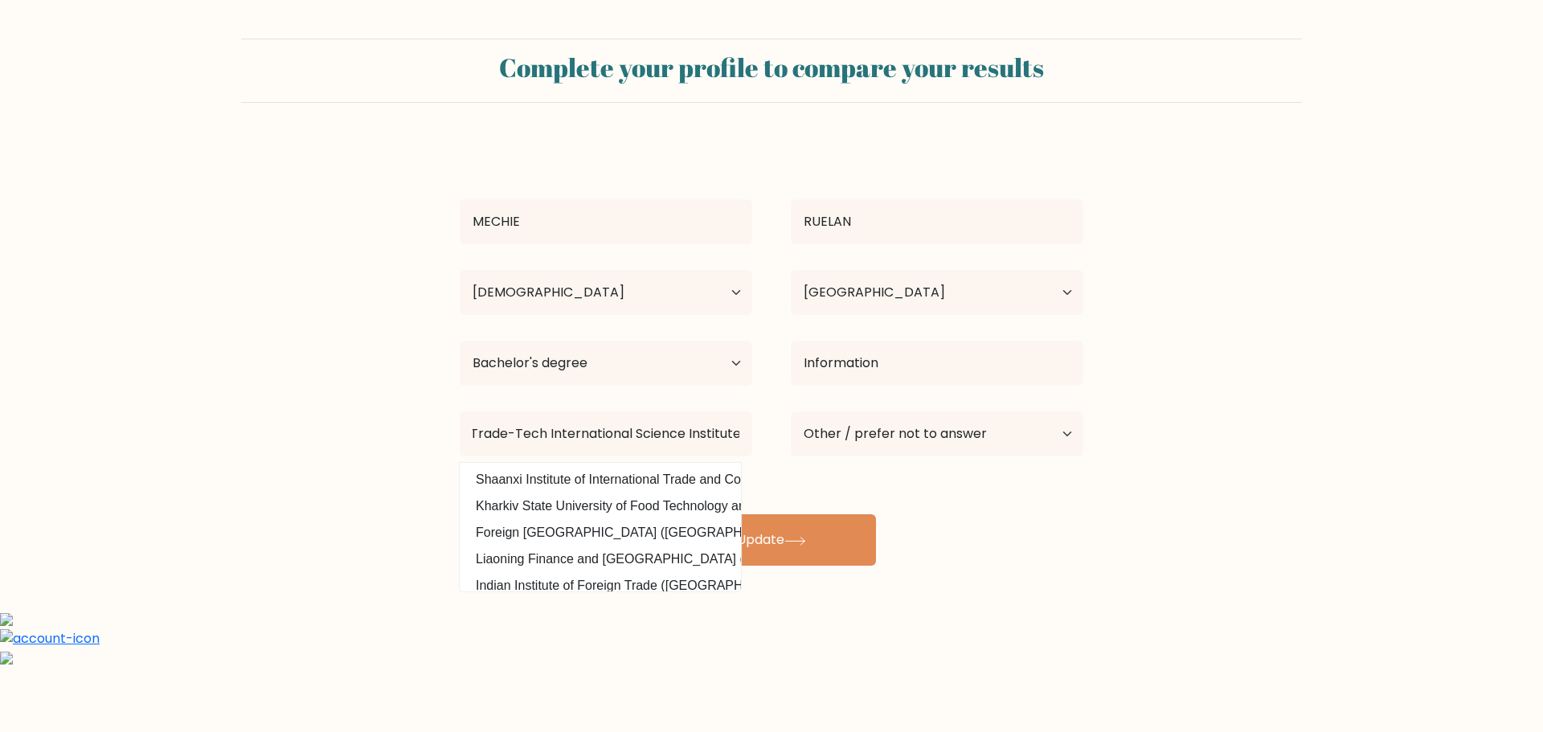
click at [1056, 528] on div "MECHIE RUELAN Age Under 18 years old 18-24 years old 25-34 years old 35-44 year…" at bounding box center [771, 353] width 643 height 424
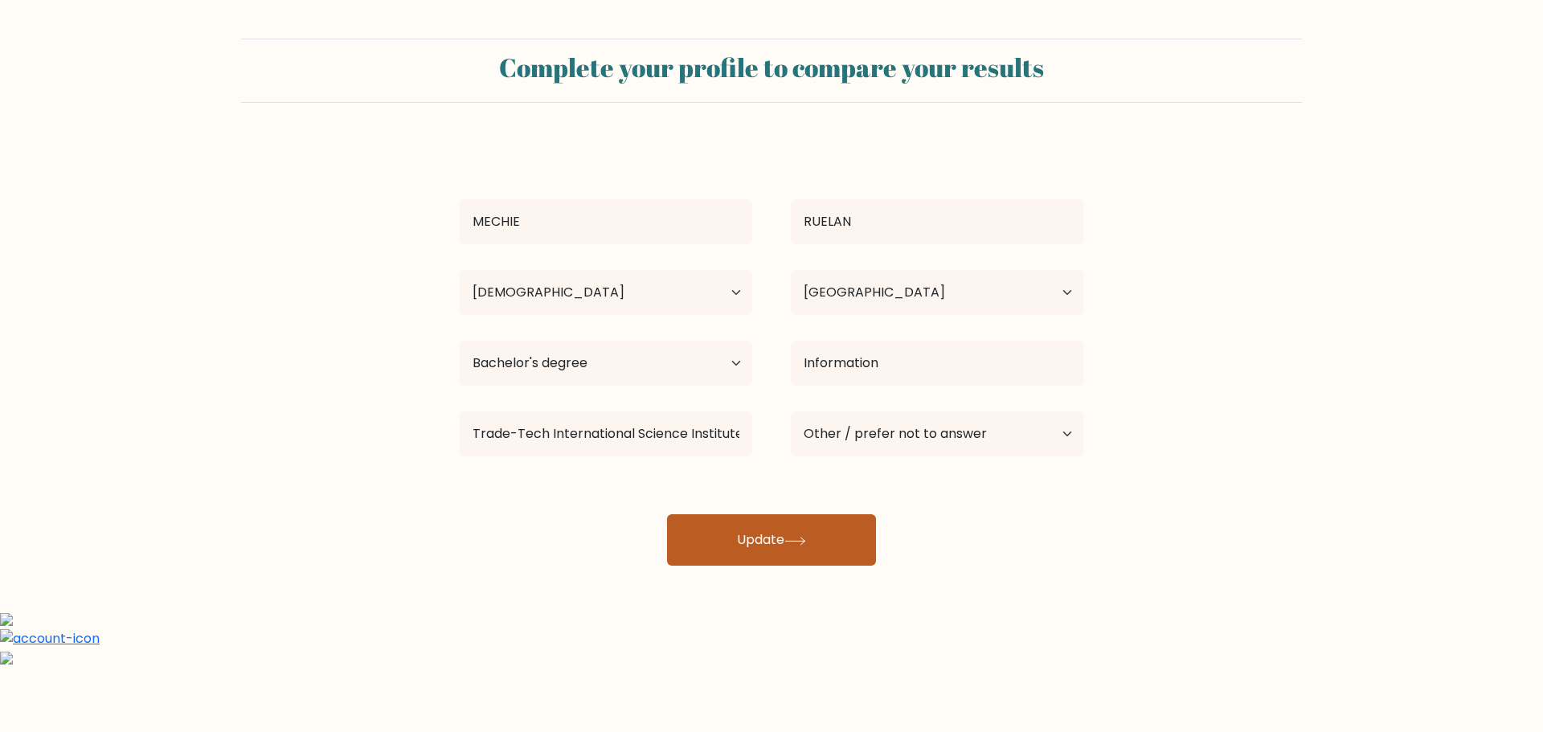
click at [742, 547] on button "Update" at bounding box center [771, 539] width 209 height 51
